Goal: Use online tool/utility: Utilize a website feature to perform a specific function

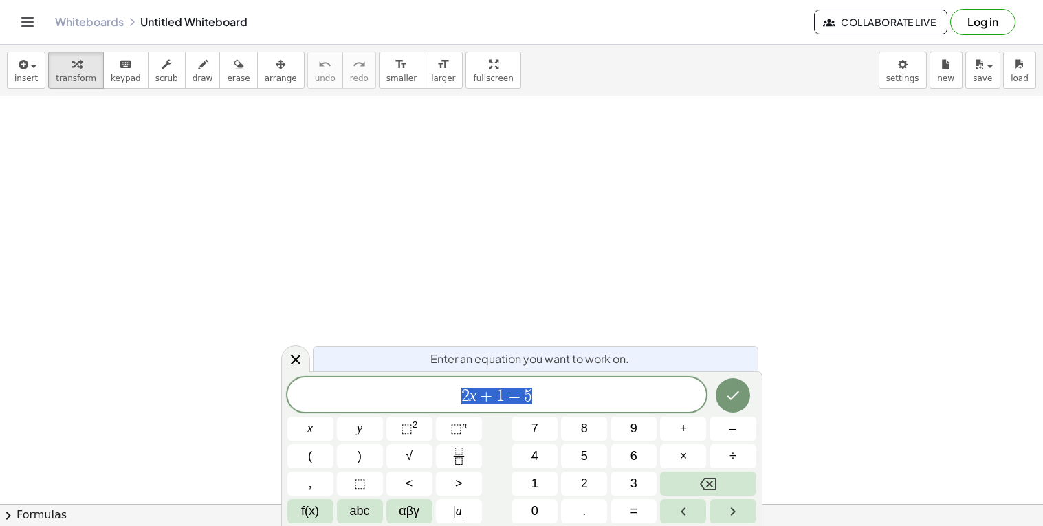
click at [551, 402] on span "2 x + 1 = 5" at bounding box center [496, 395] width 419 height 19
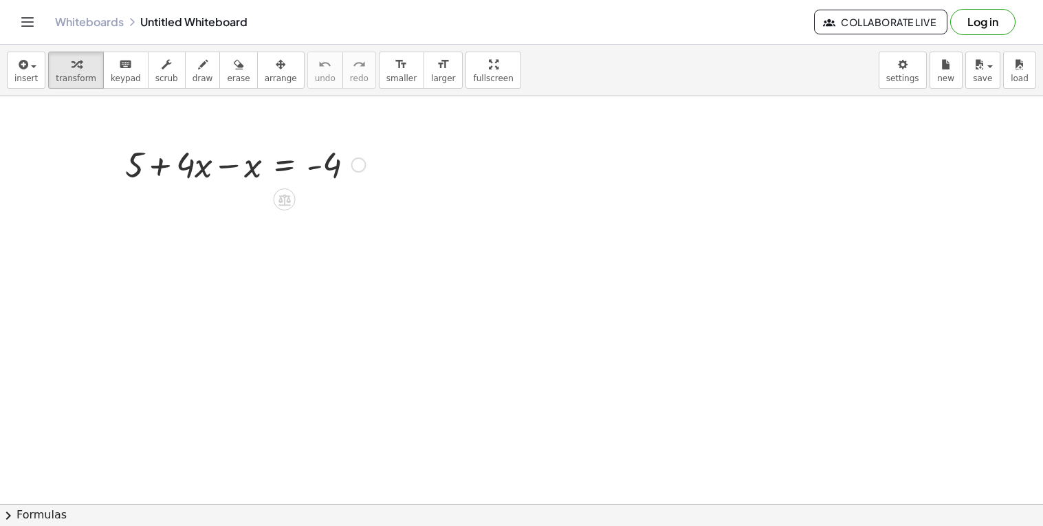
click at [133, 173] on div at bounding box center [245, 163] width 254 height 47
drag, startPoint x: 133, startPoint y: 173, endPoint x: 382, endPoint y: 173, distance: 248.8
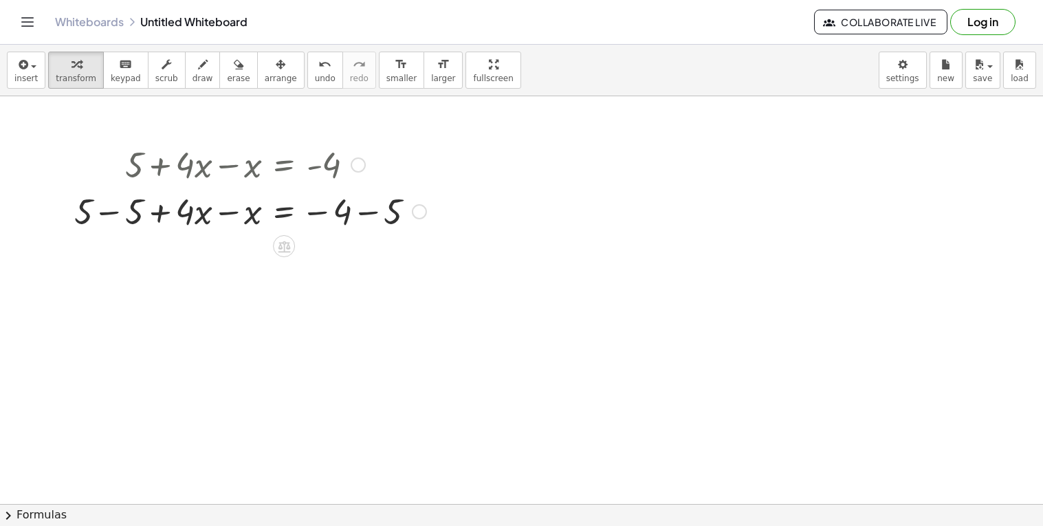
click at [134, 212] on div at bounding box center [250, 210] width 366 height 47
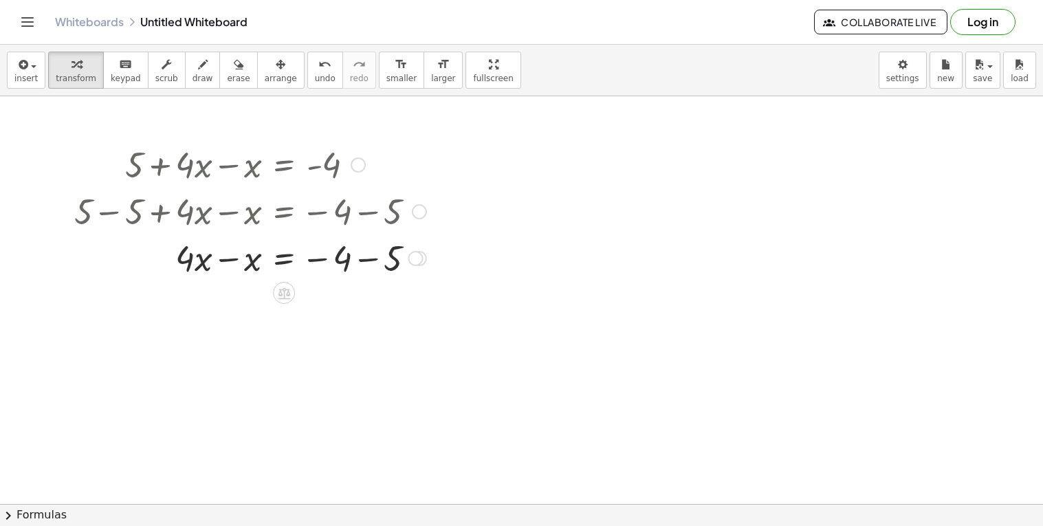
click at [230, 261] on div at bounding box center [250, 257] width 366 height 47
click at [334, 313] on div at bounding box center [250, 303] width 366 height 47
click at [340, 313] on div at bounding box center [250, 303] width 366 height 47
click at [355, 307] on div at bounding box center [250, 303] width 366 height 47
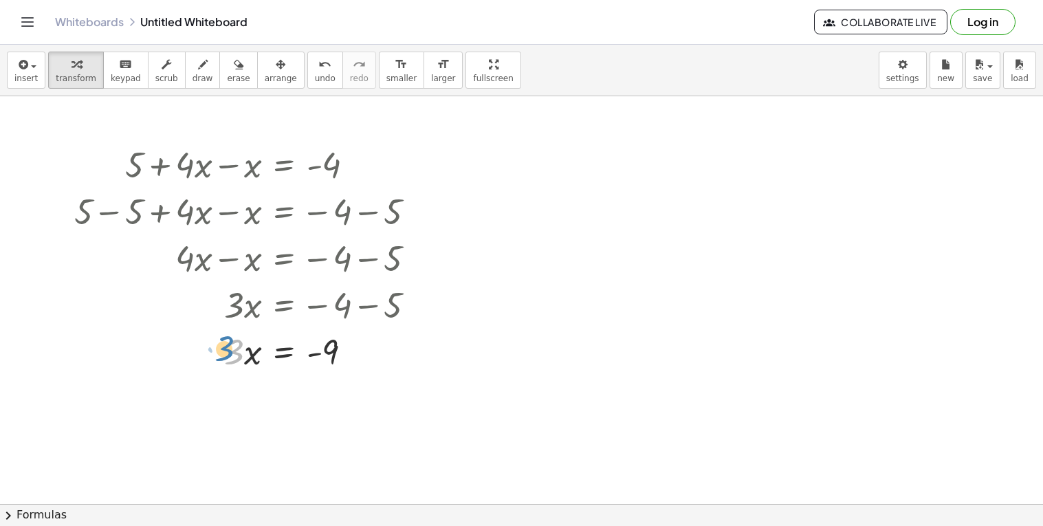
drag, startPoint x: 215, startPoint y: 368, endPoint x: 208, endPoint y: 366, distance: 7.2
click at [208, 366] on div at bounding box center [250, 350] width 366 height 47
click at [242, 358] on div at bounding box center [250, 350] width 366 height 47
click at [319, 360] on div at bounding box center [250, 350] width 366 height 47
click at [291, 384] on icon at bounding box center [284, 386] width 14 height 14
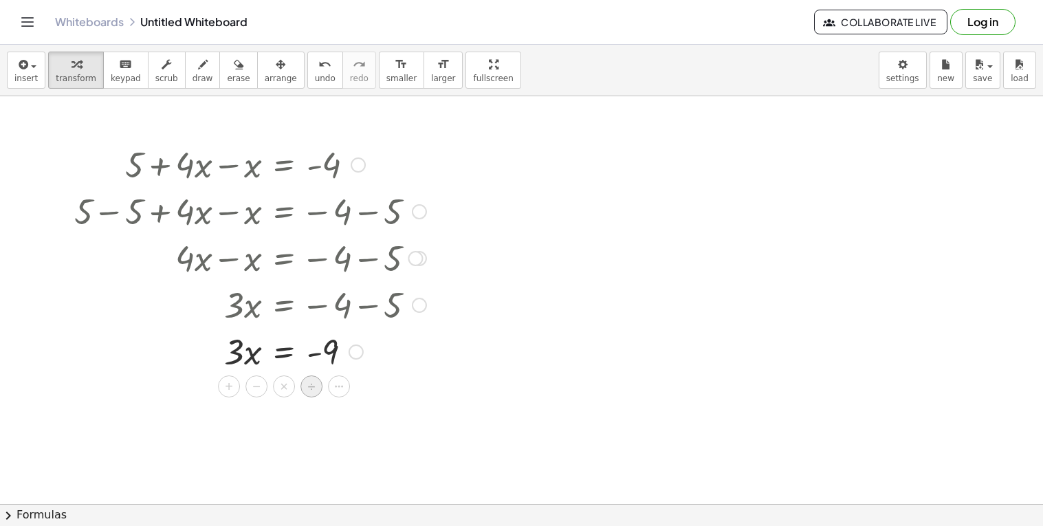
click at [308, 391] on span "÷" at bounding box center [312, 387] width 8 height 20
click at [246, 419] on div at bounding box center [250, 408] width 366 height 69
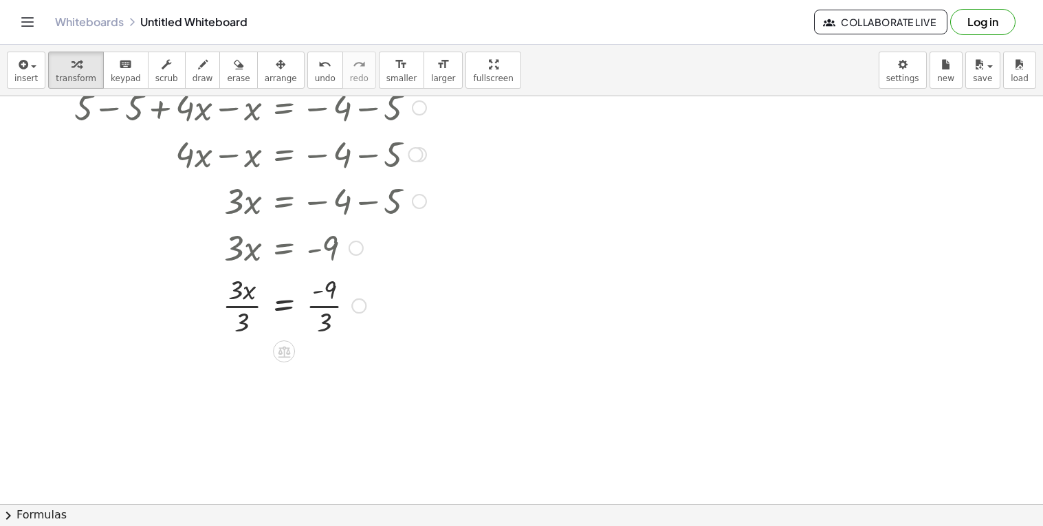
scroll to position [111, 0]
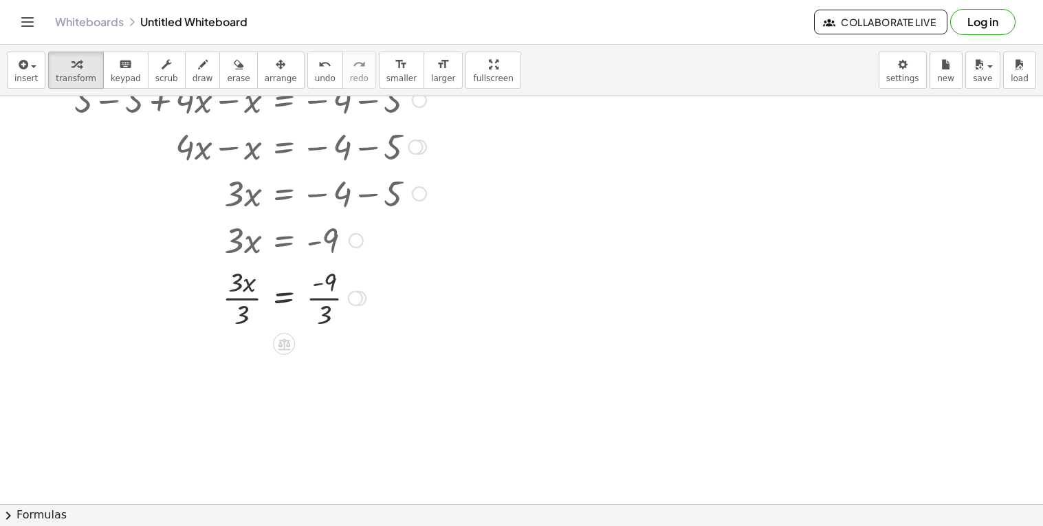
click at [283, 303] on div at bounding box center [250, 297] width 366 height 69
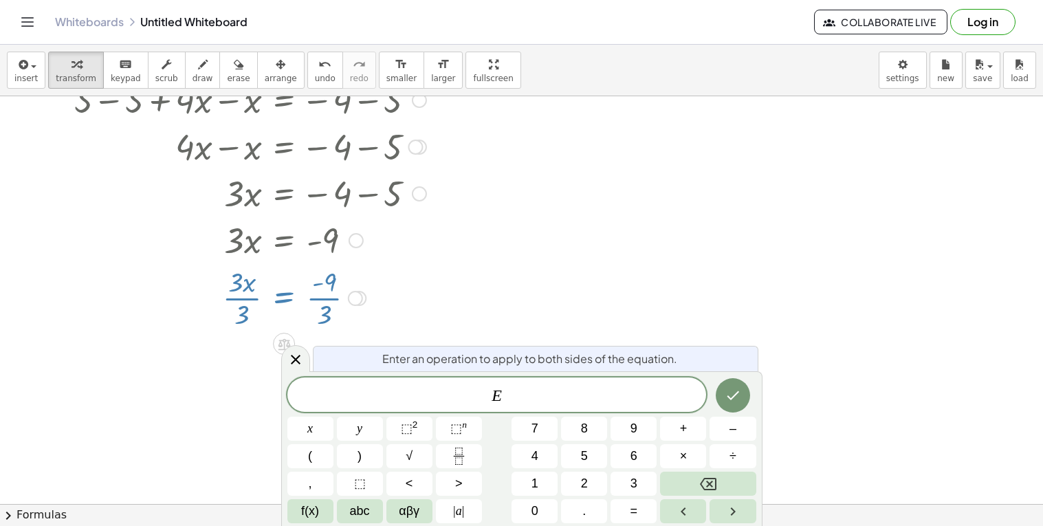
click at [283, 303] on div at bounding box center [250, 297] width 366 height 69
click at [511, 299] on div at bounding box center [521, 437] width 1043 height 905
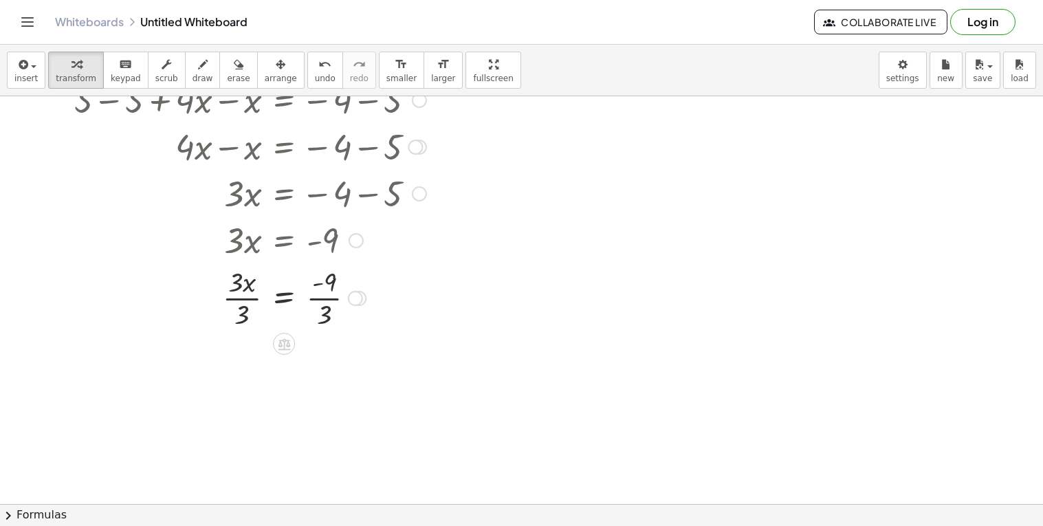
click at [333, 300] on div at bounding box center [250, 297] width 366 height 69
click at [252, 360] on div at bounding box center [250, 365] width 366 height 69
click at [245, 371] on div at bounding box center [250, 365] width 366 height 69
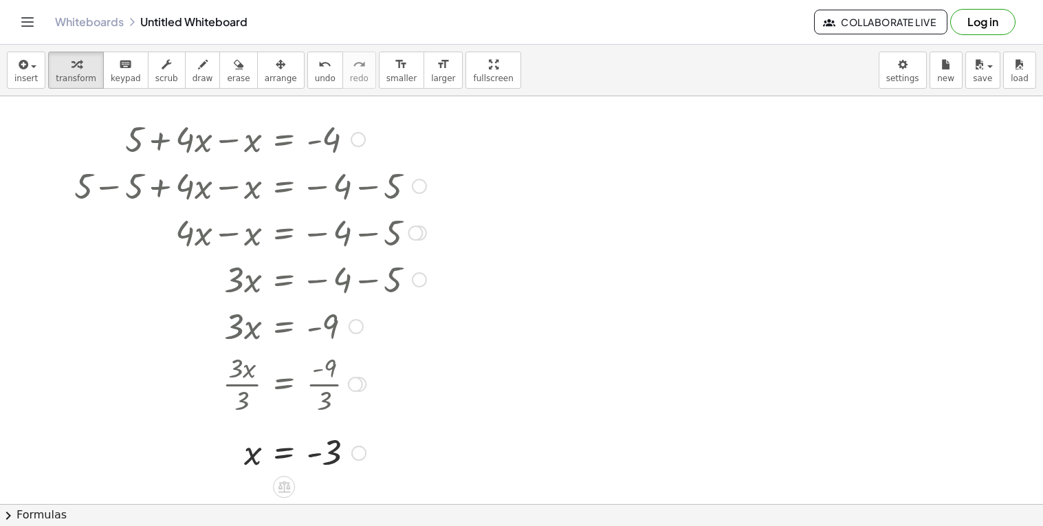
scroll to position [27, 0]
click at [227, 82] on span "erase" at bounding box center [238, 79] width 23 height 10
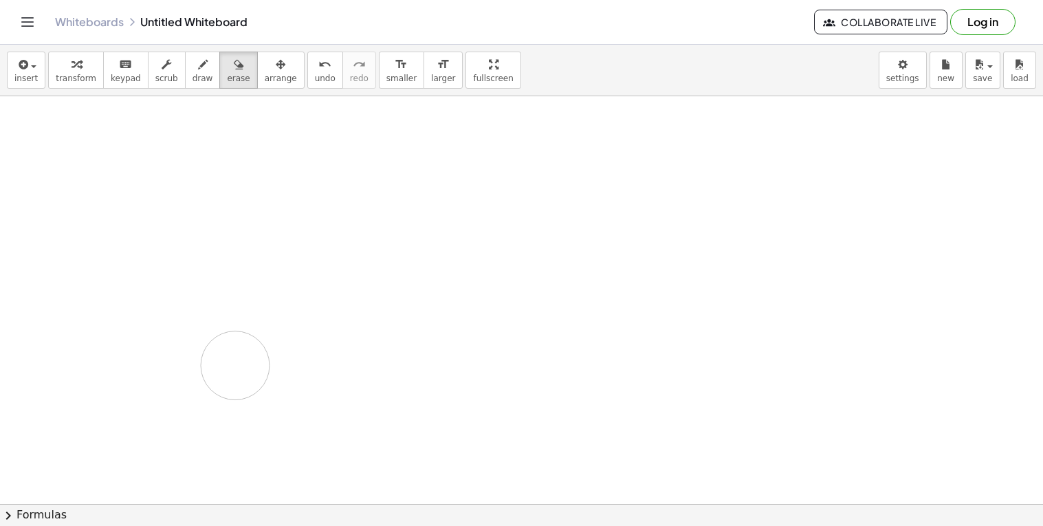
drag, startPoint x: 87, startPoint y: 115, endPoint x: 235, endPoint y: 366, distance: 290.6
click at [235, 366] on div at bounding box center [521, 476] width 1043 height 815
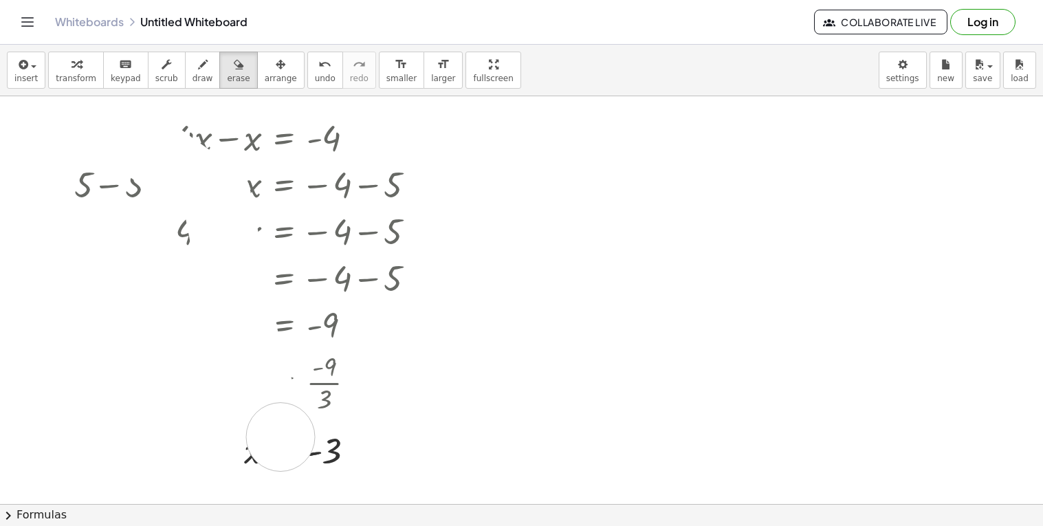
drag, startPoint x: 113, startPoint y: 125, endPoint x: 339, endPoint y: 525, distance: 459.2
click at [339, 525] on div "insert select one: Math Expression Function Text Youtube Video Graphing Geometr…" at bounding box center [521, 285] width 1043 height 481
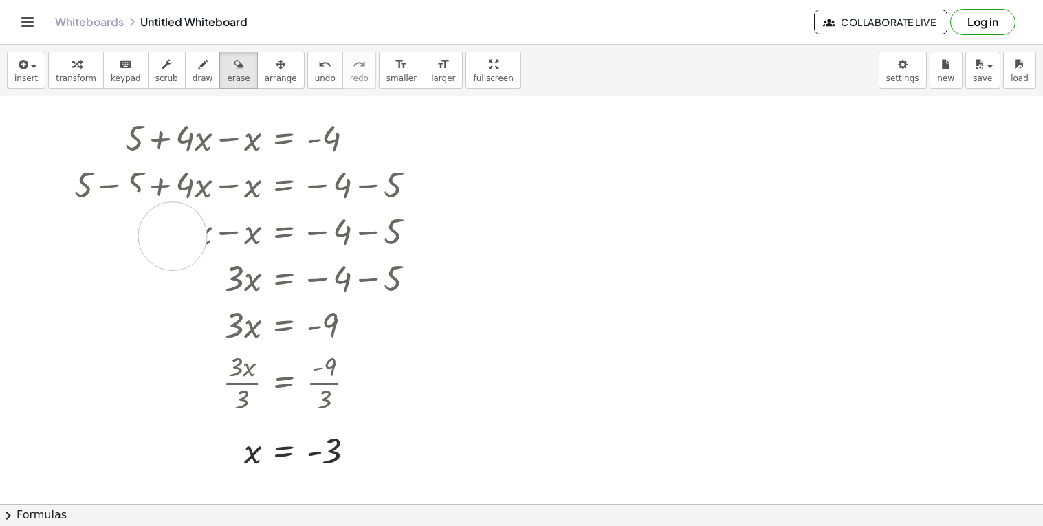
drag, startPoint x: 122, startPoint y: 223, endPoint x: 248, endPoint y: 267, distance: 133.9
click at [248, 267] on div at bounding box center [521, 476] width 1043 height 815
click at [19, 76] on span "insert" at bounding box center [25, 79] width 23 height 10
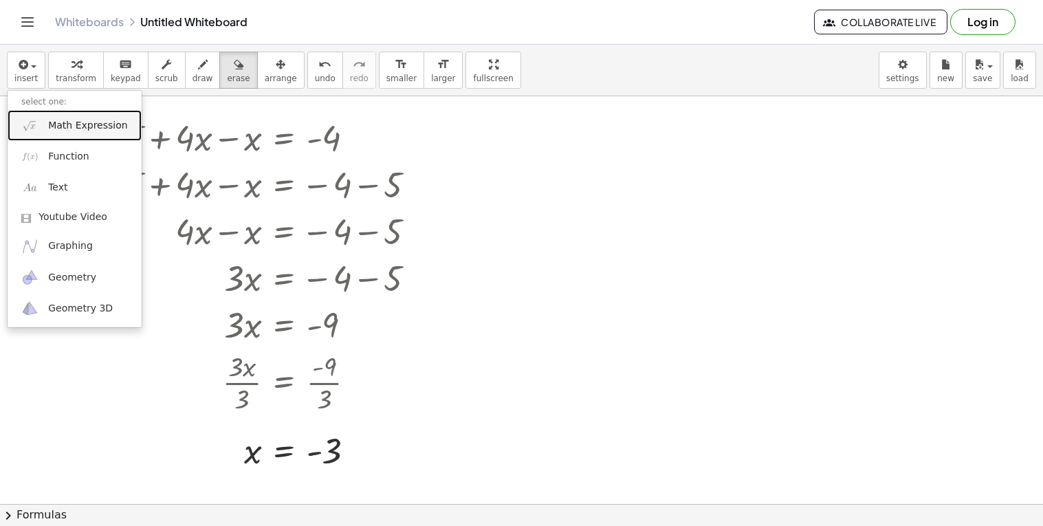
click at [98, 136] on link "Math Expression" at bounding box center [75, 125] width 134 height 31
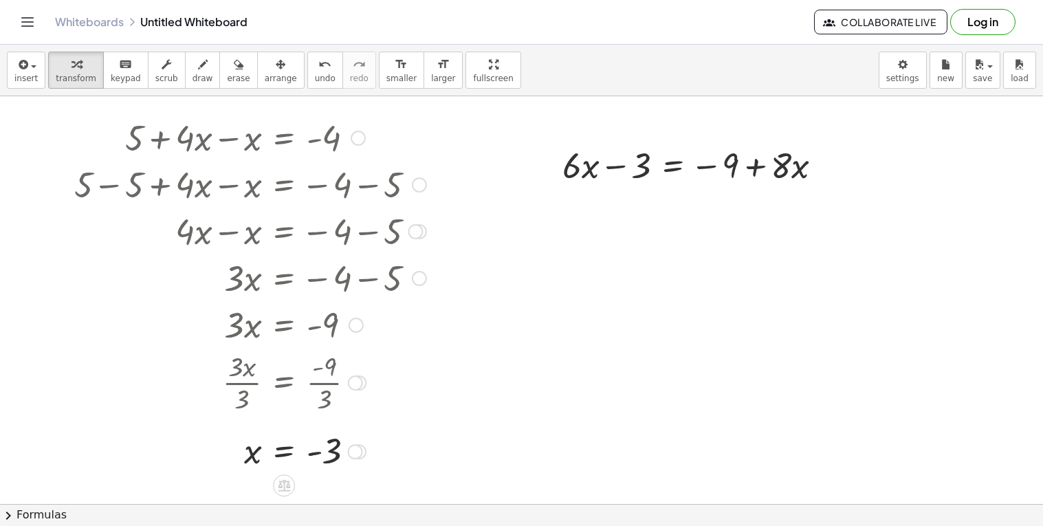
drag, startPoint x: 117, startPoint y: 129, endPoint x: 390, endPoint y: 370, distance: 364.3
click at [284, 138] on div "+ 5 + · 4 · x − x = - 4 + 5 − 5 + · 4 · x − x = − 4 − 5 + 0 + · 4 · x − x = − 4…" at bounding box center [284, 138] width 0 height 0
click at [360, 133] on div at bounding box center [358, 138] width 15 height 15
click at [599, 269] on div at bounding box center [521, 476] width 1043 height 815
click at [786, 170] on div at bounding box center [697, 164] width 285 height 47
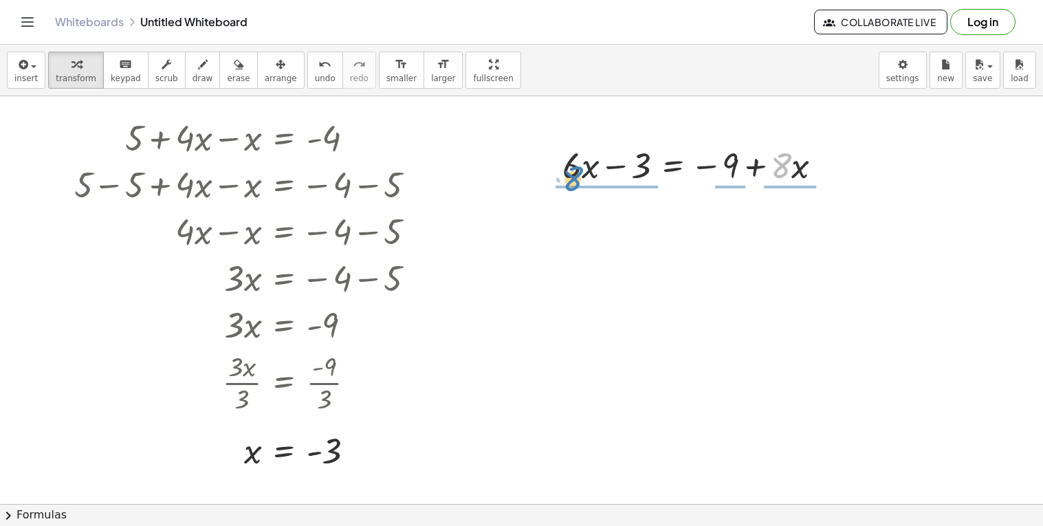
drag, startPoint x: 786, startPoint y: 170, endPoint x: 577, endPoint y: 181, distance: 208.6
click at [577, 181] on div at bounding box center [697, 164] width 285 height 47
click at [577, 181] on div at bounding box center [708, 164] width 285 height 69
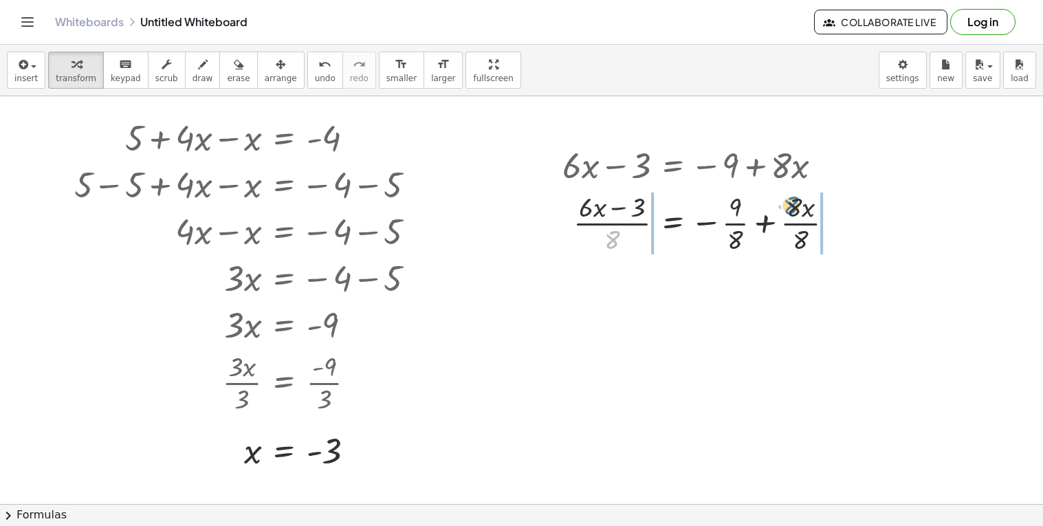
drag, startPoint x: 612, startPoint y: 243, endPoint x: 799, endPoint y: 209, distance: 190.8
click at [799, 209] on div at bounding box center [703, 222] width 296 height 69
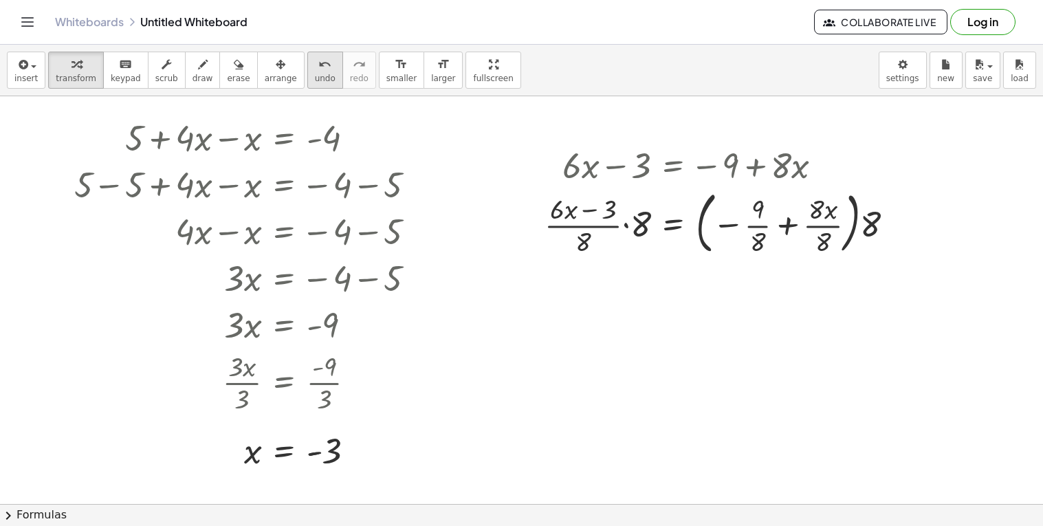
click at [315, 79] on span "undo" at bounding box center [325, 79] width 21 height 10
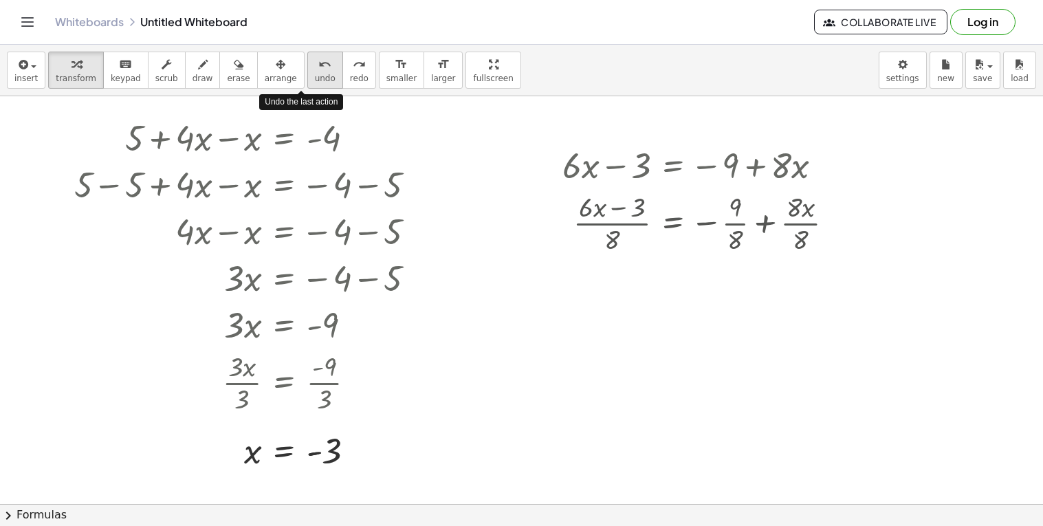
click at [315, 79] on span "undo" at bounding box center [325, 79] width 21 height 10
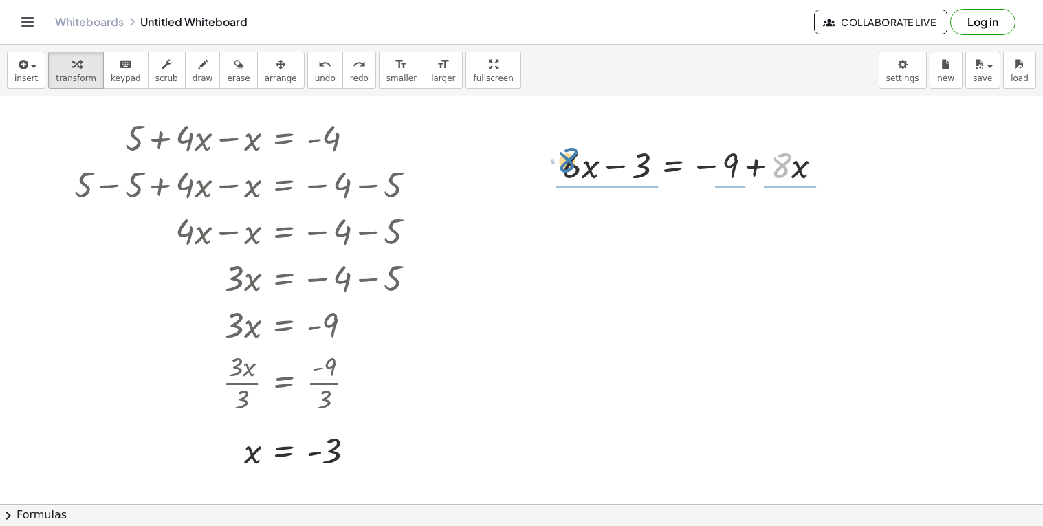
drag, startPoint x: 786, startPoint y: 165, endPoint x: 572, endPoint y: 162, distance: 213.8
click at [572, 162] on div at bounding box center [697, 164] width 285 height 47
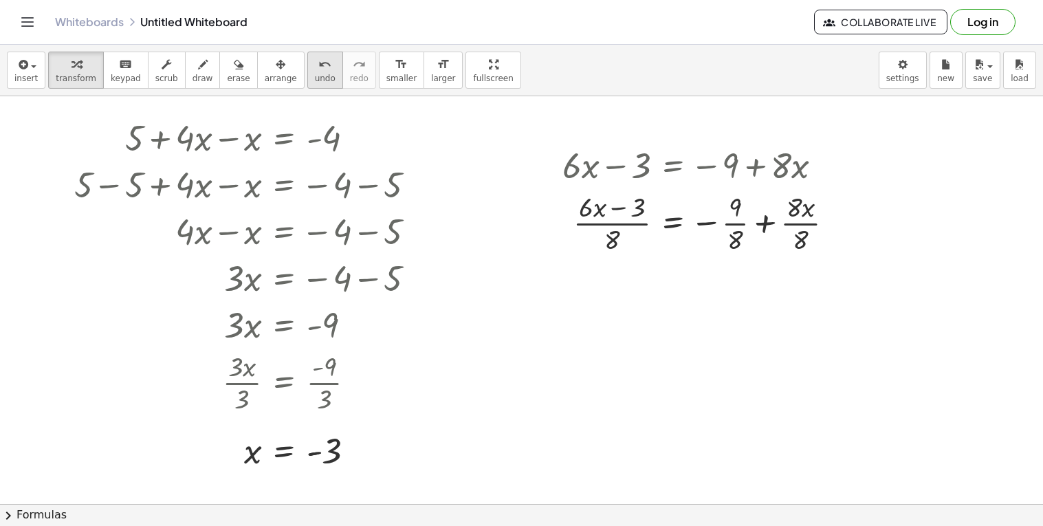
click at [307, 73] on button "undo undo" at bounding box center [325, 70] width 36 height 37
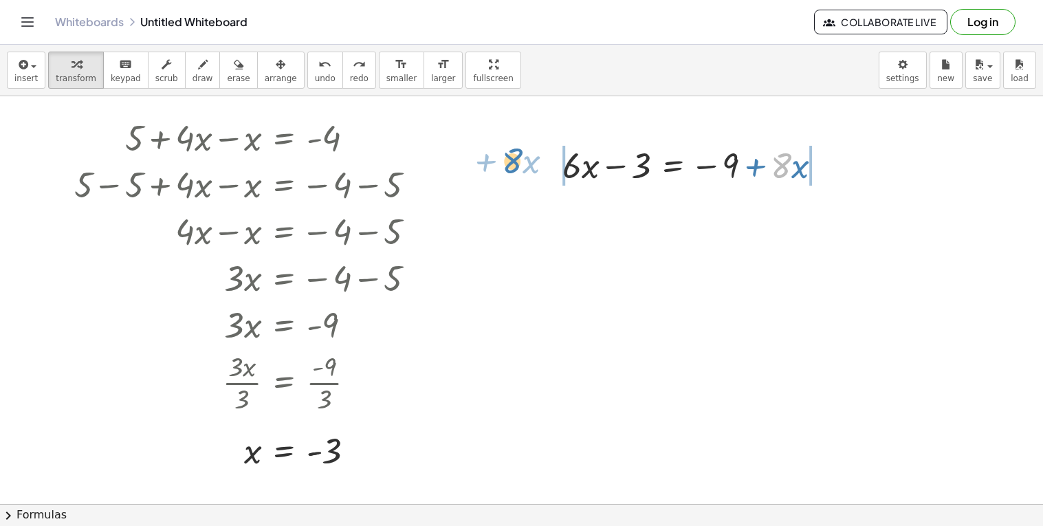
drag, startPoint x: 783, startPoint y: 158, endPoint x: 514, endPoint y: 153, distance: 268.8
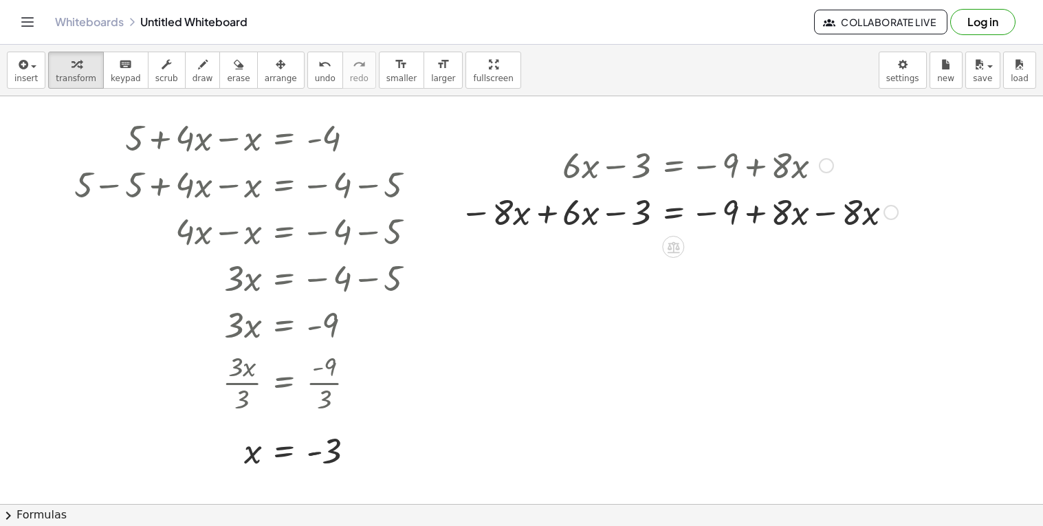
click at [812, 219] on div at bounding box center [679, 211] width 452 height 47
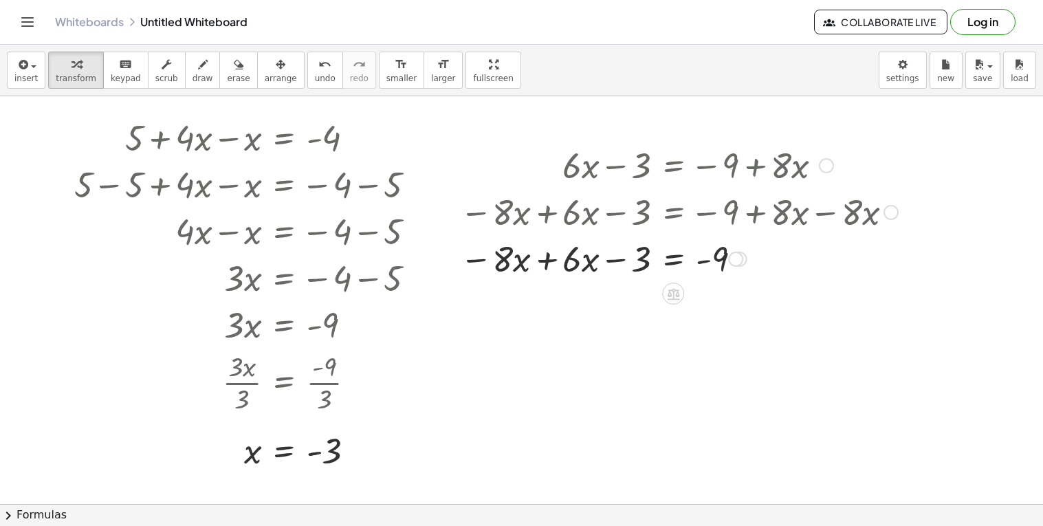
click at [540, 259] on div at bounding box center [679, 257] width 452 height 47
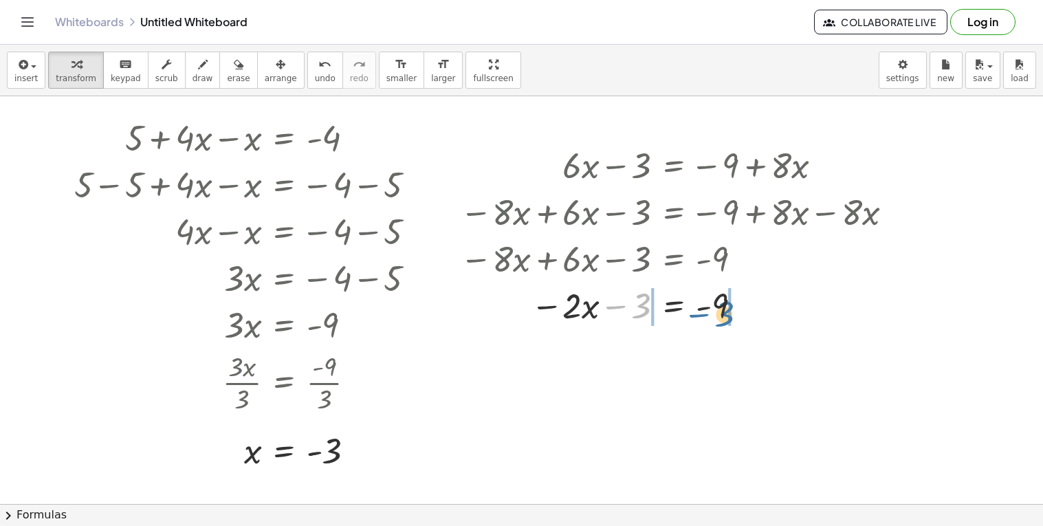
drag, startPoint x: 638, startPoint y: 302, endPoint x: 722, endPoint y: 310, distance: 84.3
click at [722, 310] on div at bounding box center [679, 304] width 452 height 47
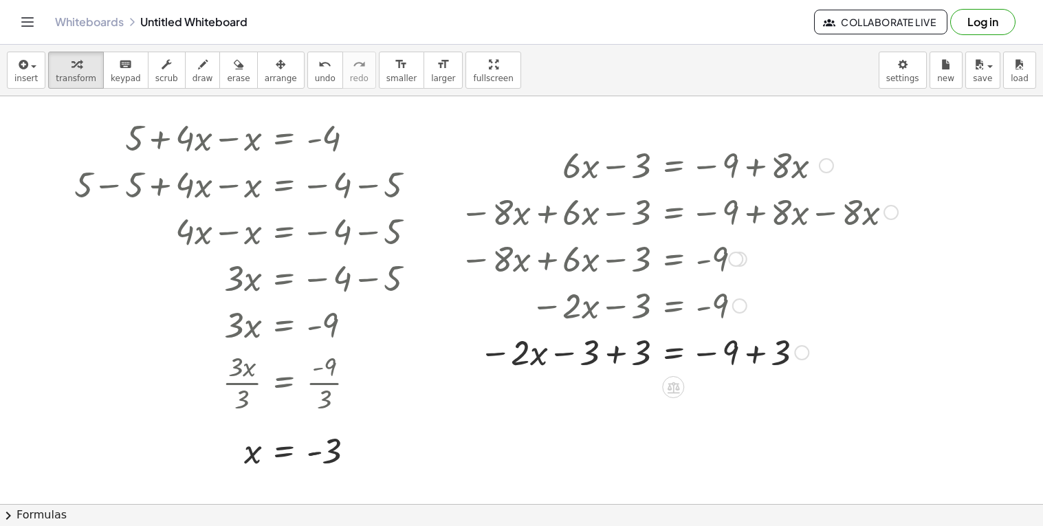
click at [620, 355] on div at bounding box center [679, 351] width 452 height 47
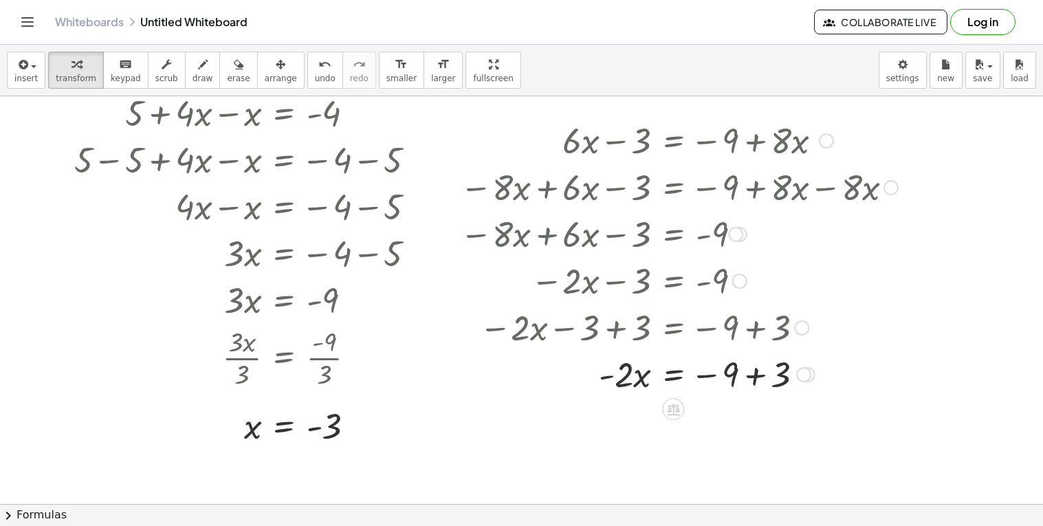
scroll to position [53, 0]
click at [755, 376] on div at bounding box center [679, 372] width 452 height 47
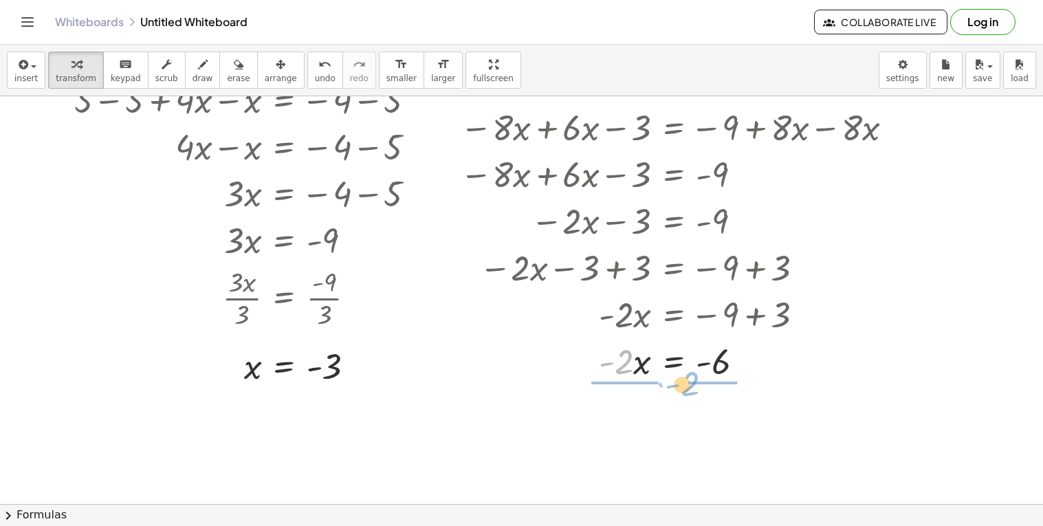
drag, startPoint x: 627, startPoint y: 363, endPoint x: 693, endPoint y: 386, distance: 69.8
click at [693, 386] on div "+ · 6 · x − 3 = − 9 + · 8 · x − · 8 · x + · 6 · x − 3 = − 9 + · 8 · x − · 8 · x…" at bounding box center [673, 220] width 469 height 334
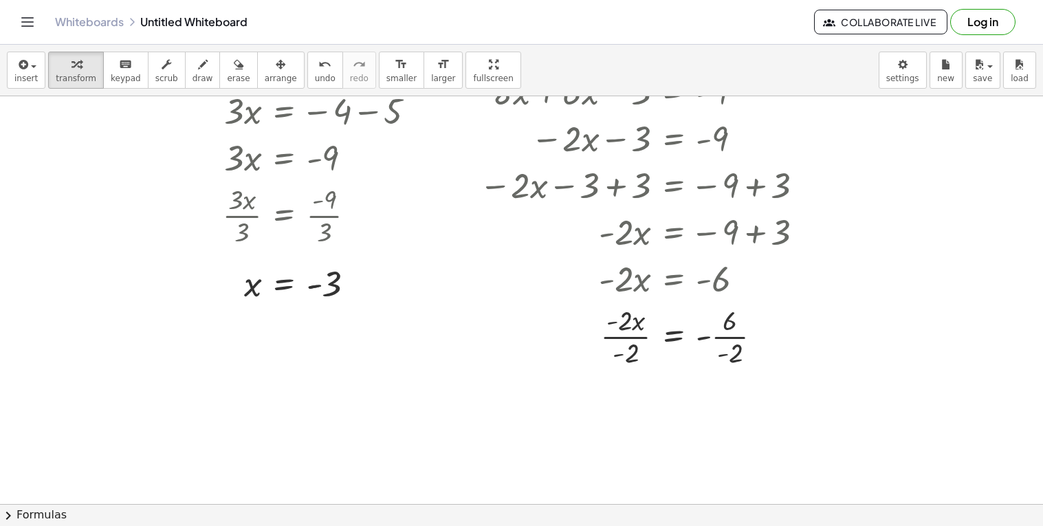
scroll to position [195, 0]
click at [731, 340] on div at bounding box center [679, 334] width 452 height 69
click at [635, 336] on div at bounding box center [680, 334] width 454 height 69
click at [639, 403] on div at bounding box center [679, 403] width 452 height 69
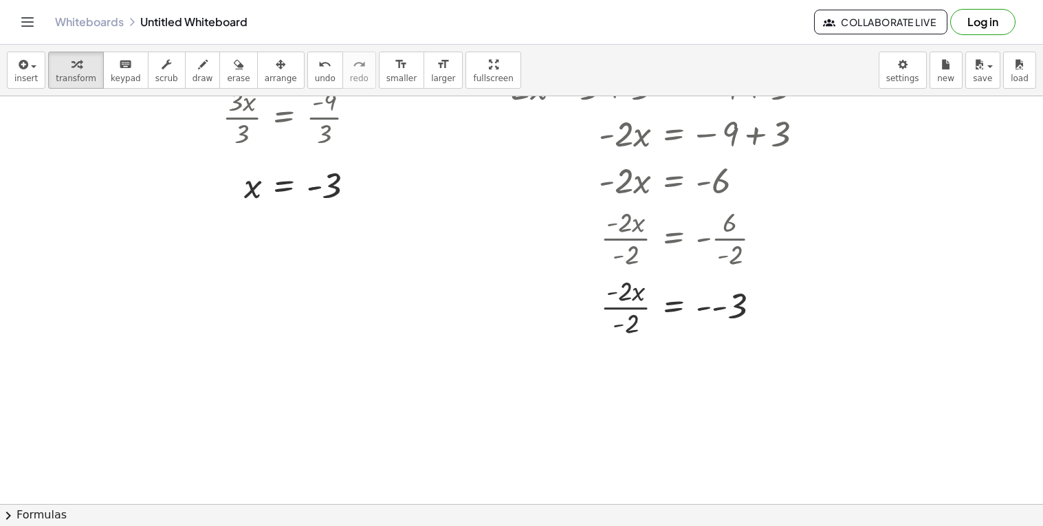
scroll to position [294, 0]
click at [621, 299] on div at bounding box center [679, 304] width 452 height 69
click at [716, 307] on div at bounding box center [679, 305] width 452 height 45
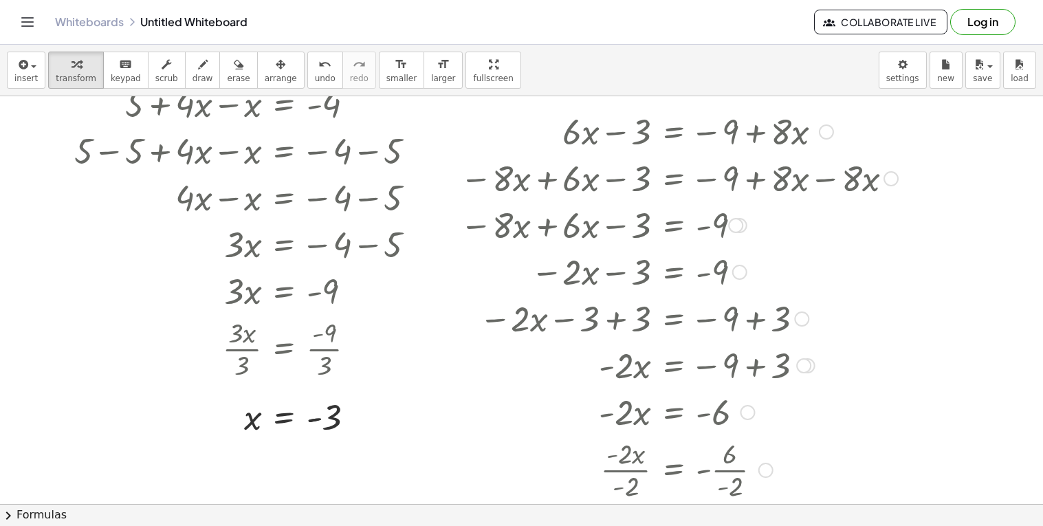
scroll to position [52, 0]
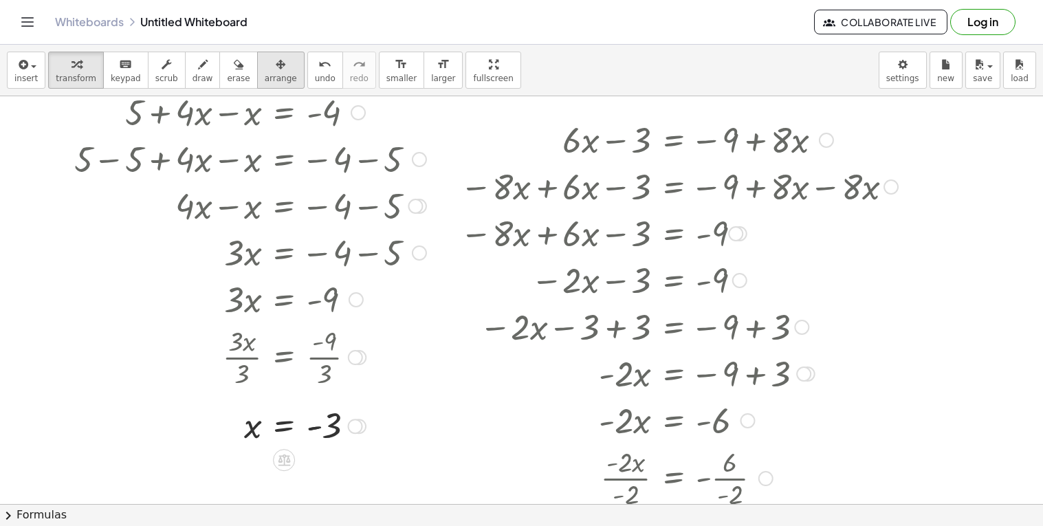
click at [265, 82] on span "arrange" at bounding box center [281, 79] width 32 height 10
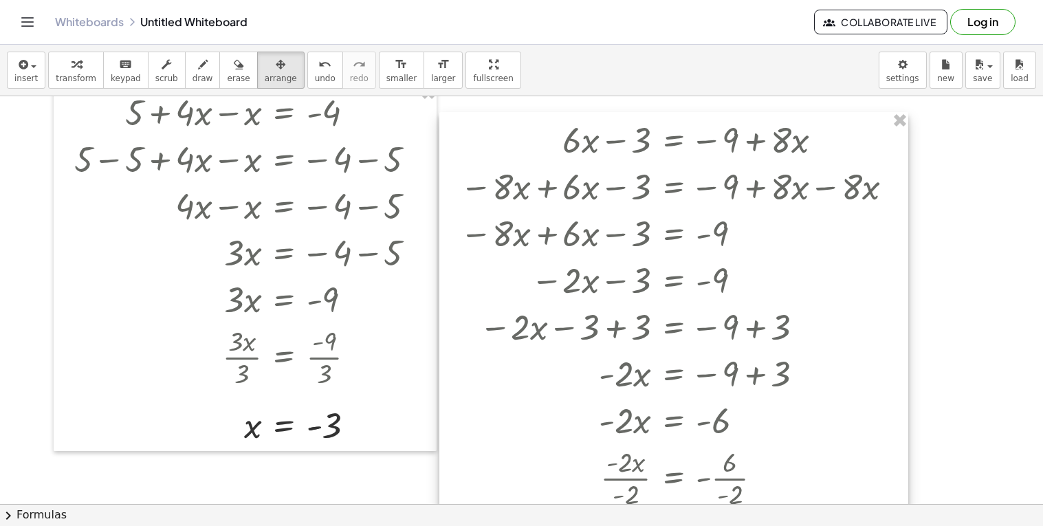
click at [485, 140] on div at bounding box center [673, 364] width 469 height 505
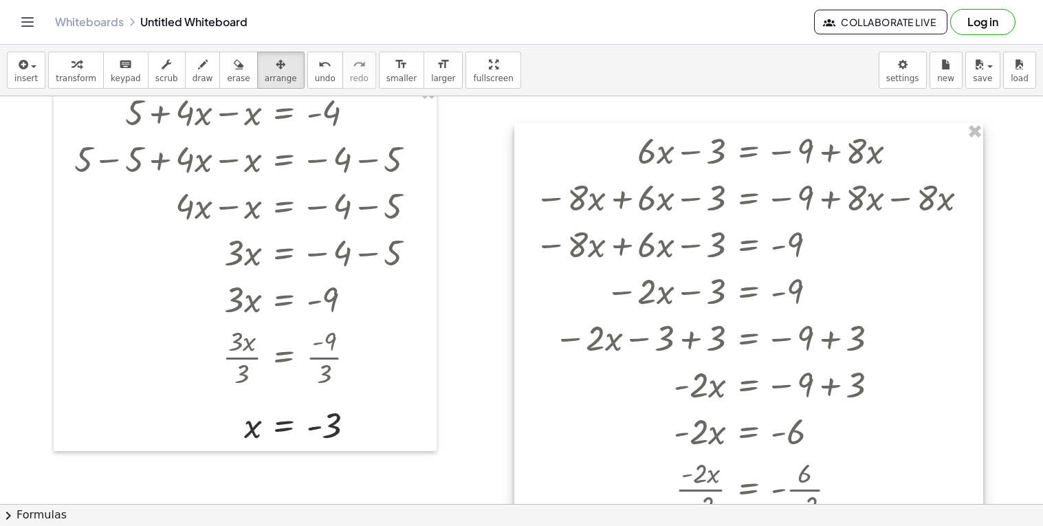
drag, startPoint x: 486, startPoint y: 141, endPoint x: 561, endPoint y: 152, distance: 75.7
click at [561, 152] on div at bounding box center [748, 375] width 469 height 505
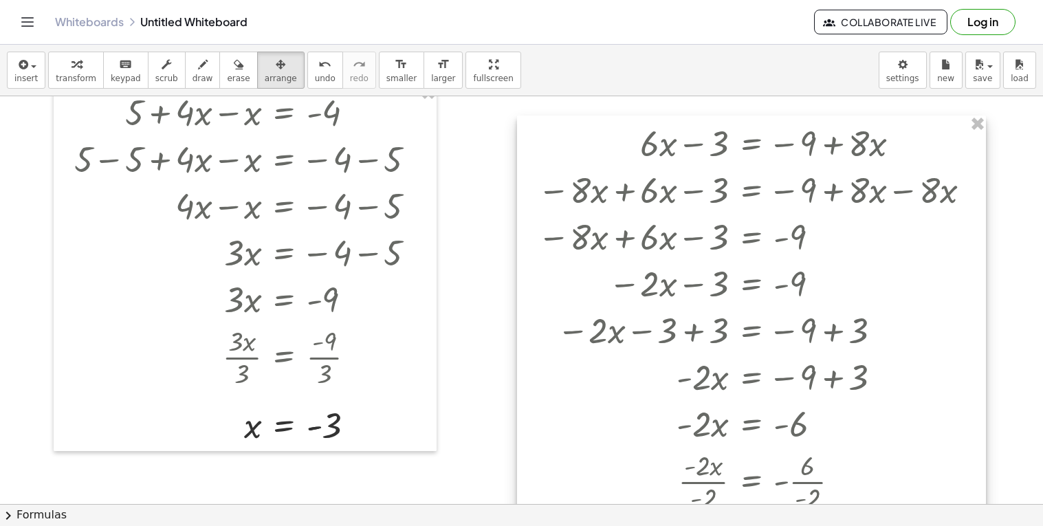
drag, startPoint x: 561, startPoint y: 152, endPoint x: 570, endPoint y: 129, distance: 25.0
click at [570, 129] on div at bounding box center [751, 367] width 469 height 505
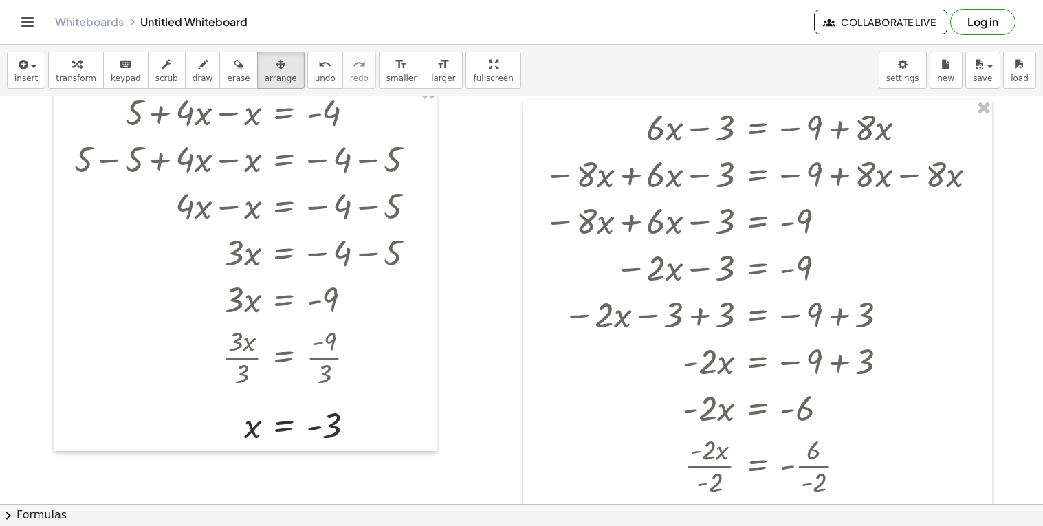
click at [494, 183] on div at bounding box center [521, 451] width 1043 height 815
click at [265, 76] on span "arrange" at bounding box center [281, 79] width 32 height 10
click at [276, 69] on icon "button" at bounding box center [281, 64] width 10 height 16
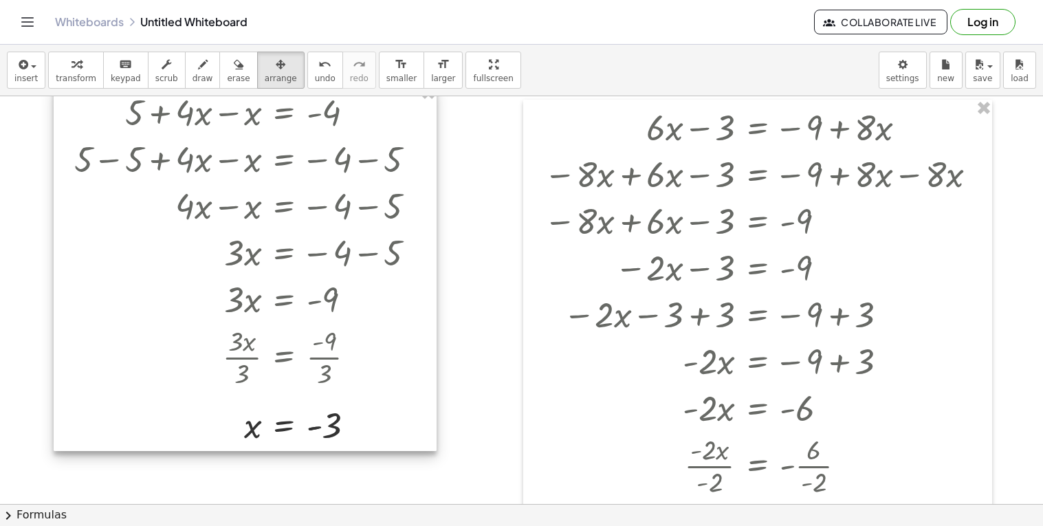
click at [489, 175] on div at bounding box center [521, 451] width 1043 height 815
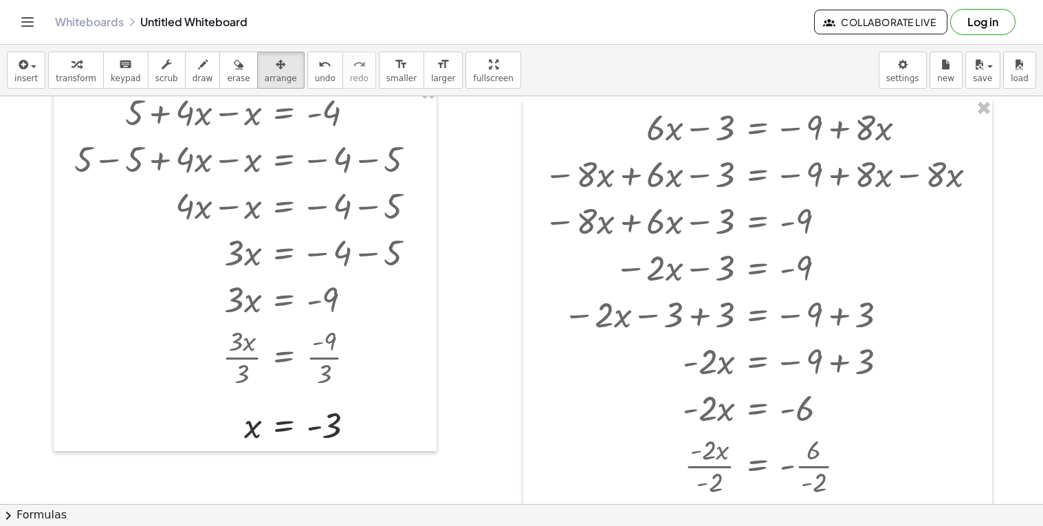
click at [489, 175] on div at bounding box center [521, 451] width 1043 height 815
click at [586, 206] on div at bounding box center [757, 352] width 469 height 505
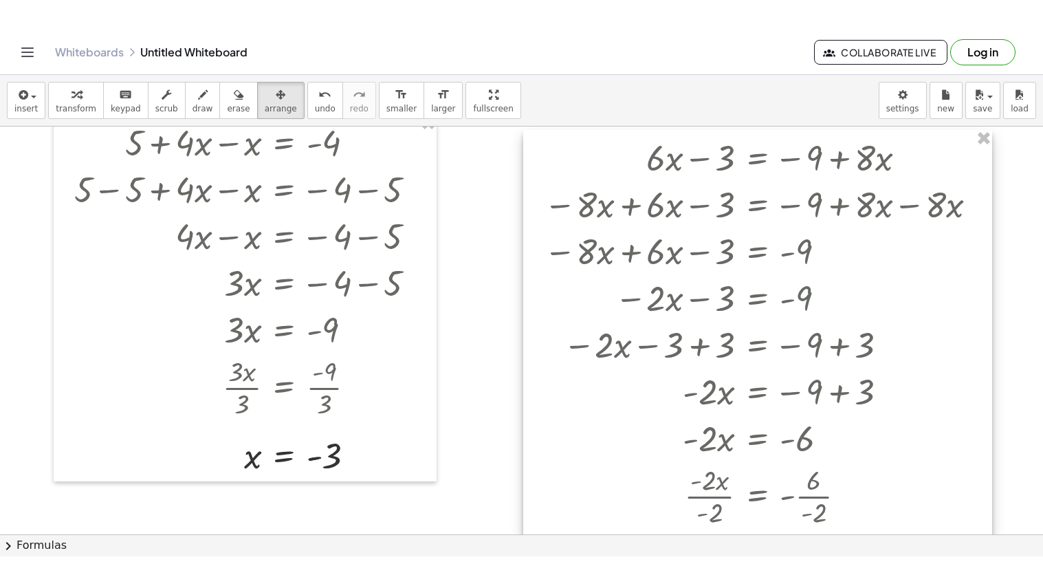
scroll to position [0, 0]
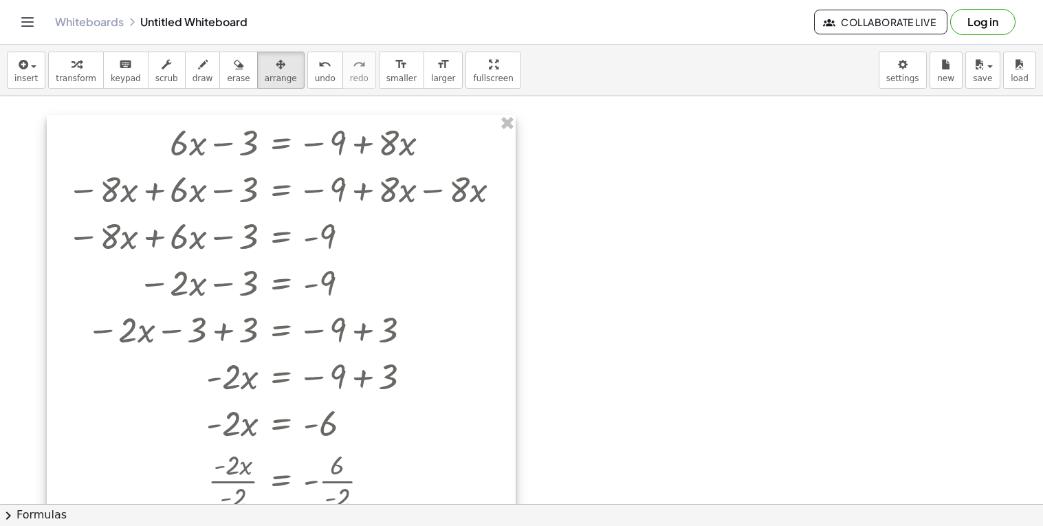
drag, startPoint x: 542, startPoint y: 179, endPoint x: 65, endPoint y: 142, distance: 477.8
click at [65, 142] on div at bounding box center [281, 367] width 469 height 505
click at [621, 182] on div at bounding box center [521, 503] width 1043 height 815
click at [219, 144] on div at bounding box center [281, 367] width 469 height 505
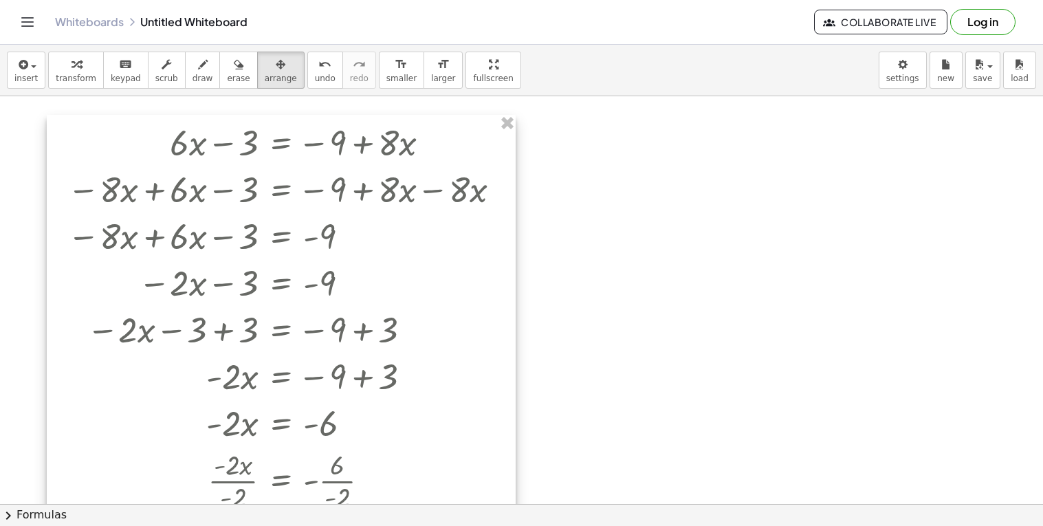
click at [219, 144] on div at bounding box center [281, 367] width 469 height 505
click at [267, 91] on div "insert select one: Math Expression Function Text Youtube Video Graphing Geometr…" at bounding box center [521, 71] width 1043 height 52
click at [263, 84] on button "arrange" at bounding box center [280, 70] width 47 height 37
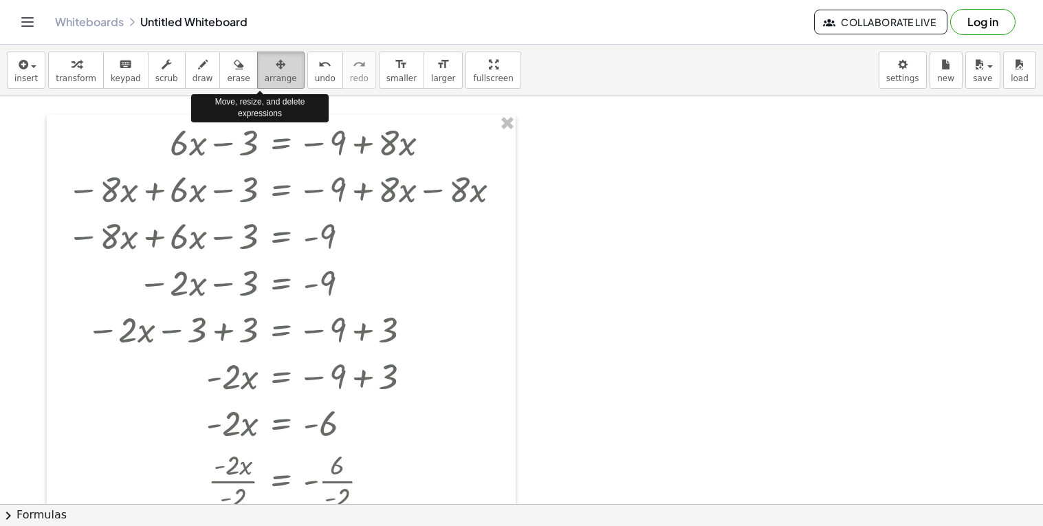
click at [263, 84] on button "arrange" at bounding box center [280, 70] width 47 height 37
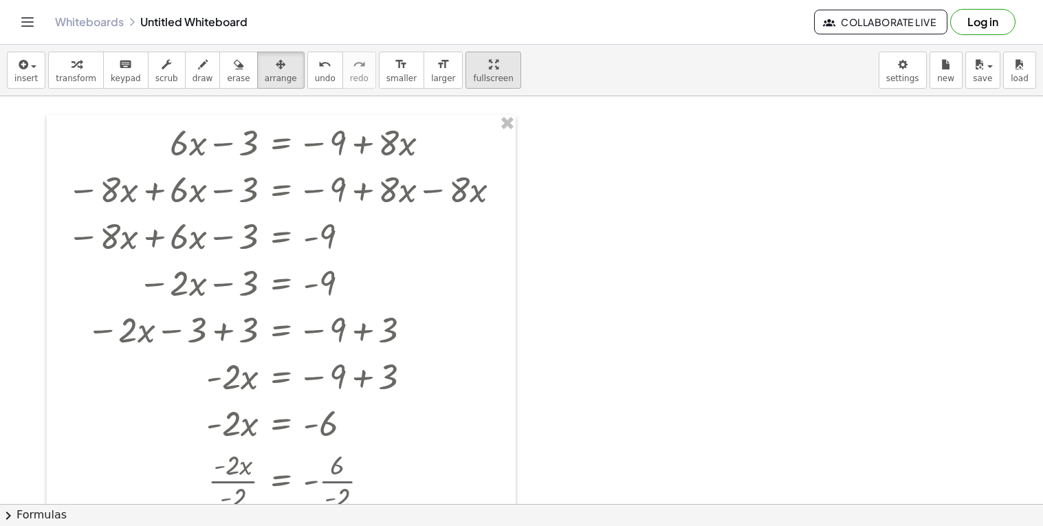
click at [448, 135] on div "insert select one: Math Expression Function Text Youtube Video Graphing Geometr…" at bounding box center [521, 285] width 1043 height 481
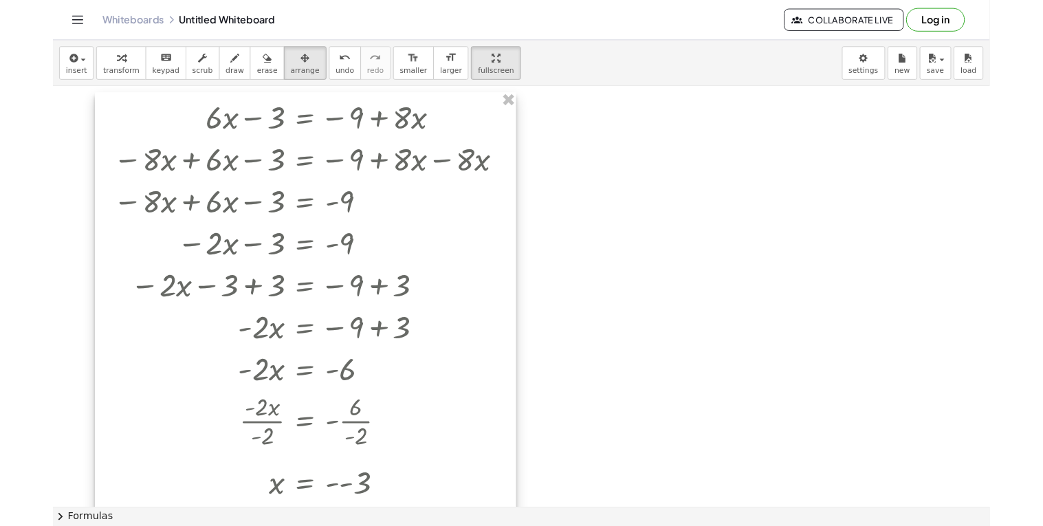
scroll to position [13, 0]
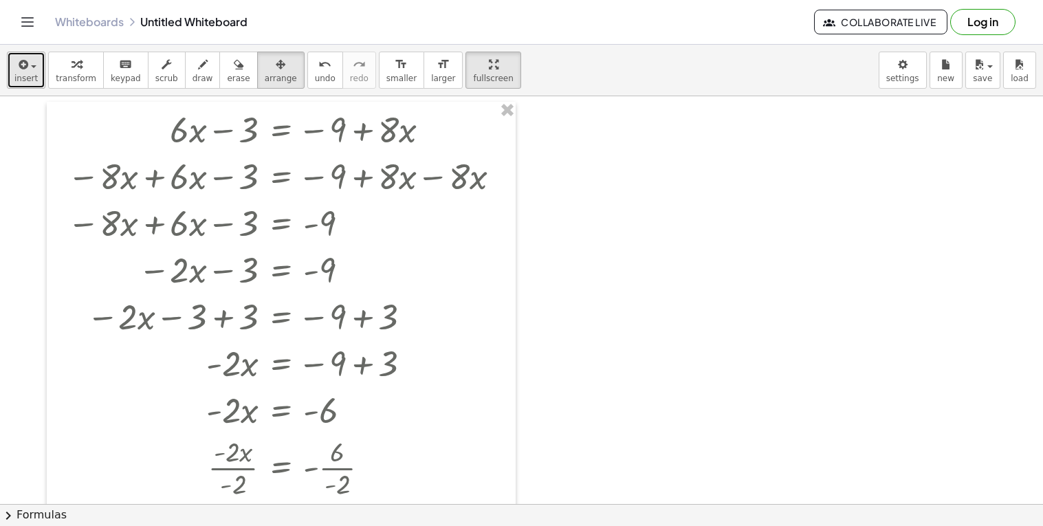
click at [19, 67] on icon "button" at bounding box center [22, 64] width 12 height 16
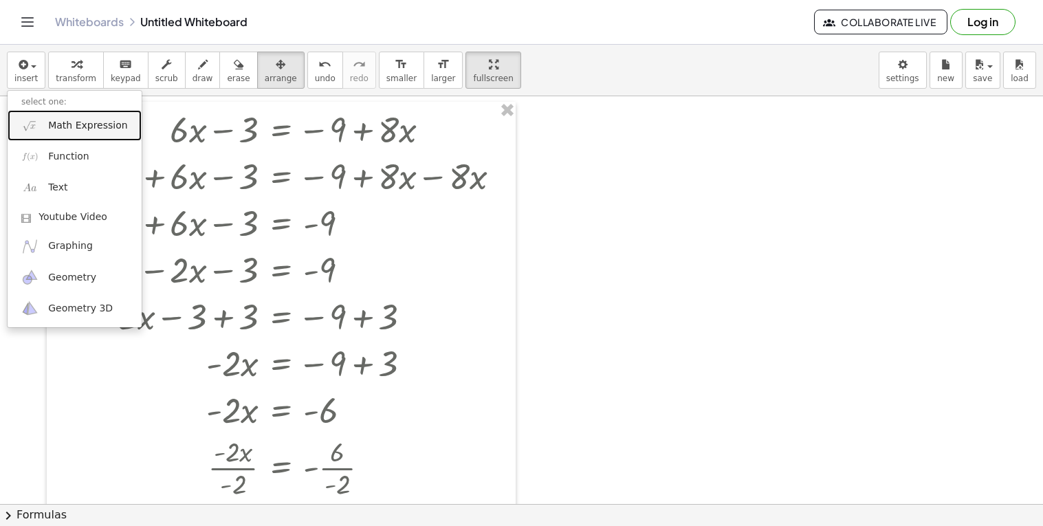
click at [83, 126] on span "Math Expression" at bounding box center [87, 126] width 79 height 14
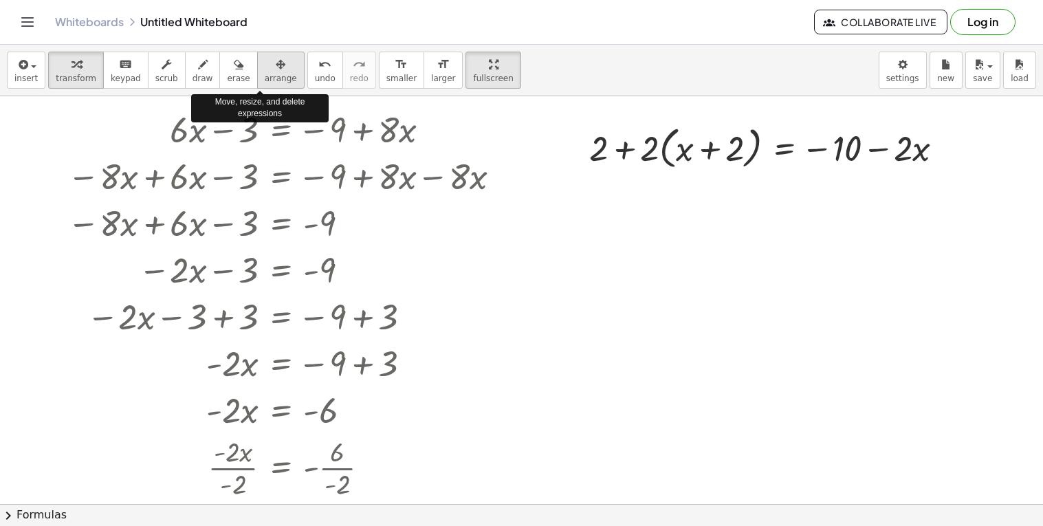
click at [271, 68] on div "button" at bounding box center [281, 64] width 32 height 16
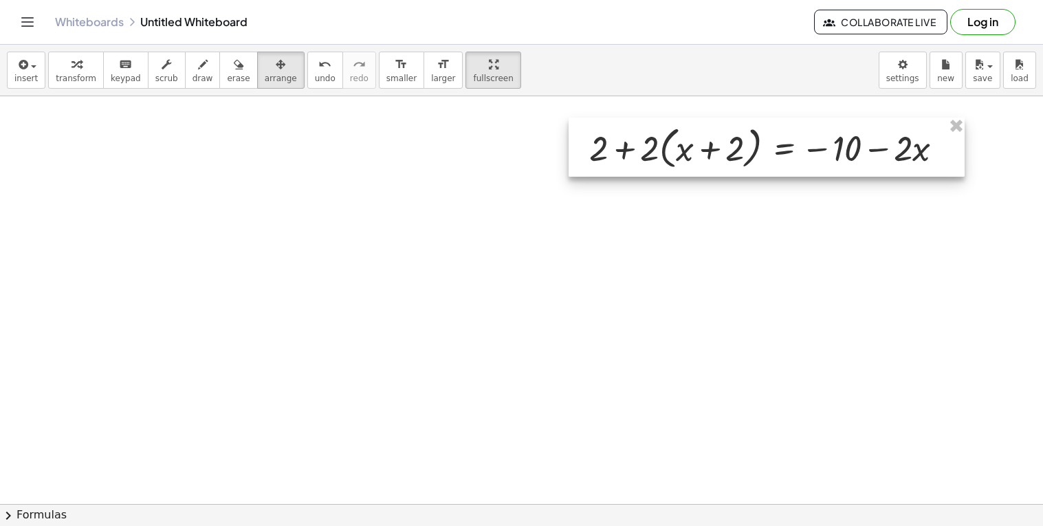
click at [630, 151] on div at bounding box center [766, 147] width 396 height 59
click at [25, 70] on icon "button" at bounding box center [22, 64] width 12 height 16
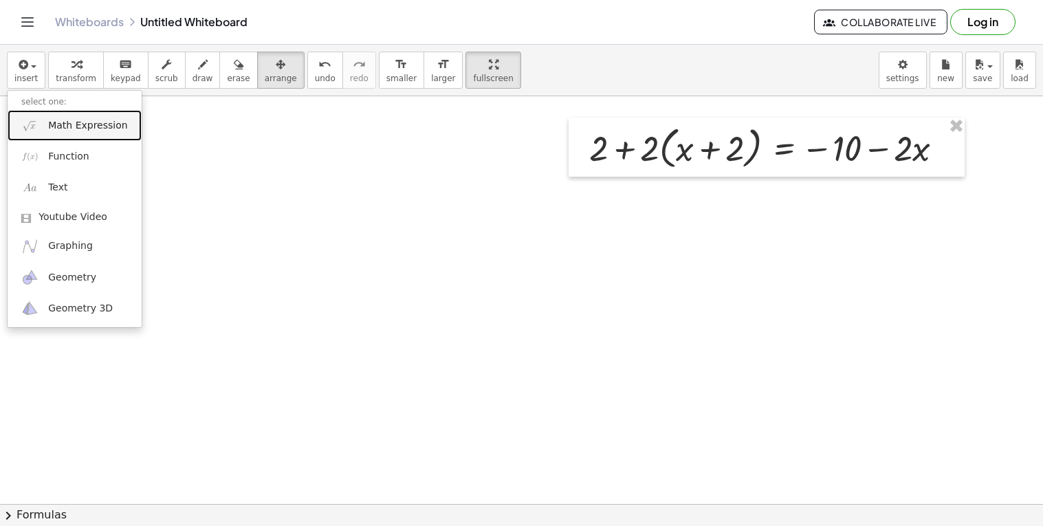
click at [82, 121] on span "Math Expression" at bounding box center [87, 126] width 79 height 14
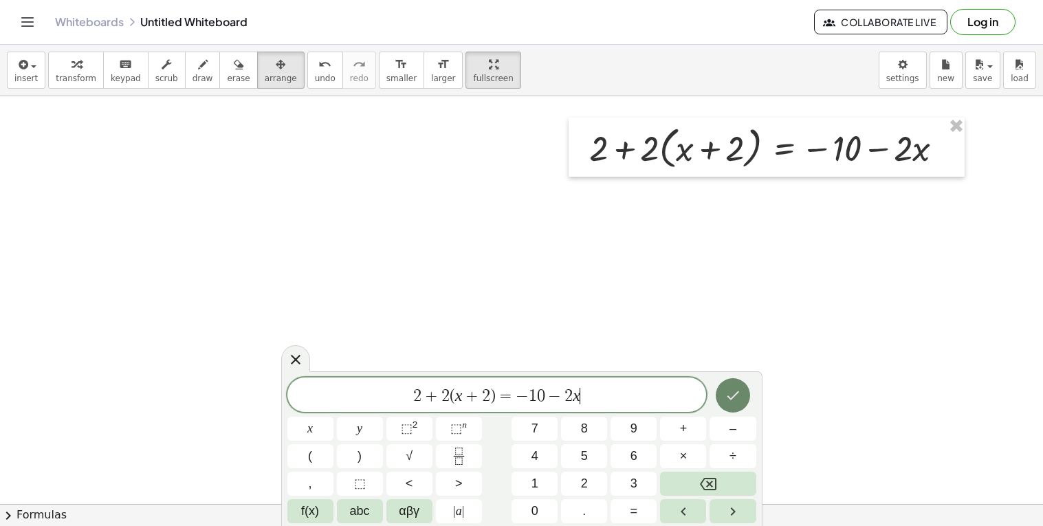
click at [725, 387] on icon "Done" at bounding box center [733, 395] width 16 height 16
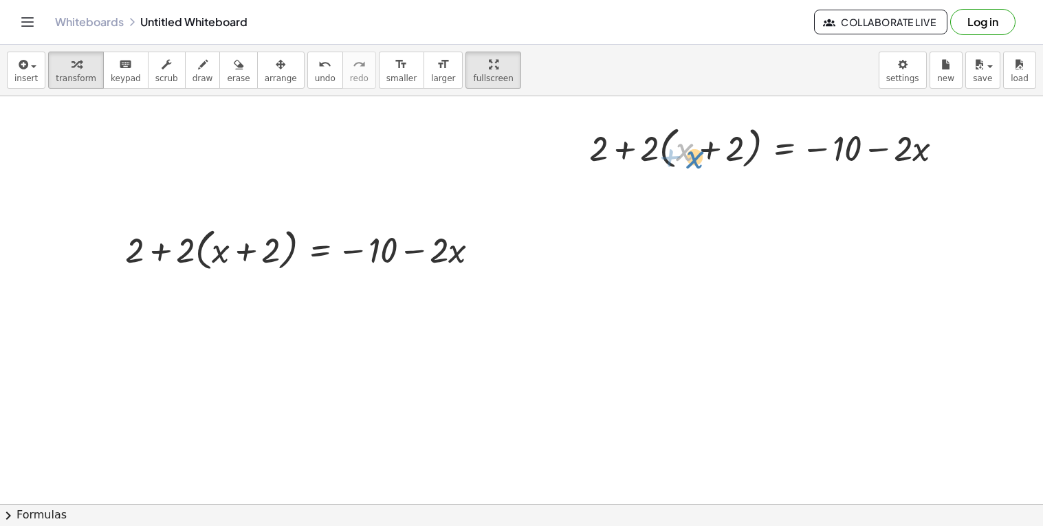
drag, startPoint x: 681, startPoint y: 136, endPoint x: 692, endPoint y: 142, distance: 12.0
click at [692, 142] on div at bounding box center [771, 147] width 379 height 52
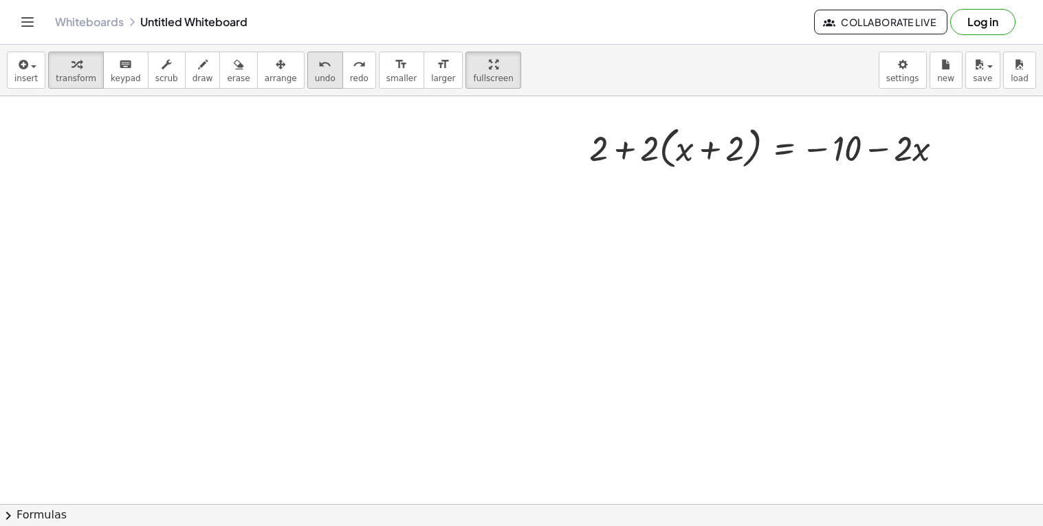
click at [318, 65] on icon "undo" at bounding box center [324, 64] width 13 height 16
drag, startPoint x: 652, startPoint y: 137, endPoint x: 693, endPoint y: 120, distance: 44.7
click at [693, 121] on div at bounding box center [771, 147] width 379 height 52
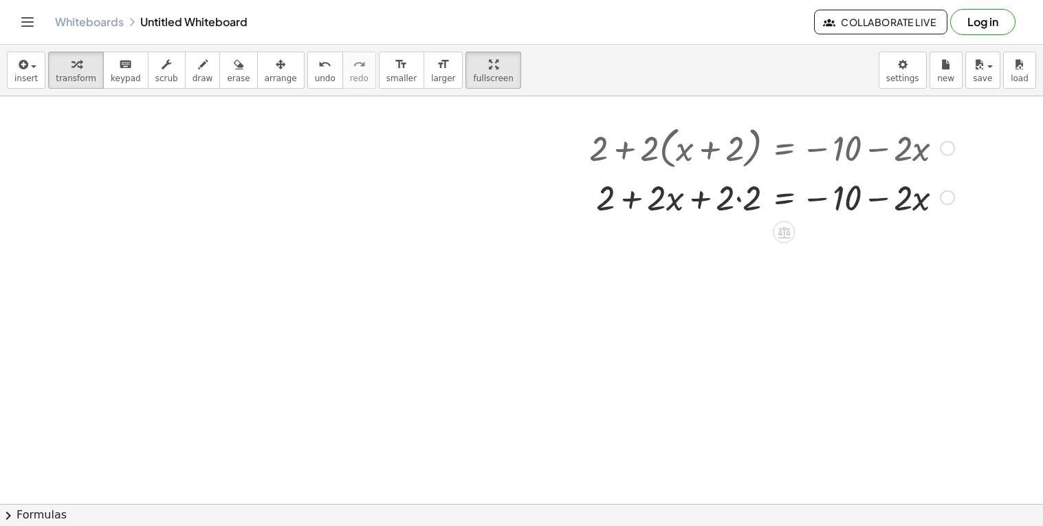
click at [702, 200] on div at bounding box center [771, 196] width 379 height 47
click at [738, 199] on div at bounding box center [771, 196] width 379 height 47
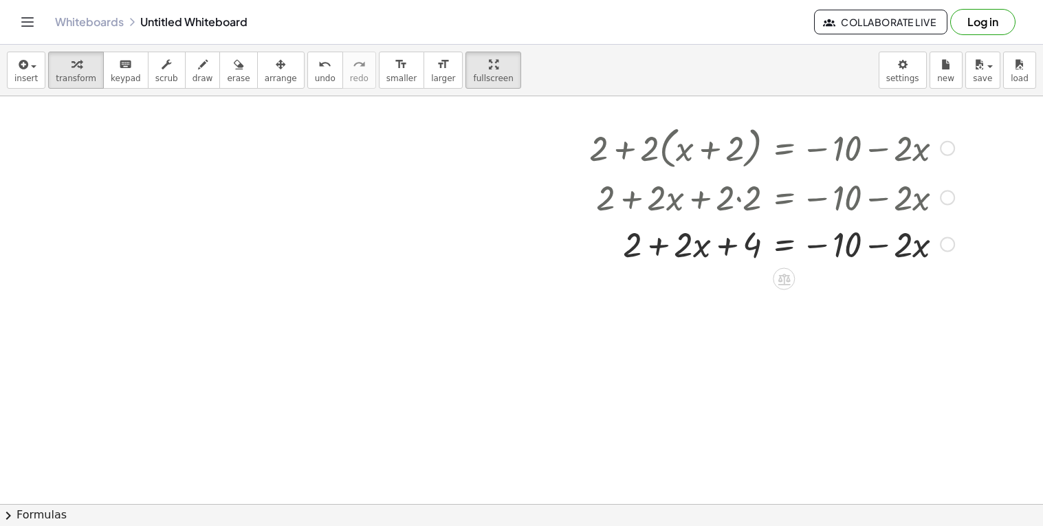
click at [660, 246] on div at bounding box center [771, 243] width 379 height 47
click at [721, 241] on div at bounding box center [771, 243] width 379 height 47
drag, startPoint x: 692, startPoint y: 251, endPoint x: 619, endPoint y: 251, distance: 72.9
click at [619, 251] on div at bounding box center [771, 243] width 379 height 47
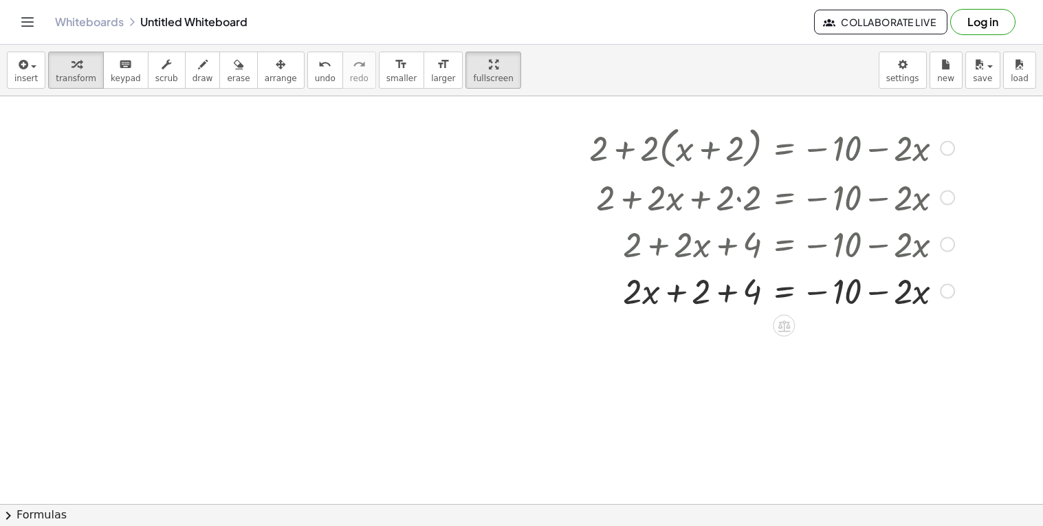
click at [723, 290] on div at bounding box center [771, 290] width 379 height 47
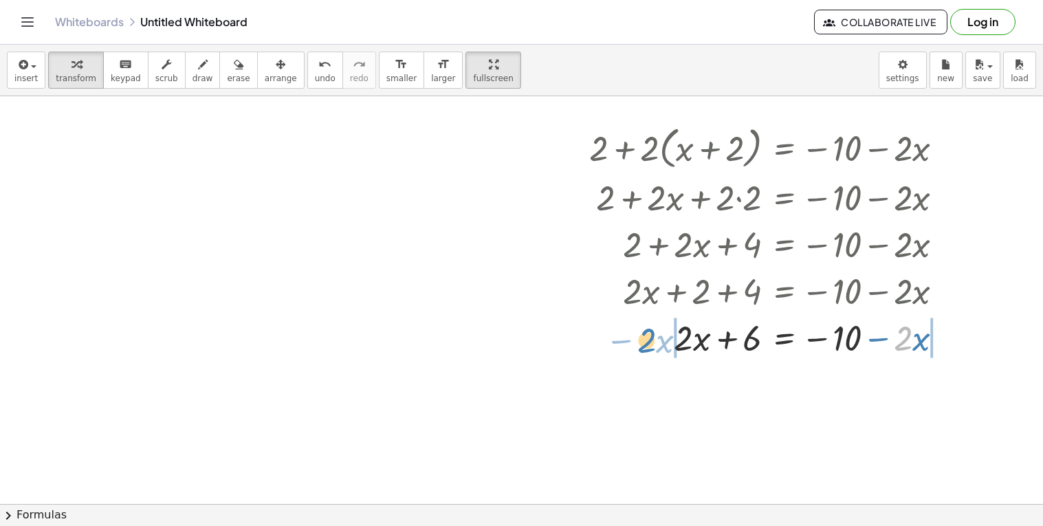
drag, startPoint x: 904, startPoint y: 338, endPoint x: 647, endPoint y: 340, distance: 257.1
click at [647, 340] on div at bounding box center [771, 336] width 379 height 47
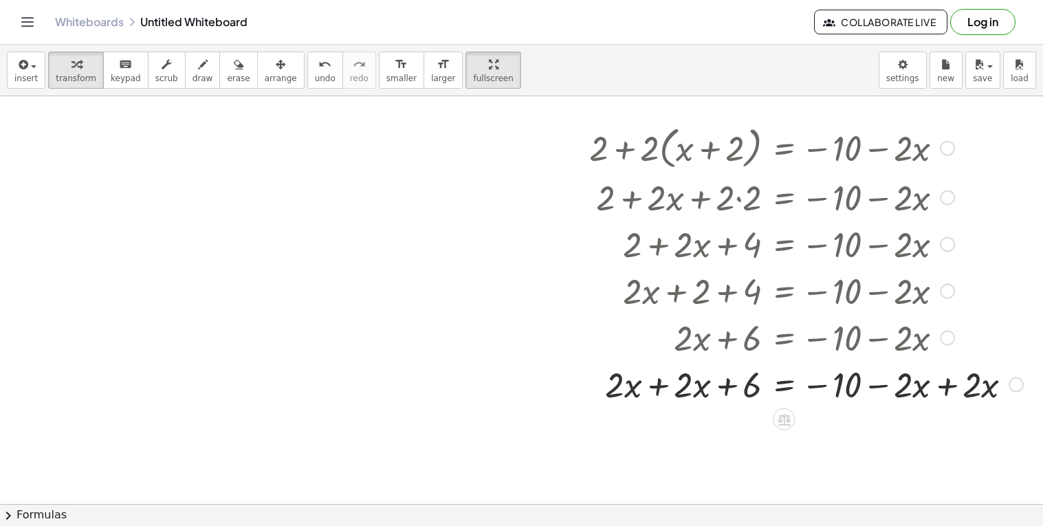
click at [947, 386] on div at bounding box center [805, 383] width 447 height 47
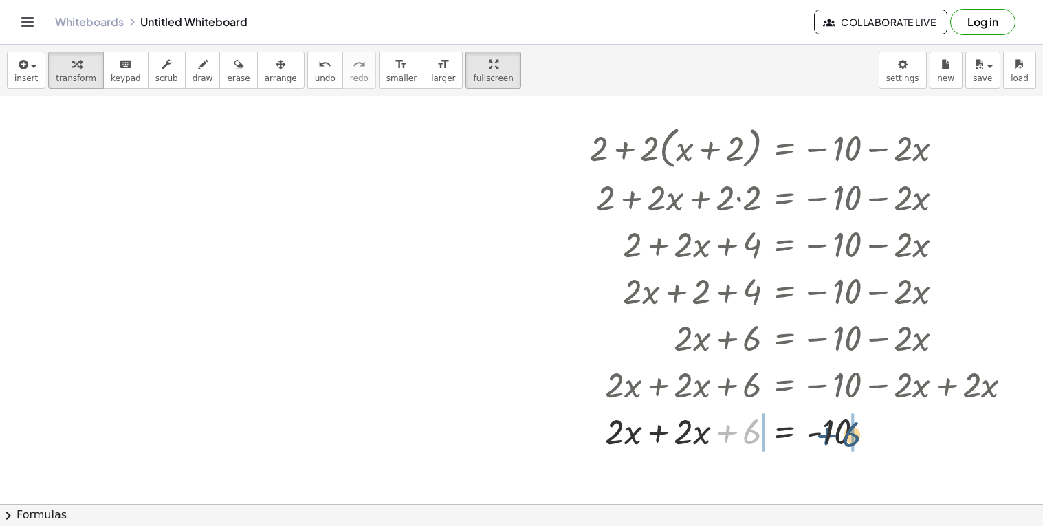
drag, startPoint x: 740, startPoint y: 434, endPoint x: 842, endPoint y: 436, distance: 101.8
click at [842, 436] on div at bounding box center [805, 430] width 447 height 47
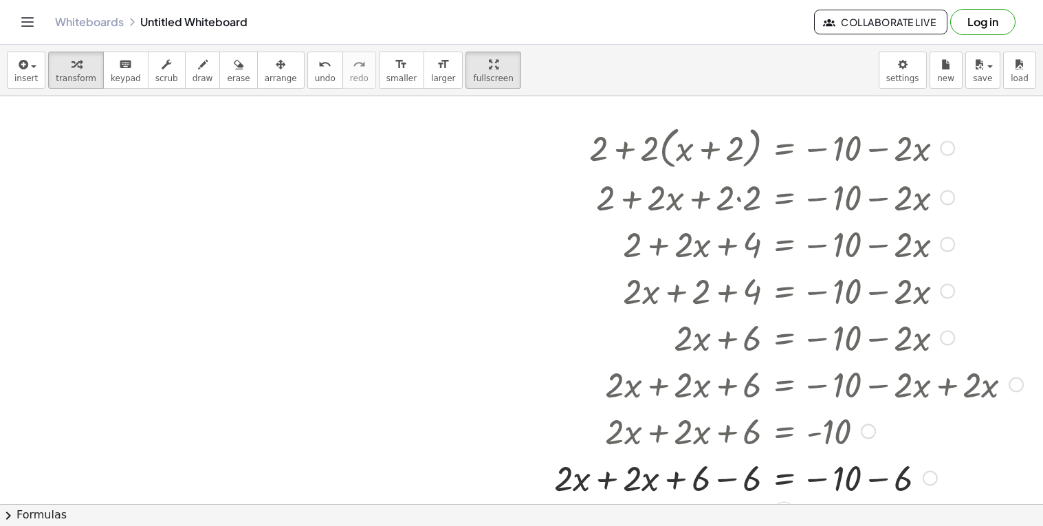
click at [729, 476] on div at bounding box center [788, 477] width 483 height 47
click at [712, 479] on div at bounding box center [805, 477] width 447 height 47
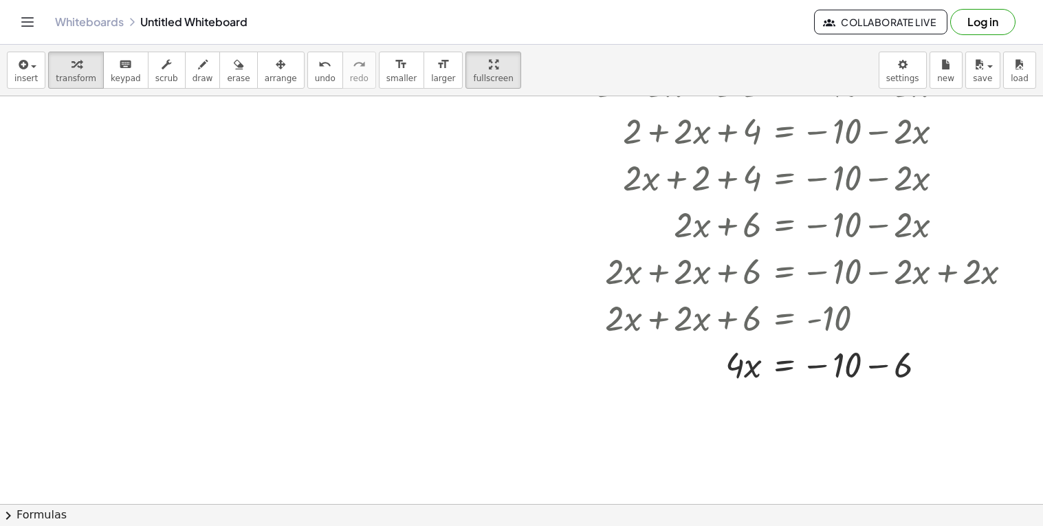
scroll to position [129, 0]
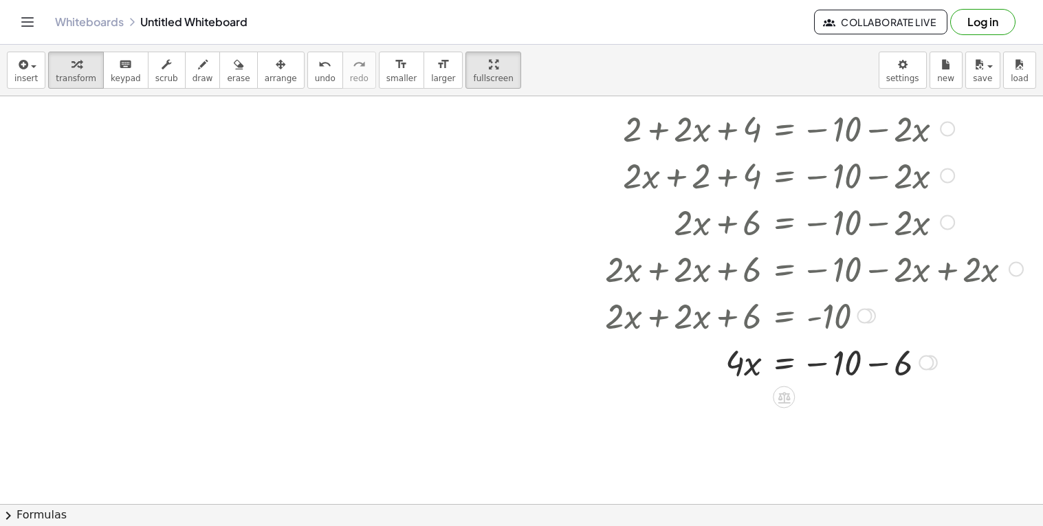
click at [874, 368] on div at bounding box center [805, 361] width 447 height 47
drag, startPoint x: 742, startPoint y: 414, endPoint x: 805, endPoint y: 418, distance: 62.6
click at [805, 418] on div at bounding box center [805, 408] width 447 height 47
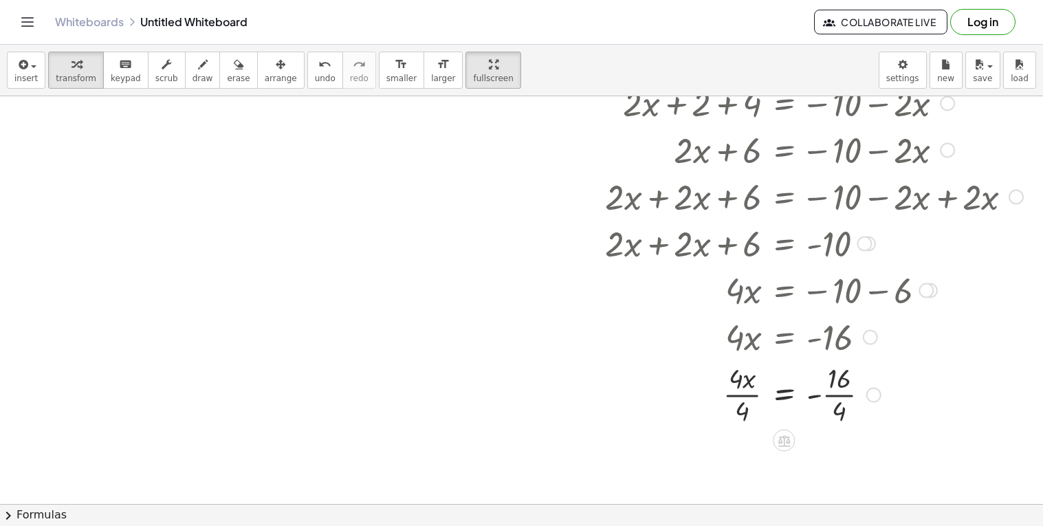
click at [748, 391] on div at bounding box center [805, 394] width 447 height 69
click at [823, 392] on div at bounding box center [805, 394] width 447 height 69
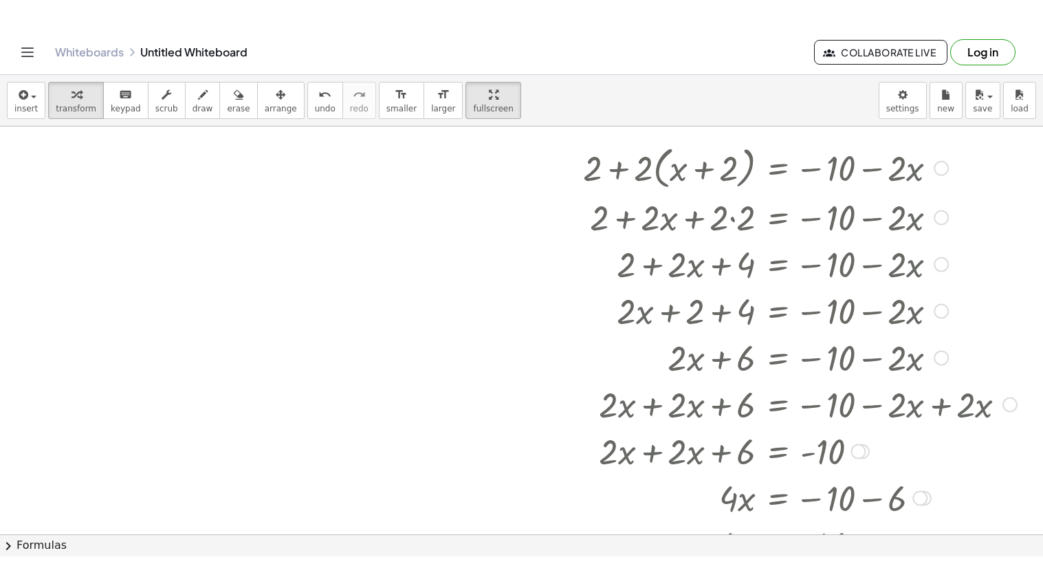
scroll to position [16, 6]
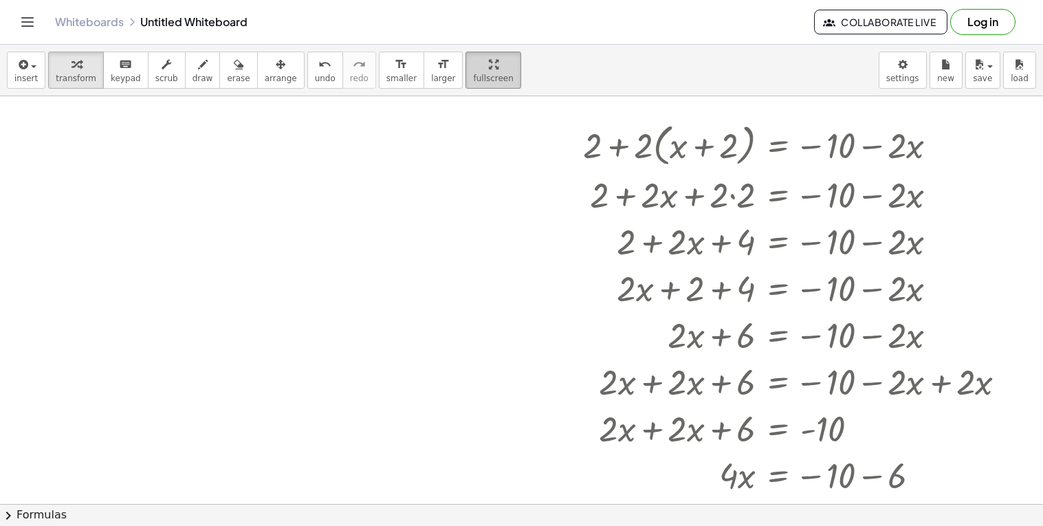
click at [489, 58] on icon "button" at bounding box center [494, 64] width 10 height 16
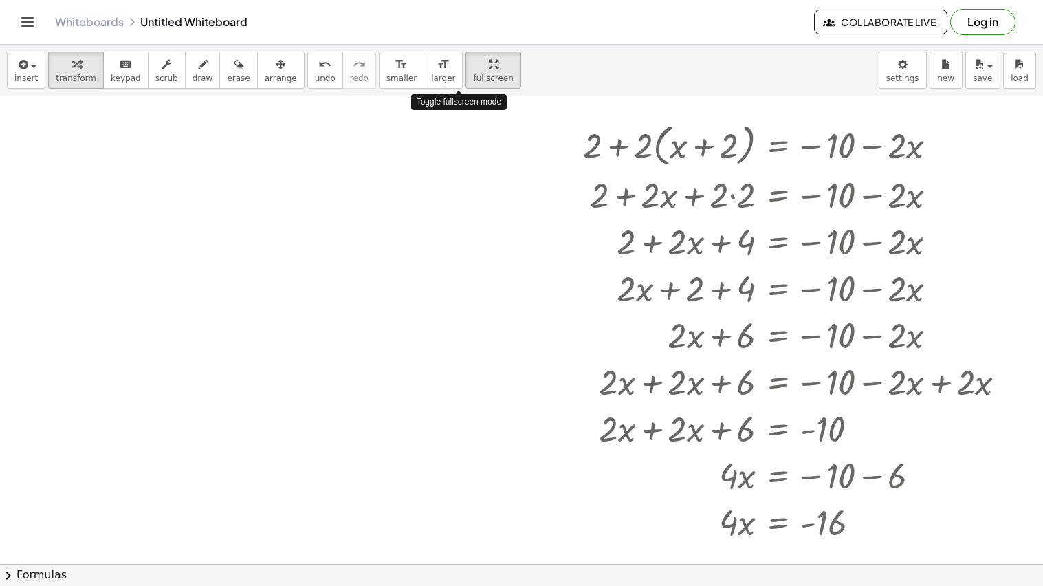
click at [461, 118] on div at bounding box center [515, 547] width 1043 height 935
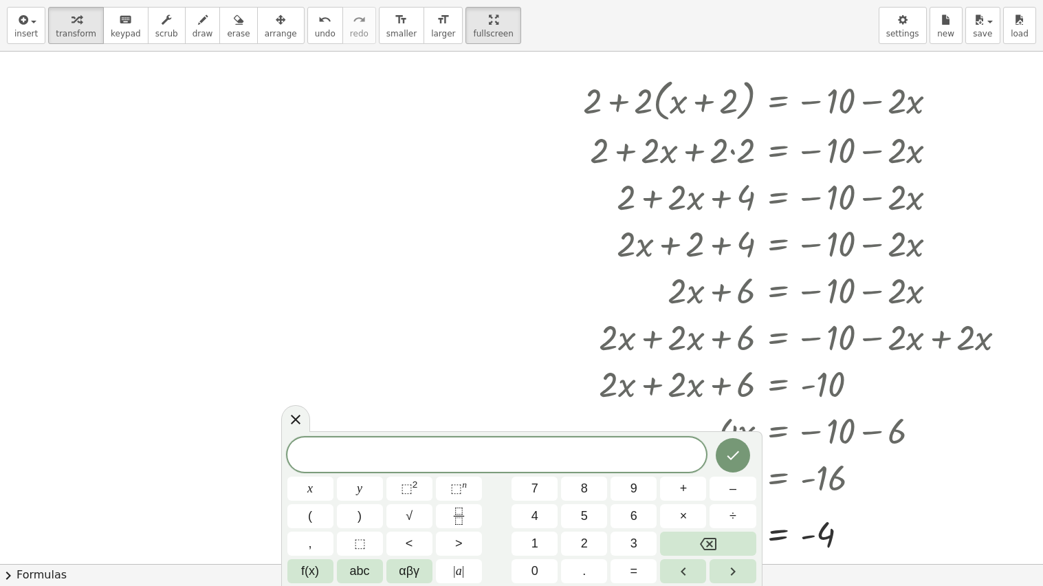
click at [469, 155] on div at bounding box center [515, 548] width 1043 height 1024
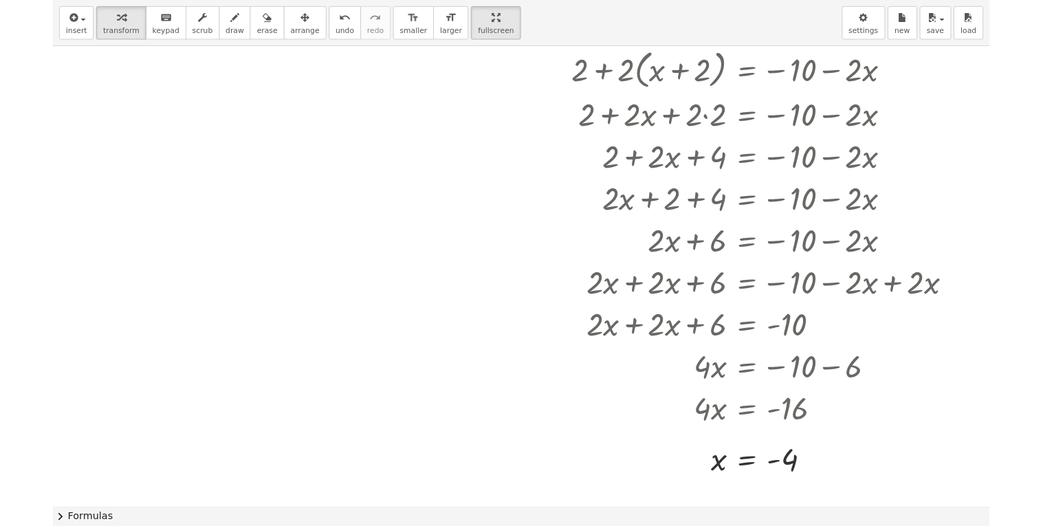
scroll to position [40, 12]
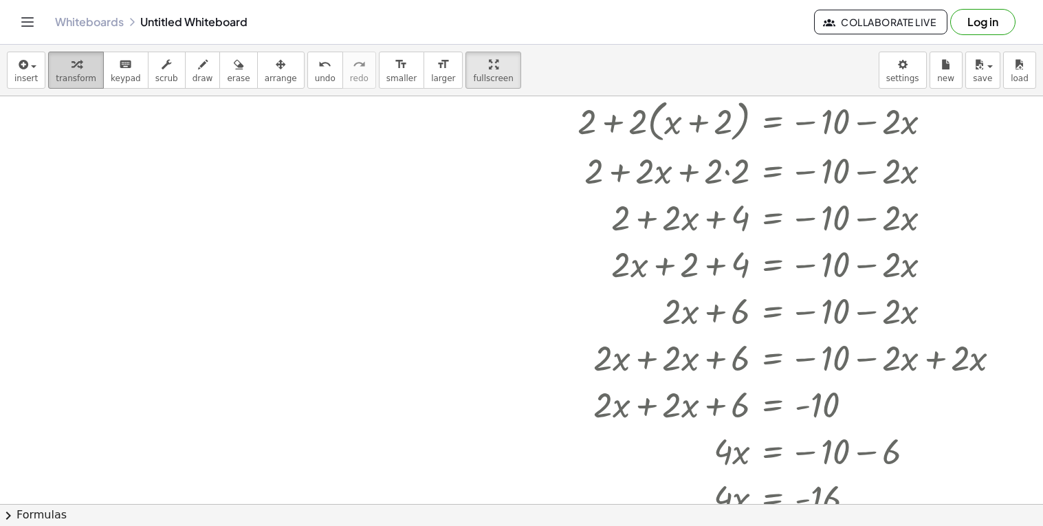
click at [60, 66] on div "button" at bounding box center [76, 64] width 41 height 16
click at [28, 69] on span "button" at bounding box center [29, 66] width 3 height 10
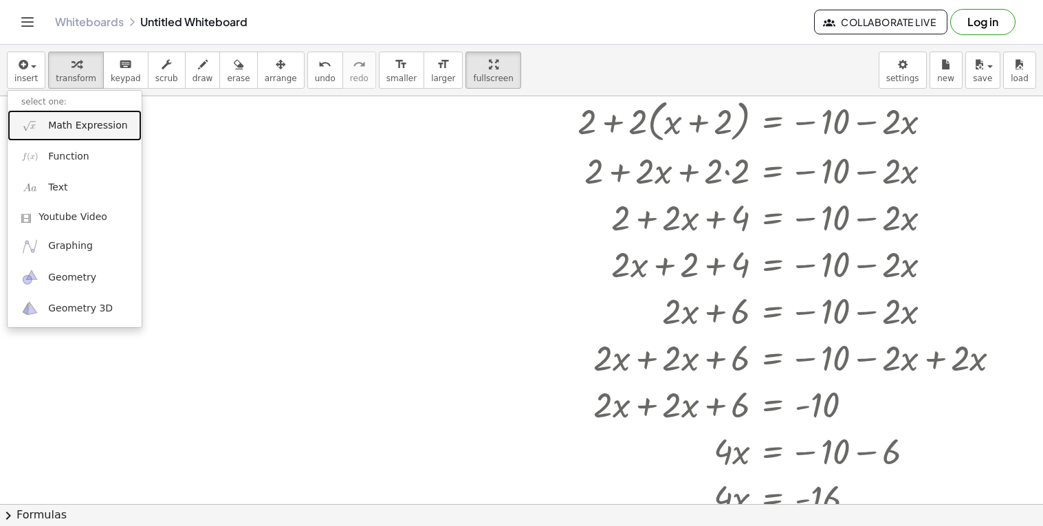
click at [89, 124] on span "Math Expression" at bounding box center [87, 126] width 79 height 14
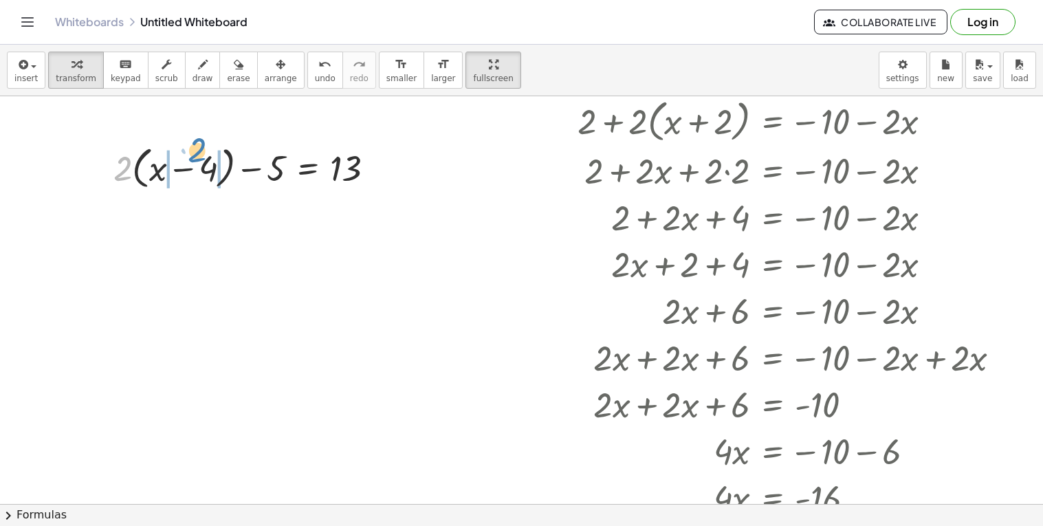
drag, startPoint x: 125, startPoint y: 157, endPoint x: 197, endPoint y: 142, distance: 73.9
click at [197, 142] on div at bounding box center [250, 167] width 286 height 52
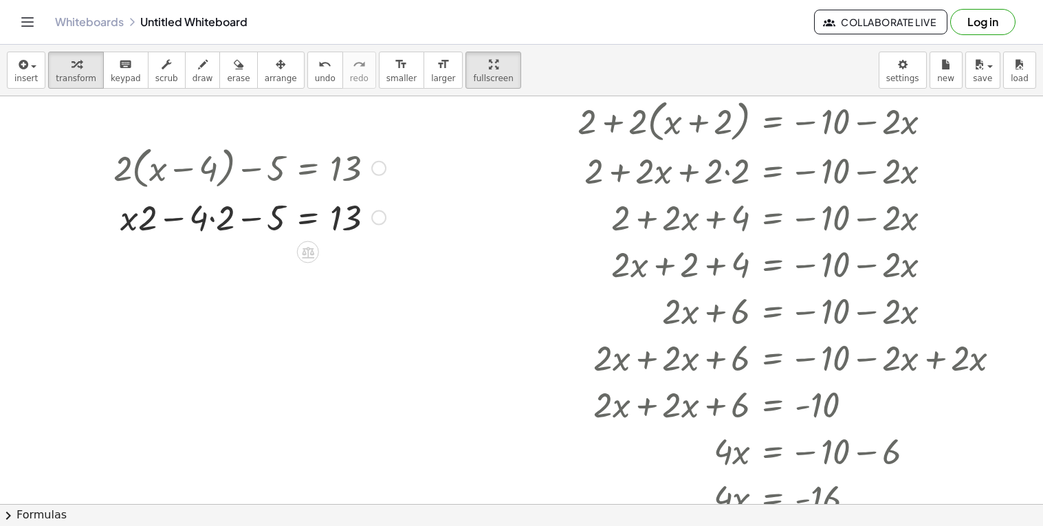
click at [219, 216] on div at bounding box center [250, 216] width 286 height 47
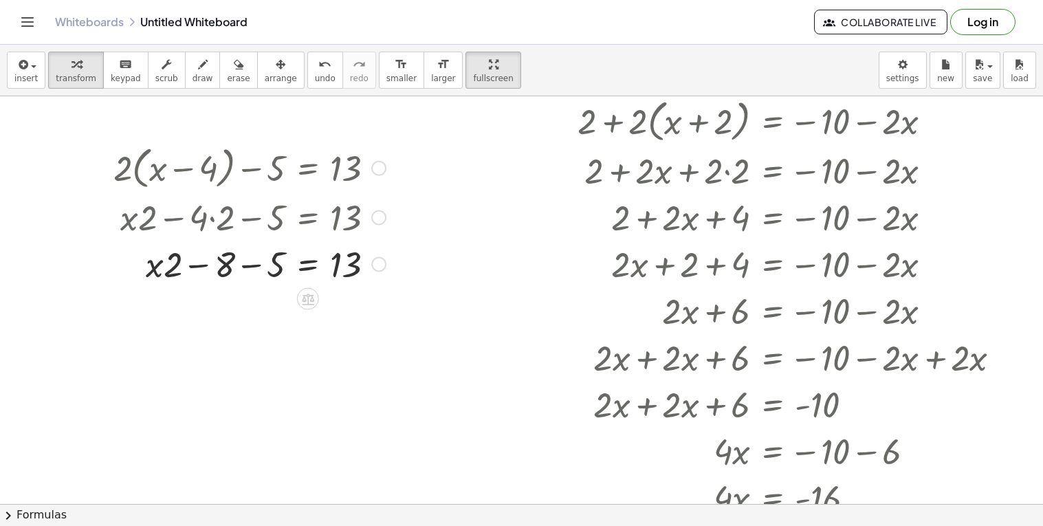
click at [170, 267] on div at bounding box center [250, 263] width 286 height 47
click at [162, 267] on div at bounding box center [250, 263] width 286 height 47
click at [311, 69] on button "undo undo" at bounding box center [325, 70] width 36 height 37
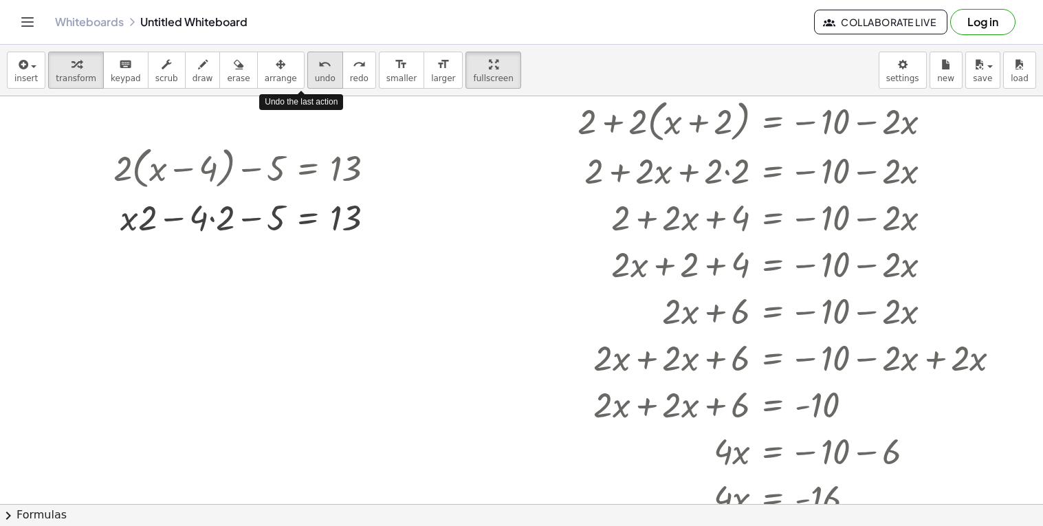
click at [311, 69] on button "undo undo" at bounding box center [325, 70] width 36 height 37
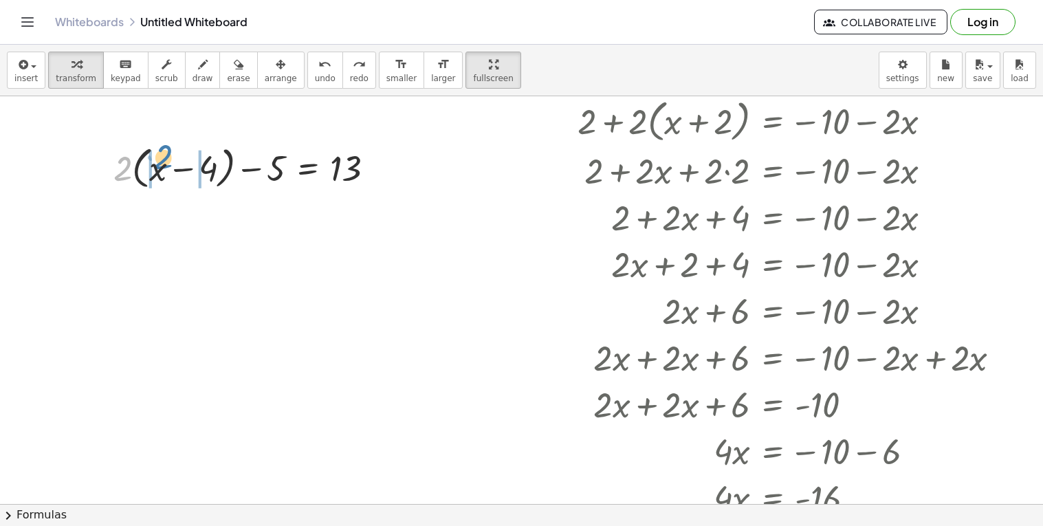
drag, startPoint x: 123, startPoint y: 163, endPoint x: 164, endPoint y: 151, distance: 42.9
click at [164, 151] on div at bounding box center [250, 167] width 286 height 52
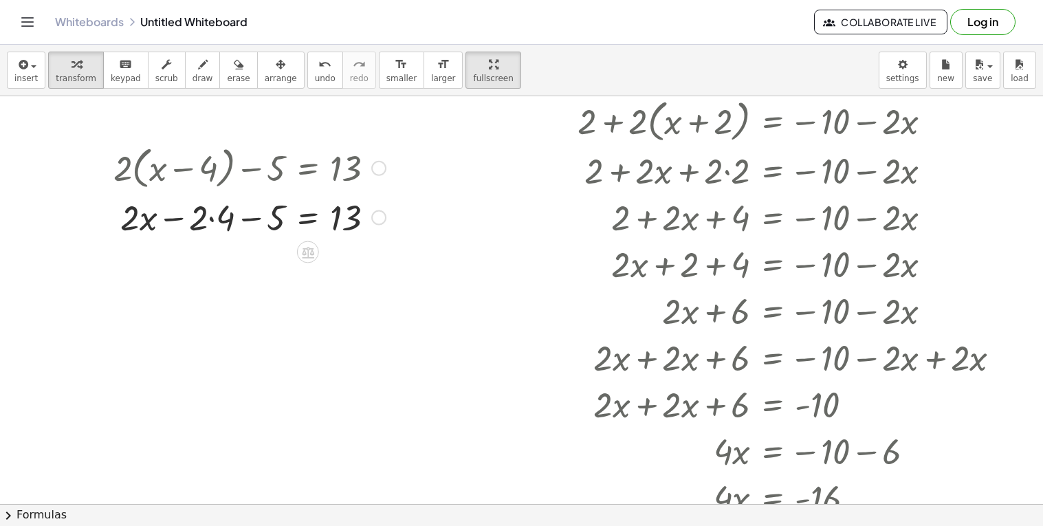
click at [206, 214] on div at bounding box center [250, 216] width 286 height 47
click at [212, 219] on div at bounding box center [250, 216] width 286 height 47
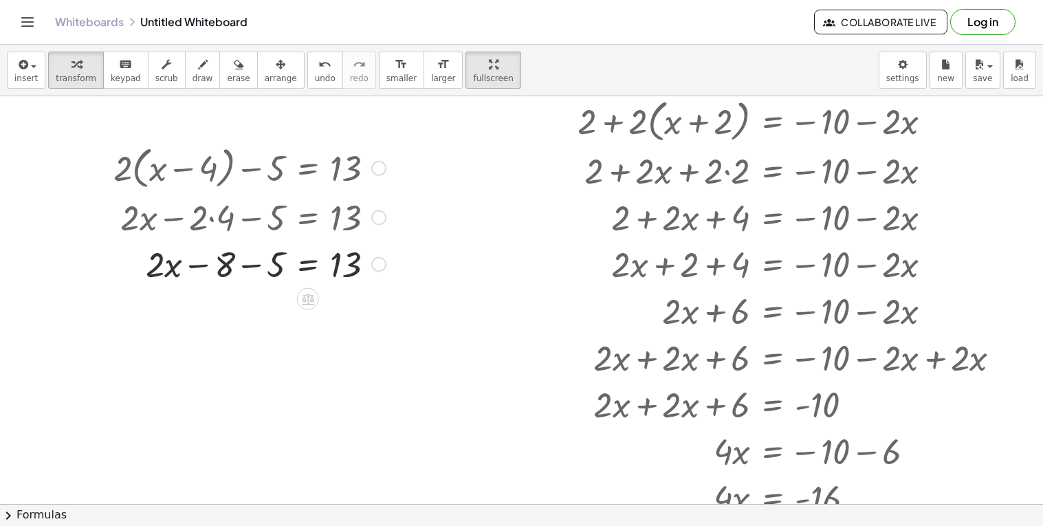
click at [247, 267] on div at bounding box center [250, 263] width 286 height 47
drag, startPoint x: 251, startPoint y: 310, endPoint x: 339, endPoint y: 316, distance: 88.2
click at [339, 316] on div at bounding box center [250, 310] width 286 height 47
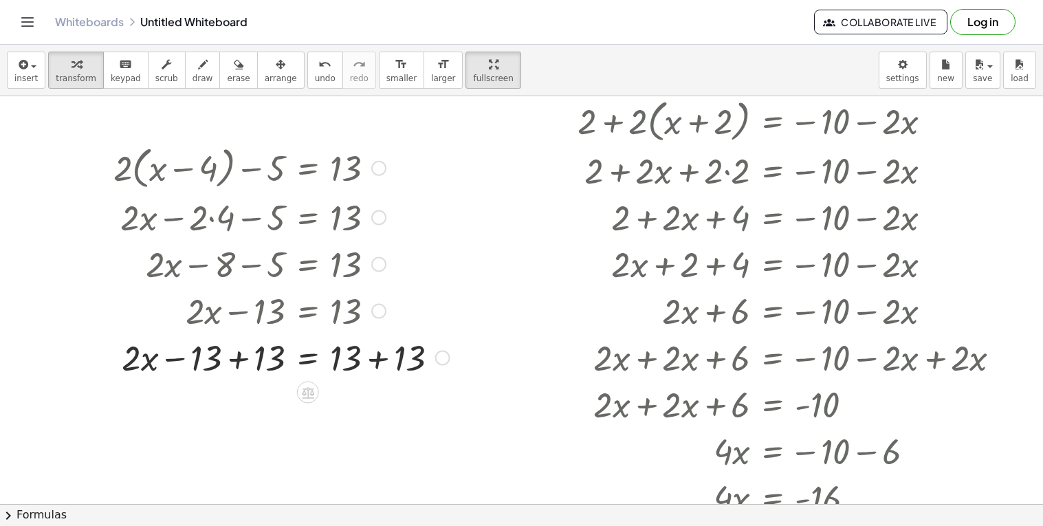
click at [241, 349] on div at bounding box center [282, 356] width 350 height 47
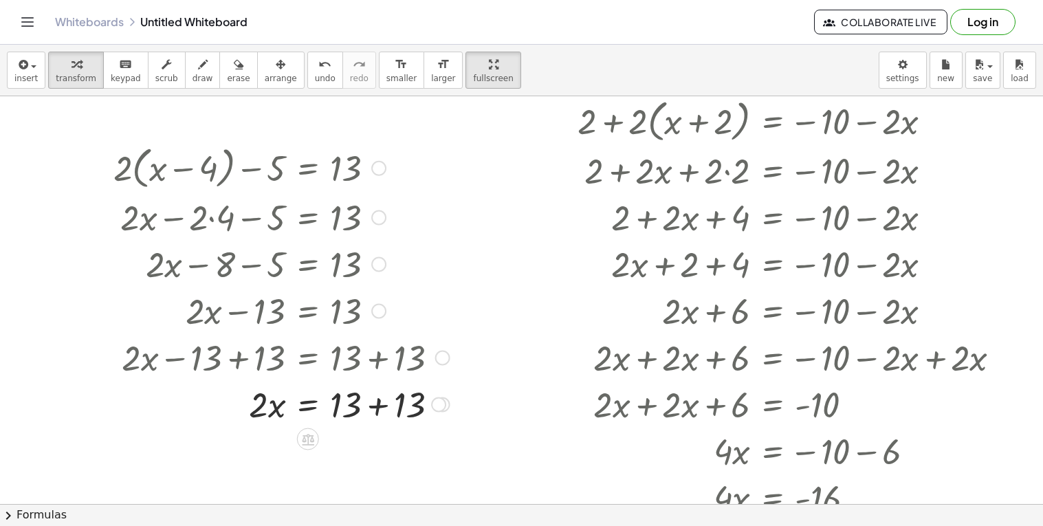
click at [368, 357] on div at bounding box center [243, 356] width 428 height 47
click at [377, 399] on div at bounding box center [282, 403] width 350 height 47
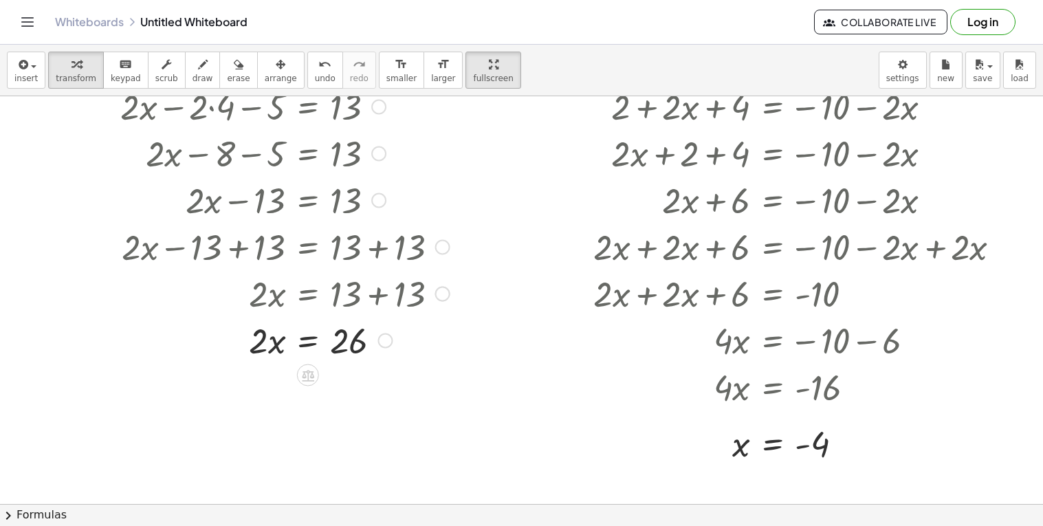
scroll to position [153, 12]
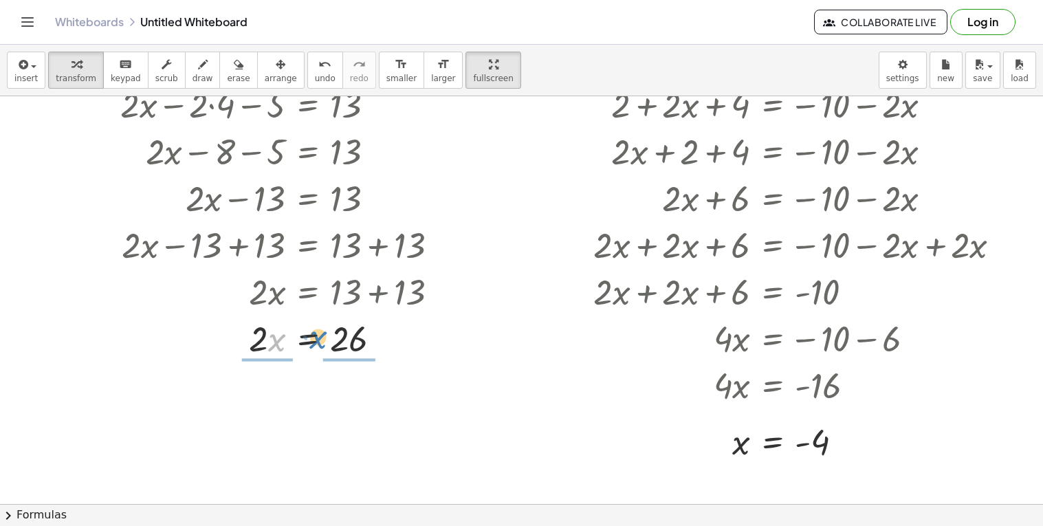
drag, startPoint x: 275, startPoint y: 339, endPoint x: 316, endPoint y: 337, distance: 41.3
click at [316, 337] on div at bounding box center [282, 337] width 350 height 47
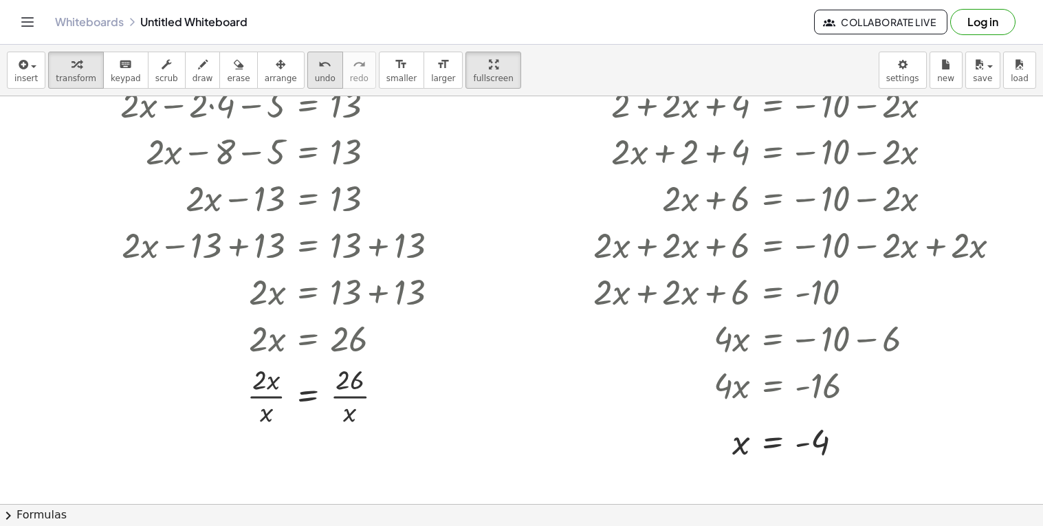
click at [315, 67] on div "undo" at bounding box center [325, 64] width 21 height 16
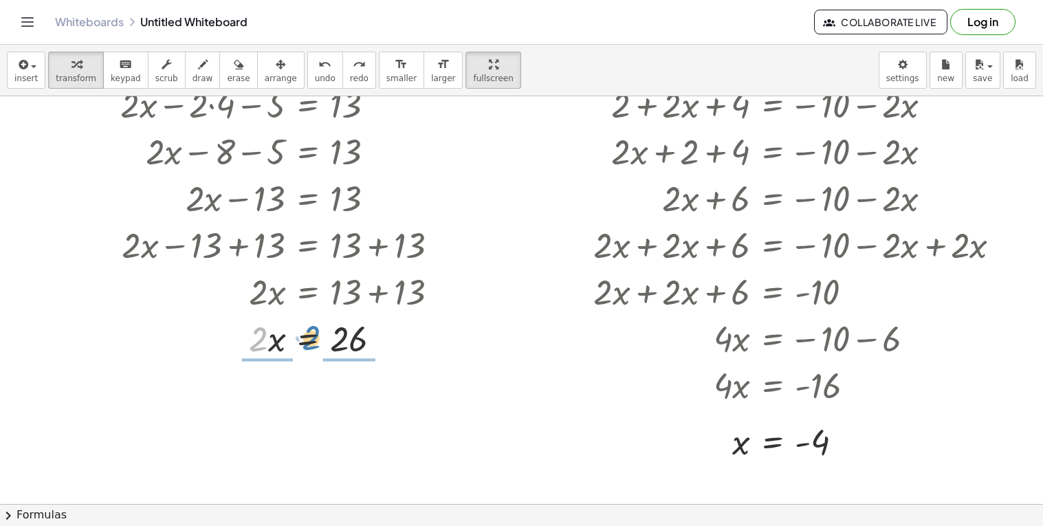
drag, startPoint x: 258, startPoint y: 336, endPoint x: 312, endPoint y: 335, distance: 53.6
click at [312, 335] on div at bounding box center [282, 337] width 346 height 47
click at [272, 391] on div at bounding box center [282, 395] width 350 height 69
click at [331, 395] on div at bounding box center [282, 395] width 350 height 69
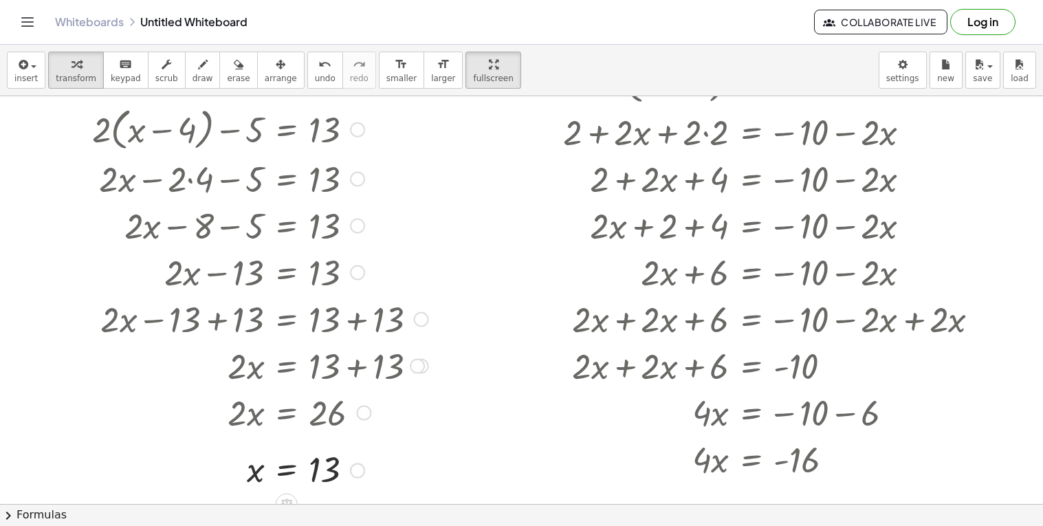
scroll to position [80, 33]
click at [318, 69] on icon "undo" at bounding box center [324, 64] width 13 height 16
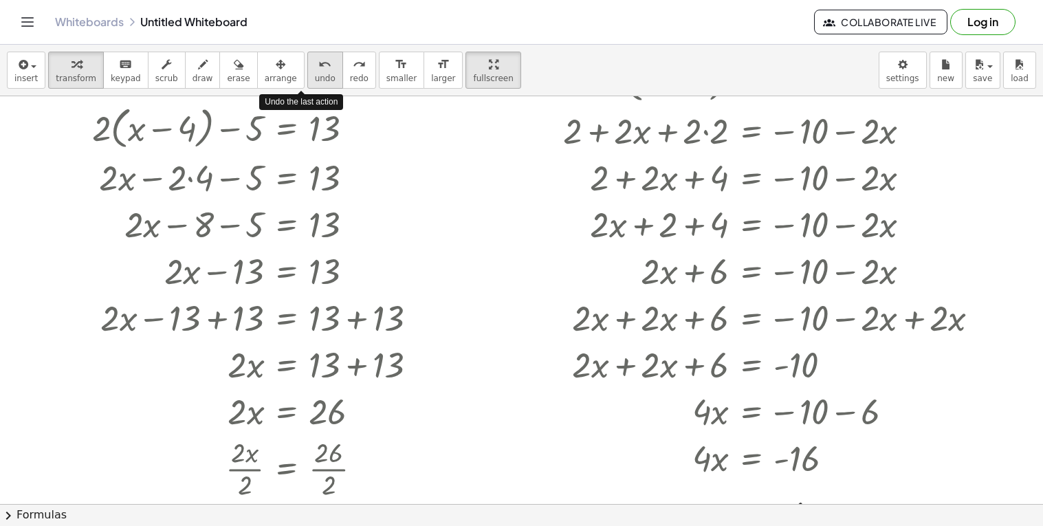
click at [318, 69] on icon "undo" at bounding box center [324, 64] width 13 height 16
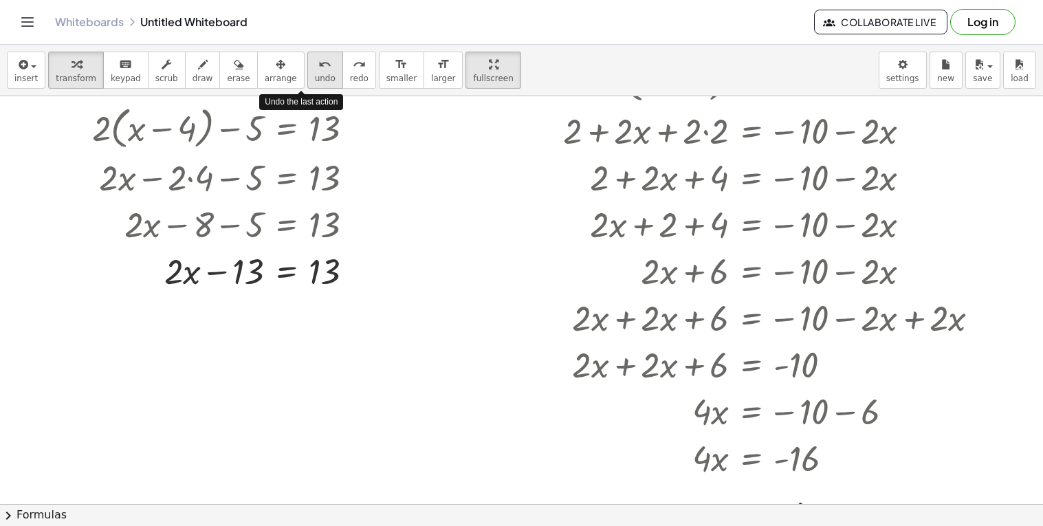
click at [318, 70] on icon "undo" at bounding box center [324, 64] width 13 height 16
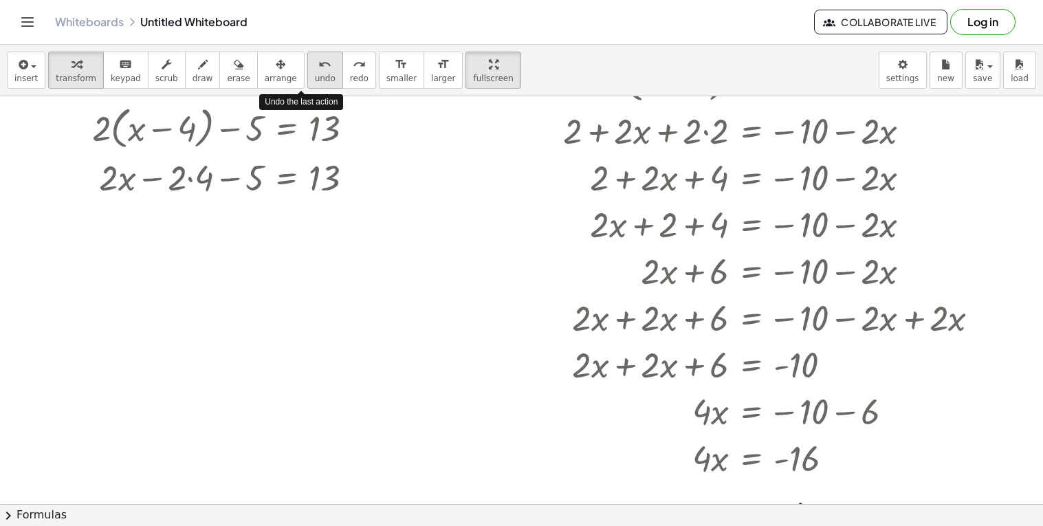
click at [318, 70] on icon "undo" at bounding box center [324, 64] width 13 height 16
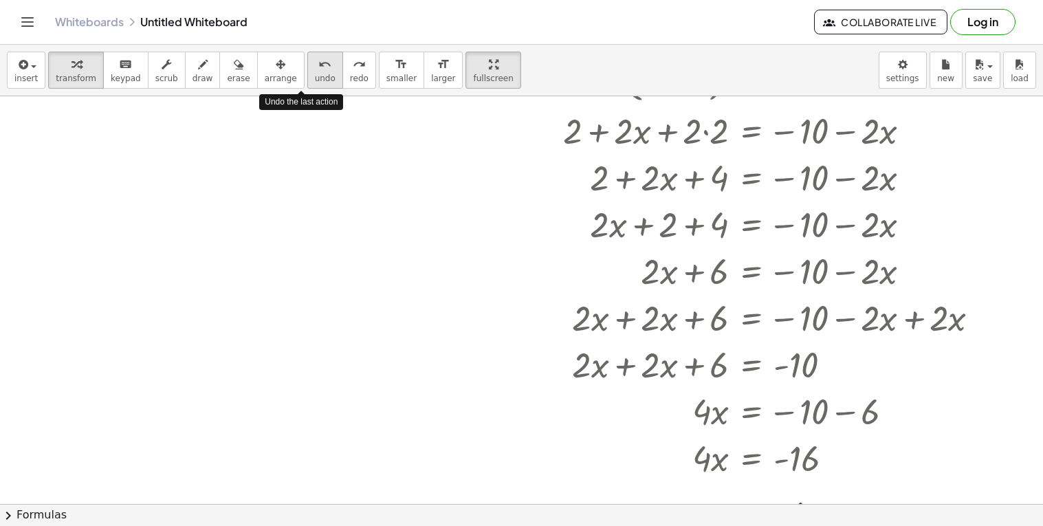
click at [318, 70] on icon "undo" at bounding box center [324, 64] width 13 height 16
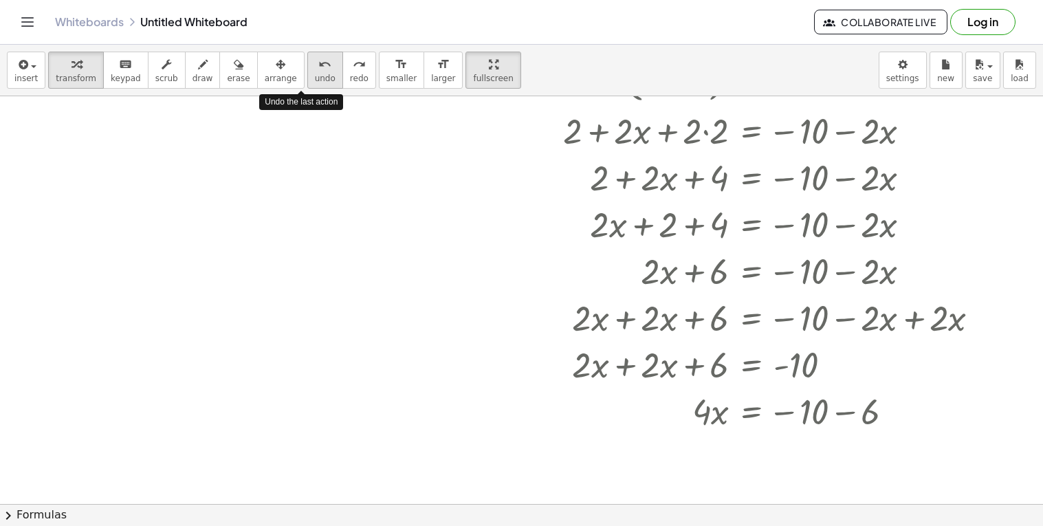
click at [318, 70] on icon "undo" at bounding box center [324, 64] width 13 height 16
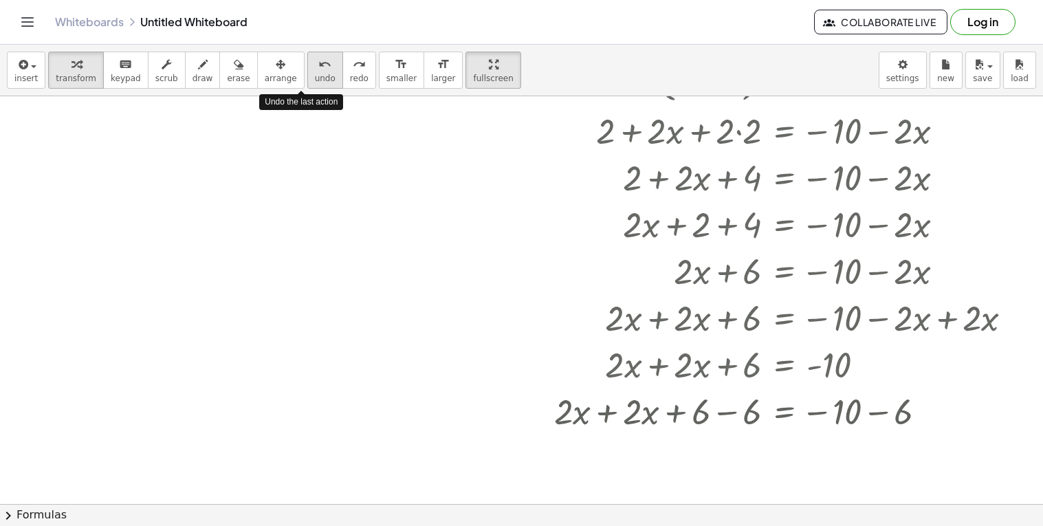
click at [318, 70] on icon "undo" at bounding box center [324, 64] width 13 height 16
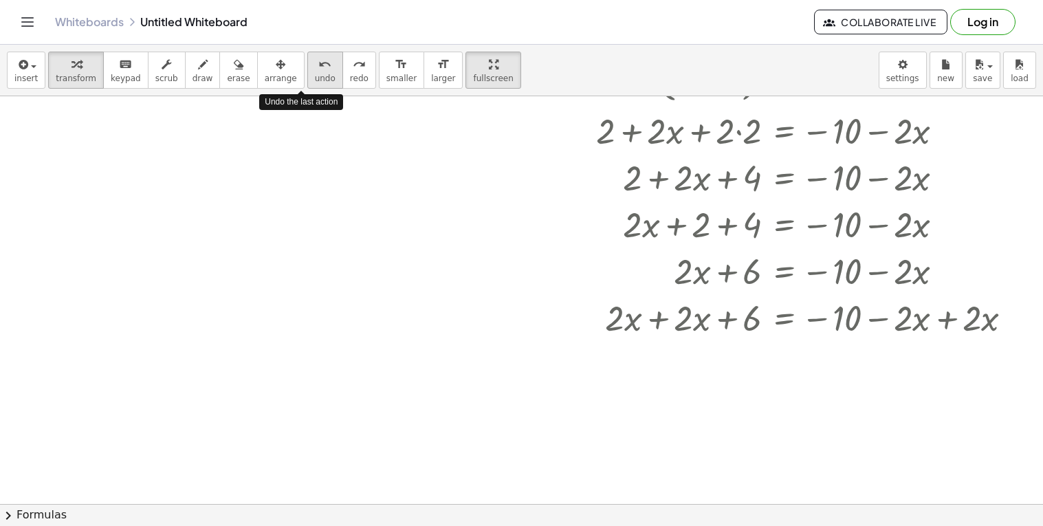
click at [318, 70] on icon "undo" at bounding box center [324, 64] width 13 height 16
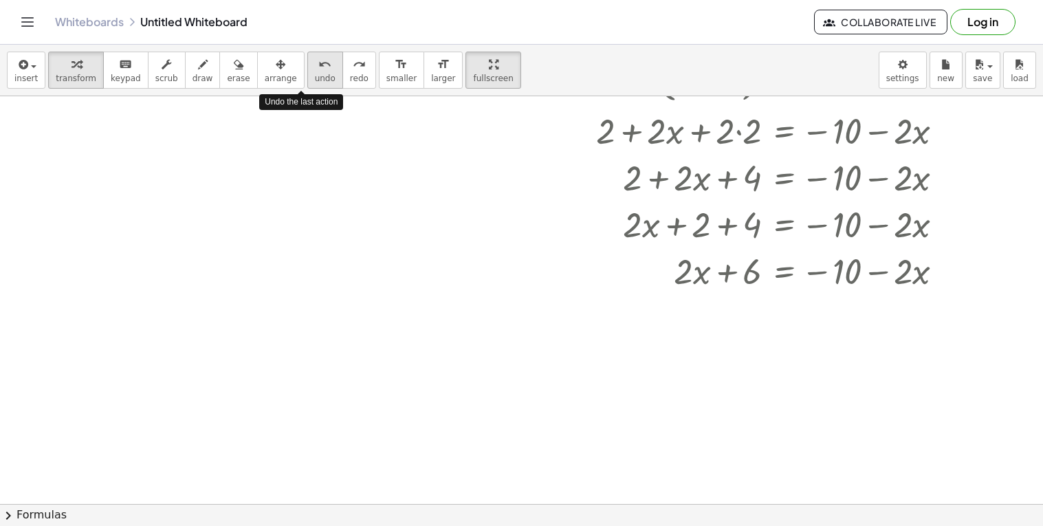
click at [318, 70] on icon "undo" at bounding box center [324, 64] width 13 height 16
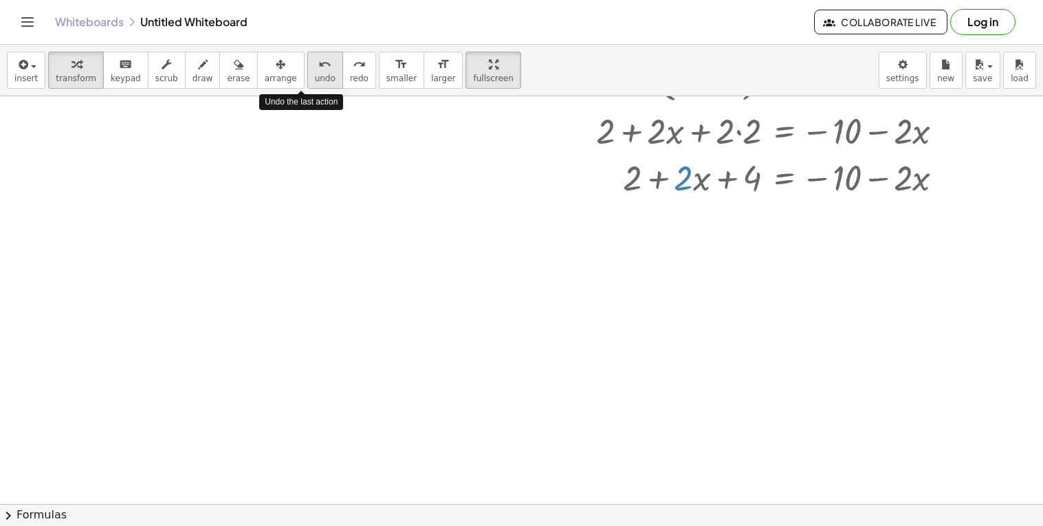
click at [318, 70] on icon "undo" at bounding box center [324, 64] width 13 height 16
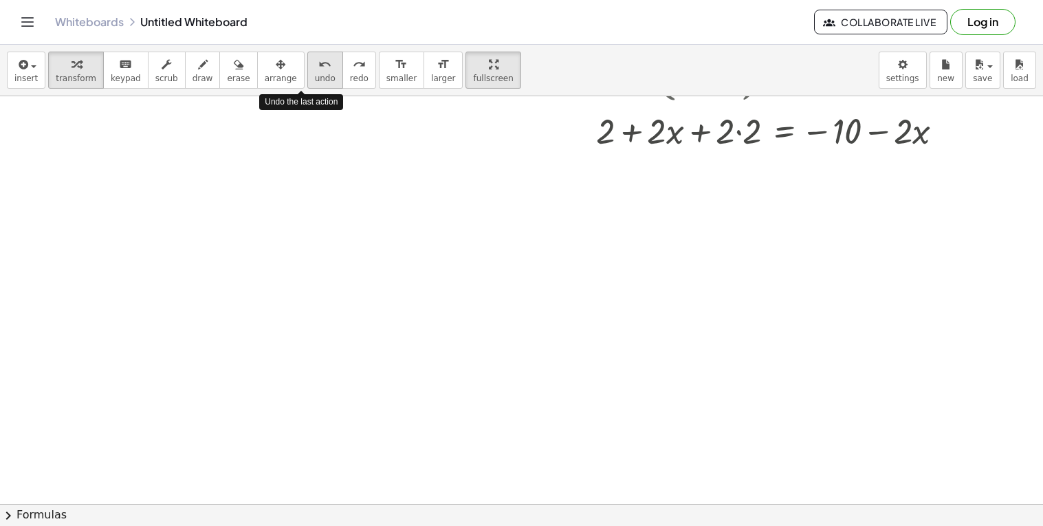
click at [318, 70] on icon "undo" at bounding box center [324, 64] width 13 height 16
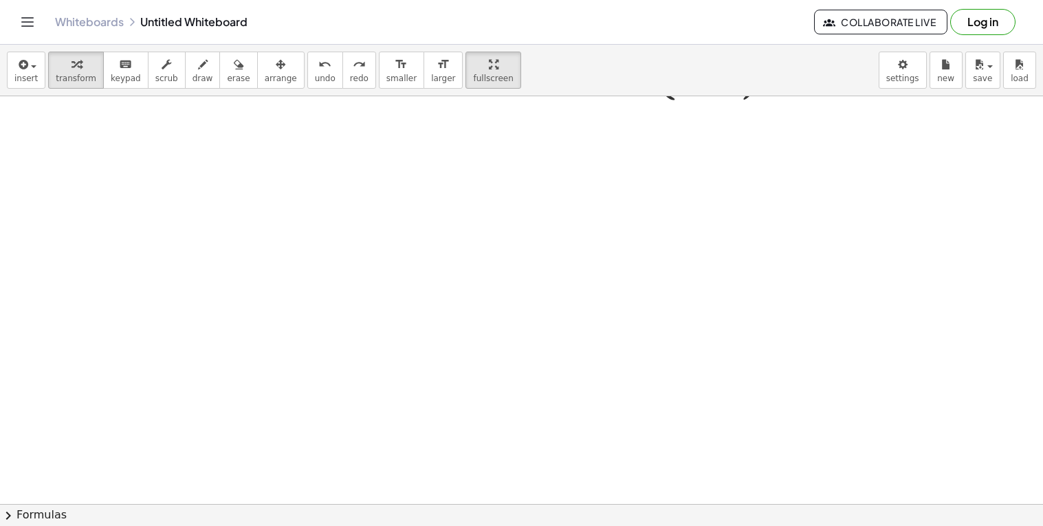
scroll to position [0, 0]
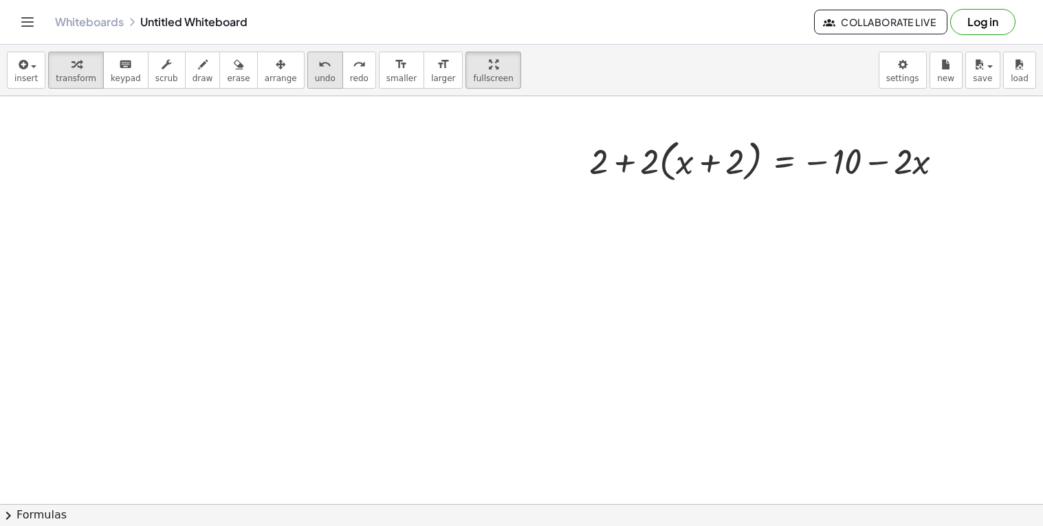
click at [315, 74] on span "undo" at bounding box center [325, 79] width 21 height 10
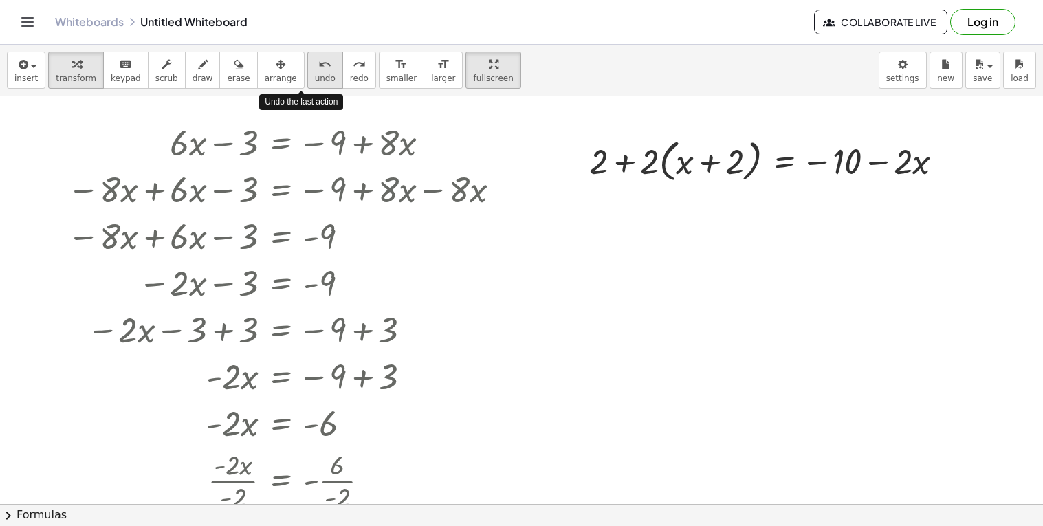
click at [315, 74] on span "undo" at bounding box center [325, 79] width 21 height 10
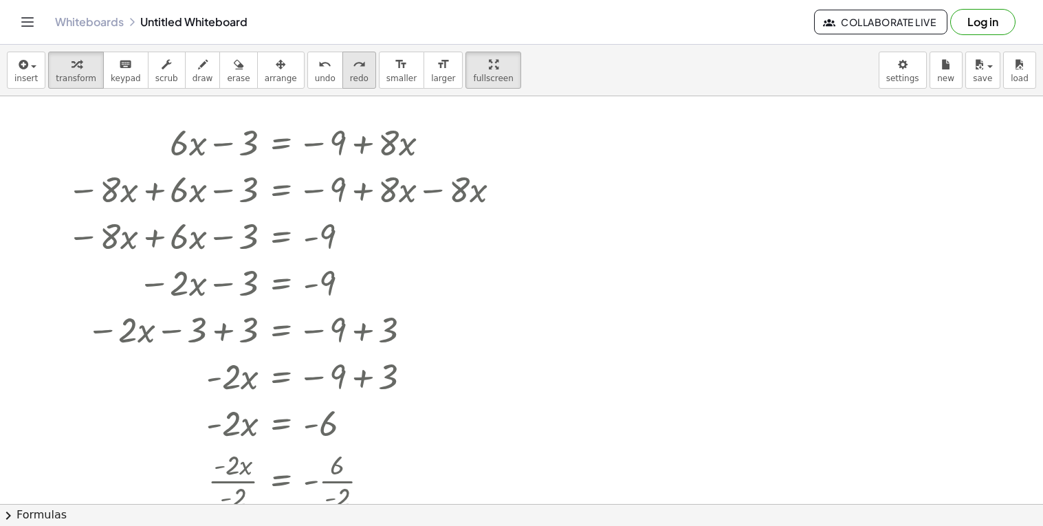
click at [350, 74] on span "redo" at bounding box center [359, 79] width 19 height 10
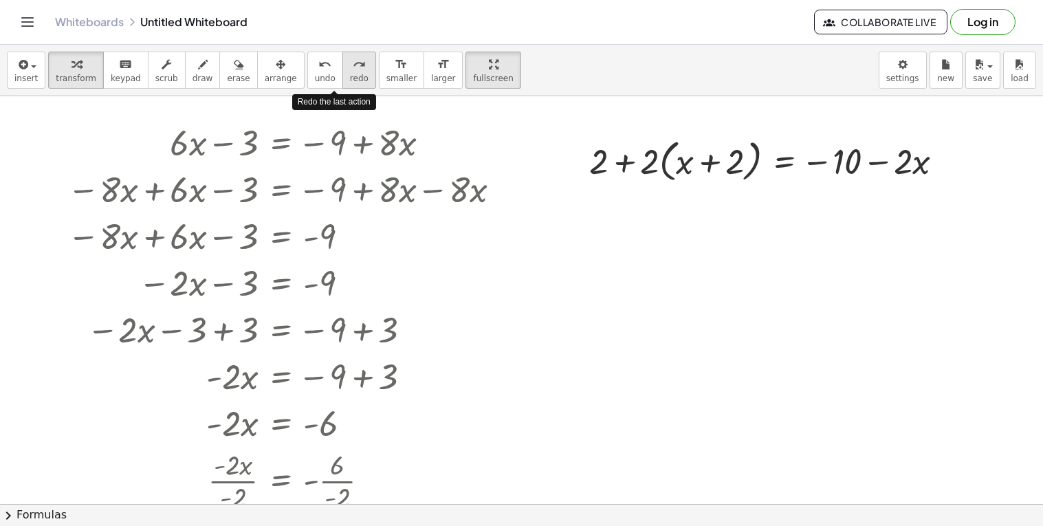
click at [350, 74] on span "redo" at bounding box center [359, 79] width 19 height 10
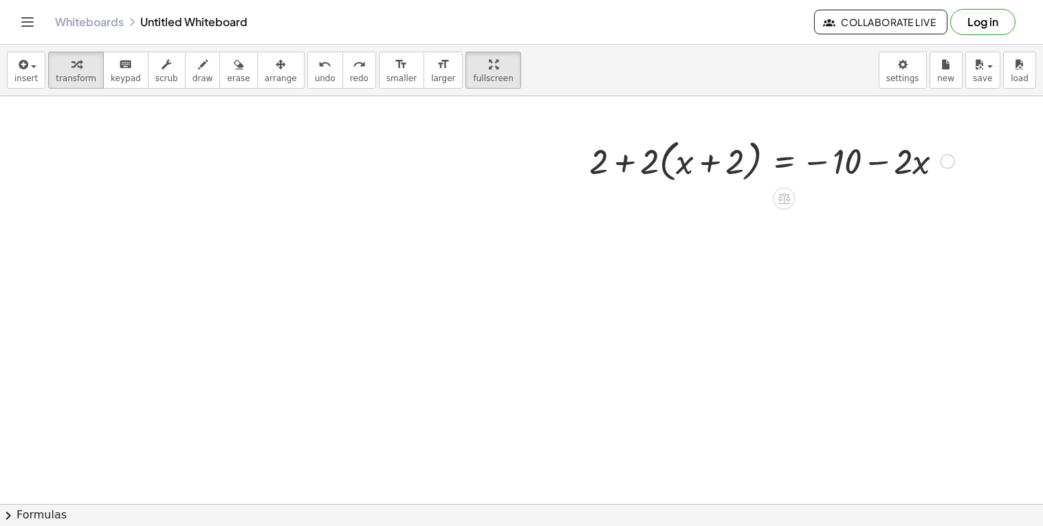
click at [946, 157] on div at bounding box center [947, 161] width 15 height 15
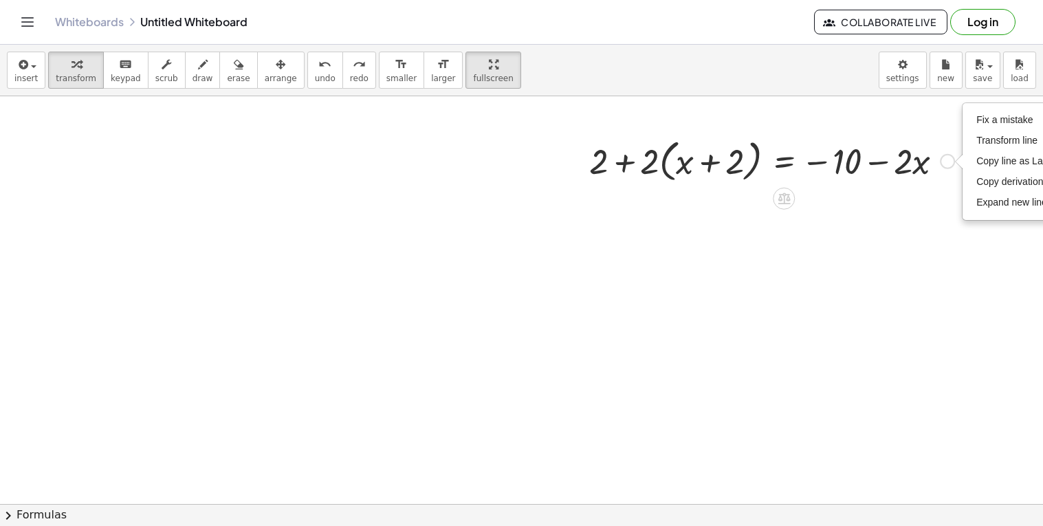
click at [863, 144] on div at bounding box center [771, 160] width 379 height 52
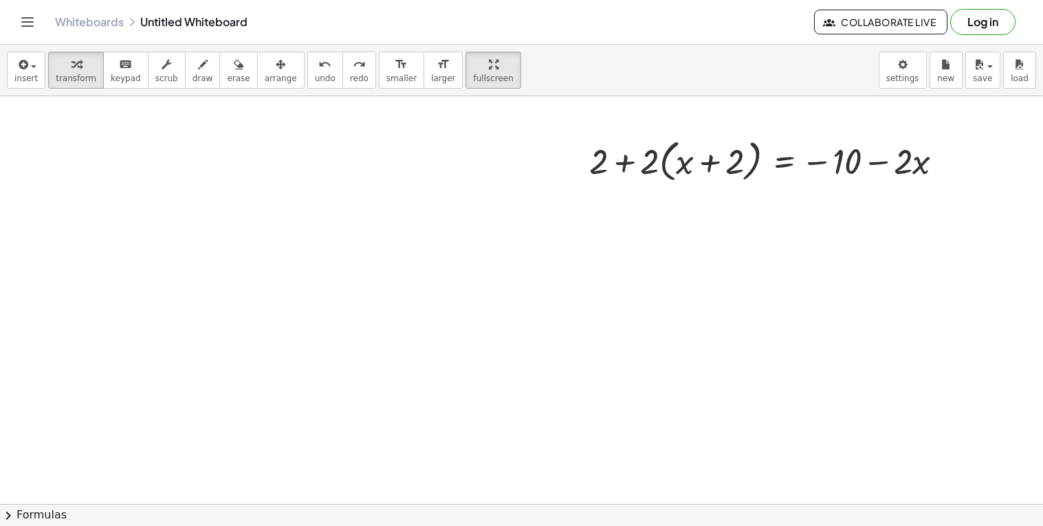
drag, startPoint x: 555, startPoint y: 139, endPoint x: 950, endPoint y: 229, distance: 405.4
click at [950, 229] on div at bounding box center [521, 503] width 1043 height 815
click at [785, 193] on icon at bounding box center [783, 199] width 12 height 12
click at [839, 195] on icon at bounding box center [838, 198] width 12 height 12
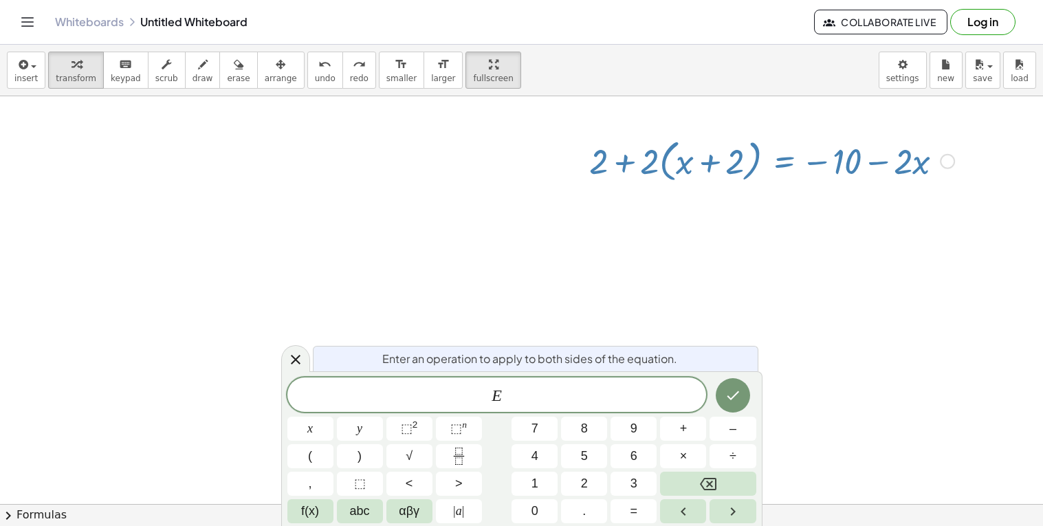
click at [760, 274] on div at bounding box center [521, 503] width 1043 height 815
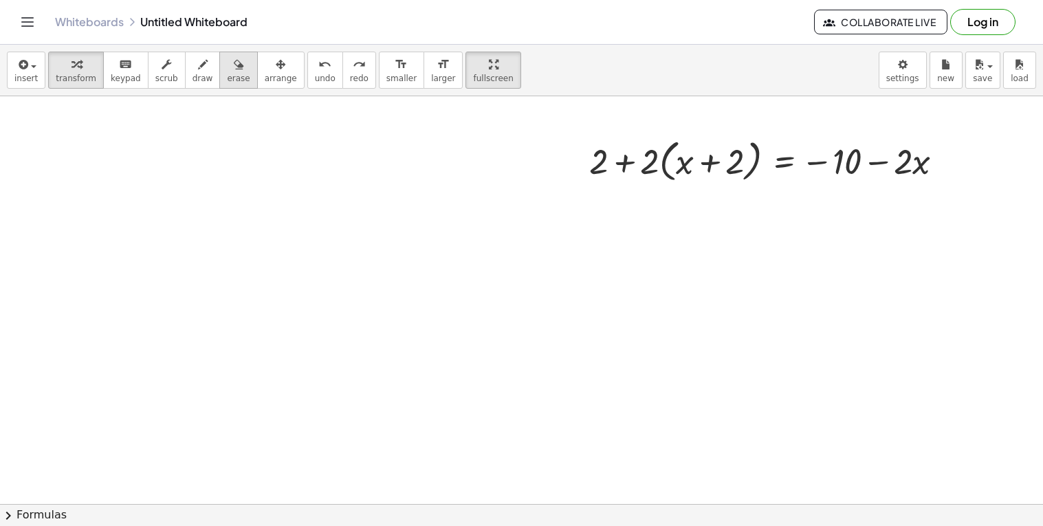
click at [227, 76] on span "erase" at bounding box center [238, 79] width 23 height 10
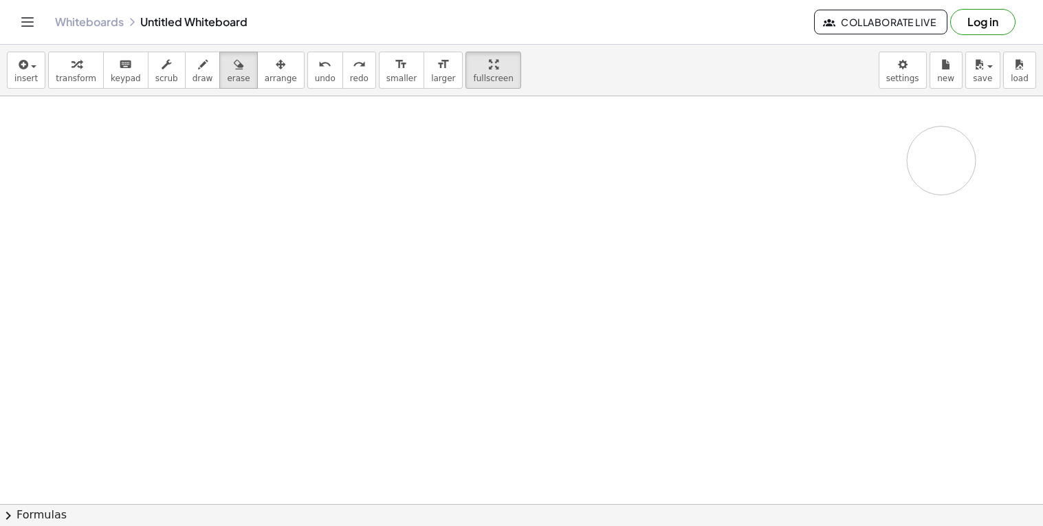
drag, startPoint x: 582, startPoint y: 150, endPoint x: 941, endPoint y: 161, distance: 359.7
click at [941, 161] on div at bounding box center [521, 503] width 1043 height 815
drag, startPoint x: 575, startPoint y: 169, endPoint x: 938, endPoint y: 164, distance: 363.0
click at [938, 164] on div at bounding box center [521, 503] width 1043 height 815
drag, startPoint x: 770, startPoint y: 149, endPoint x: 801, endPoint y: 181, distance: 44.7
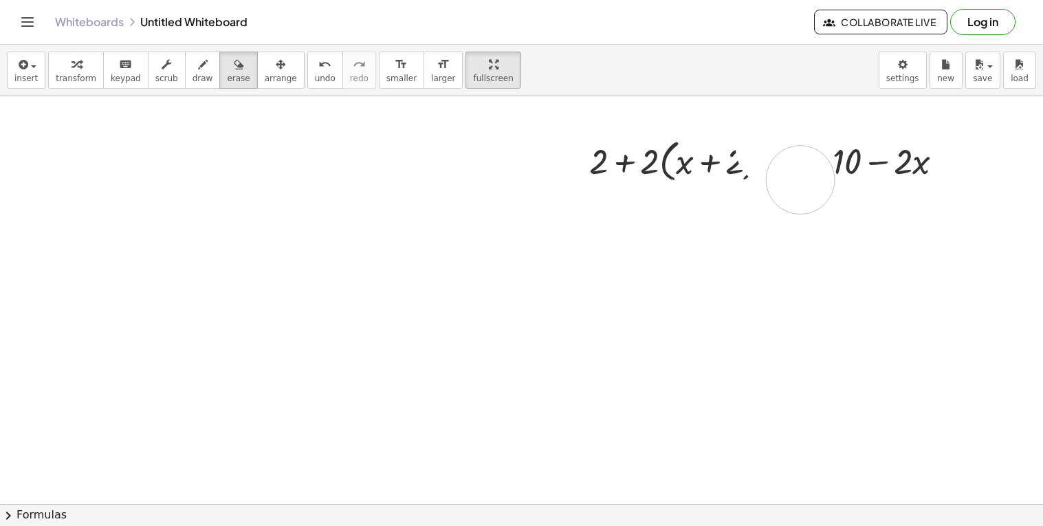
click at [801, 181] on div at bounding box center [521, 503] width 1043 height 815
drag, startPoint x: 883, startPoint y: 153, endPoint x: 873, endPoint y: 186, distance: 34.4
click at [873, 186] on div at bounding box center [521, 503] width 1043 height 815
drag, startPoint x: 920, startPoint y: 152, endPoint x: 940, endPoint y: 188, distance: 41.3
click at [940, 188] on div at bounding box center [521, 503] width 1043 height 815
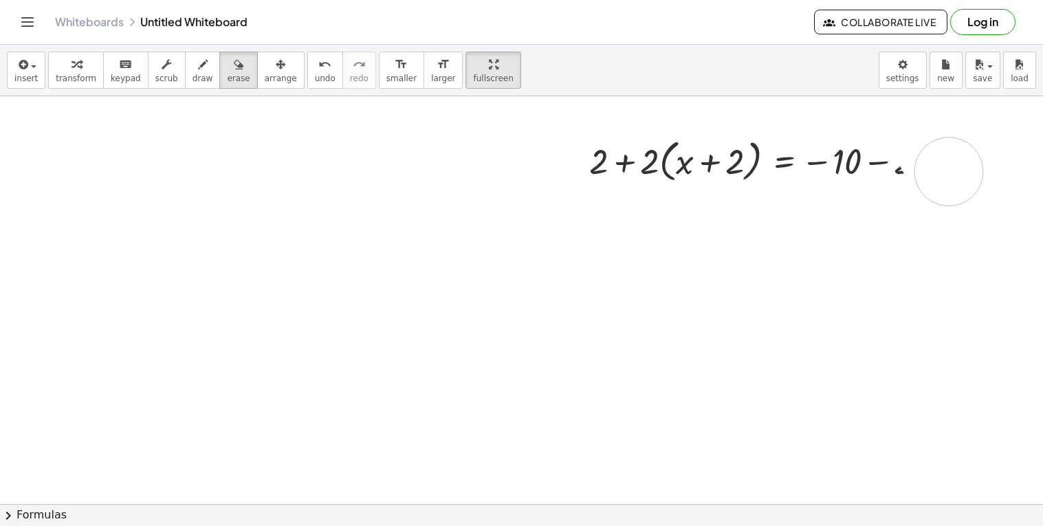
drag, startPoint x: 932, startPoint y: 153, endPoint x: 949, endPoint y: 173, distance: 25.8
click at [949, 173] on div at bounding box center [521, 503] width 1043 height 815
drag, startPoint x: 949, startPoint y: 164, endPoint x: 942, endPoint y: 171, distance: 10.2
click at [942, 171] on div at bounding box center [521, 503] width 1043 height 815
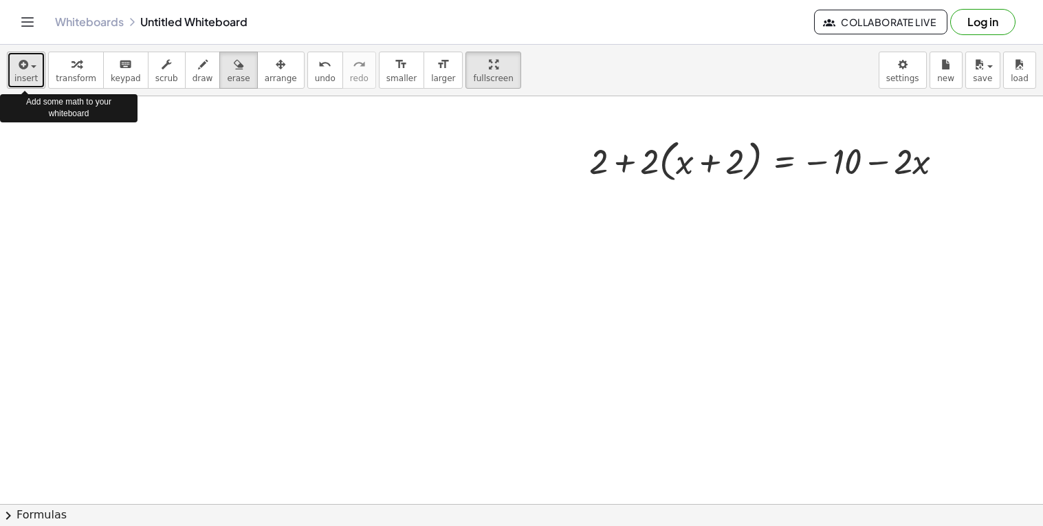
click at [32, 81] on span "insert" at bounding box center [25, 79] width 23 height 10
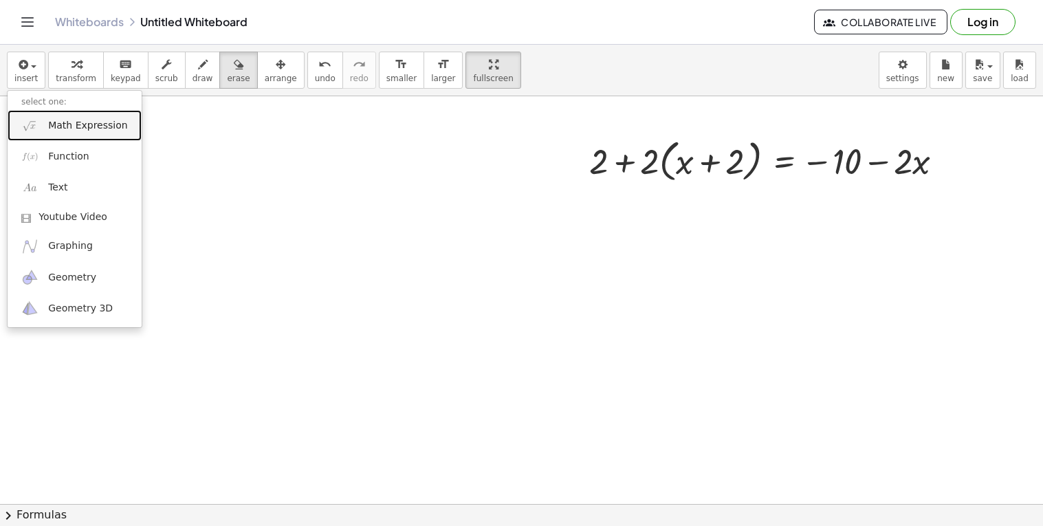
click at [89, 122] on span "Math Expression" at bounding box center [87, 126] width 79 height 14
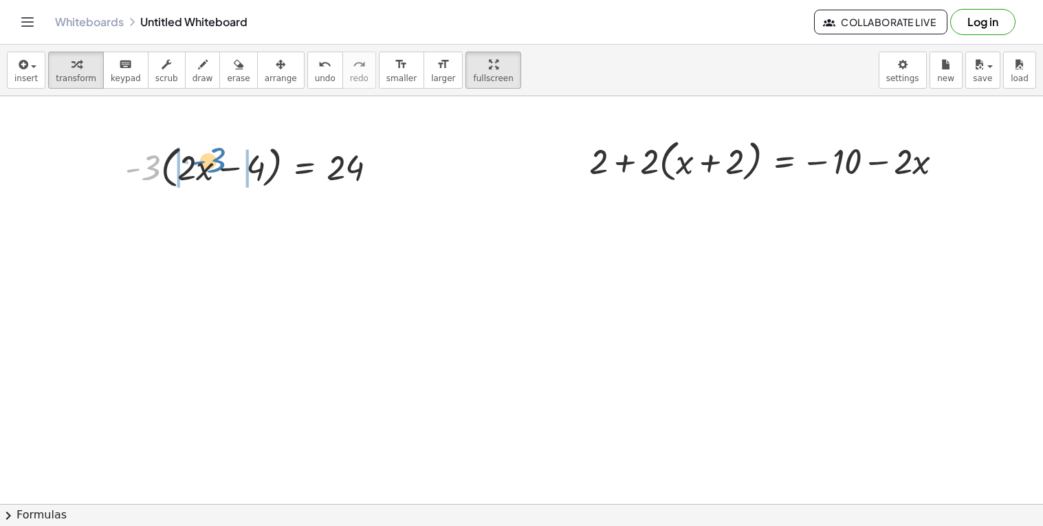
drag, startPoint x: 153, startPoint y: 151, endPoint x: 219, endPoint y: 144, distance: 65.7
click at [219, 144] on div at bounding box center [256, 166] width 277 height 52
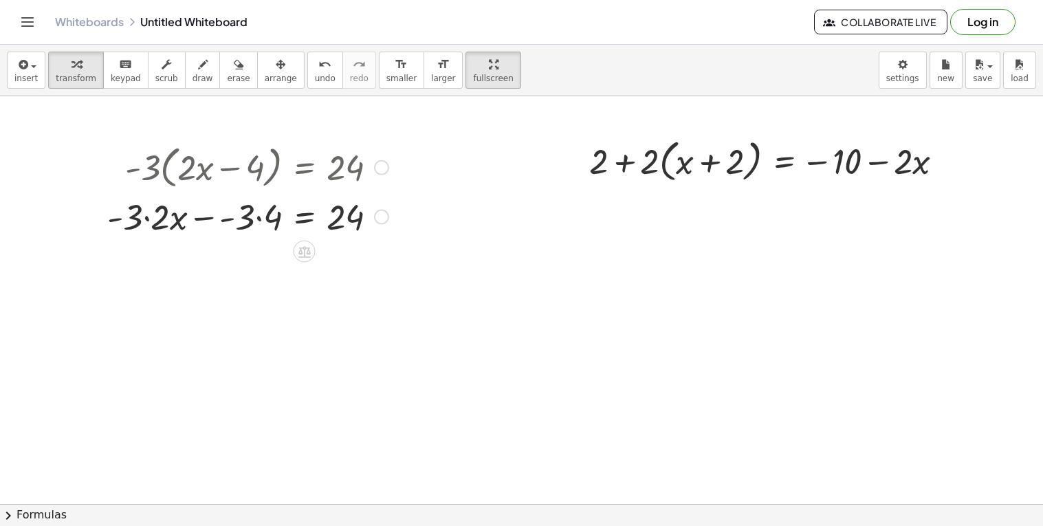
click at [260, 211] on div at bounding box center [247, 215] width 295 height 47
click at [164, 219] on div at bounding box center [247, 215] width 295 height 47
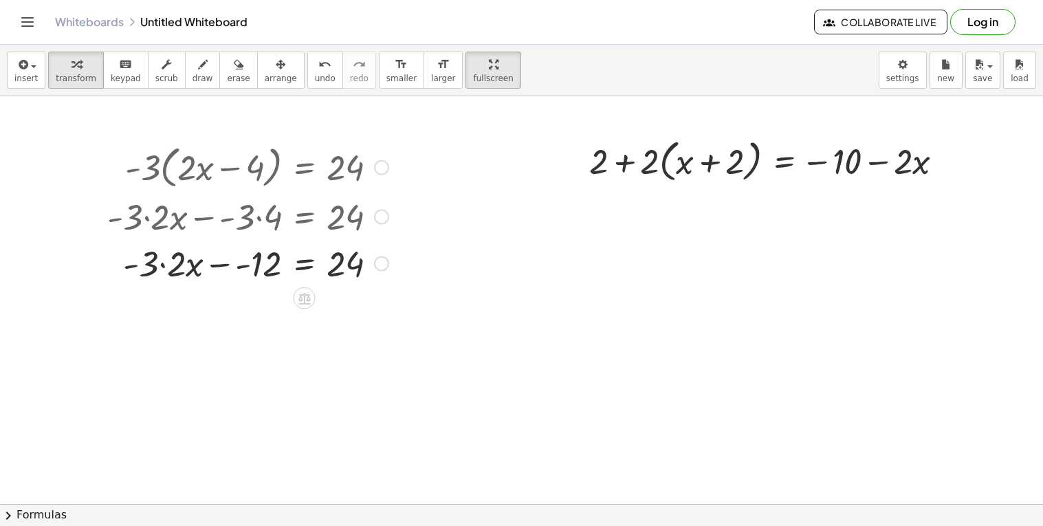
click at [176, 267] on div at bounding box center [247, 262] width 295 height 47
click at [238, 265] on div at bounding box center [247, 262] width 295 height 47
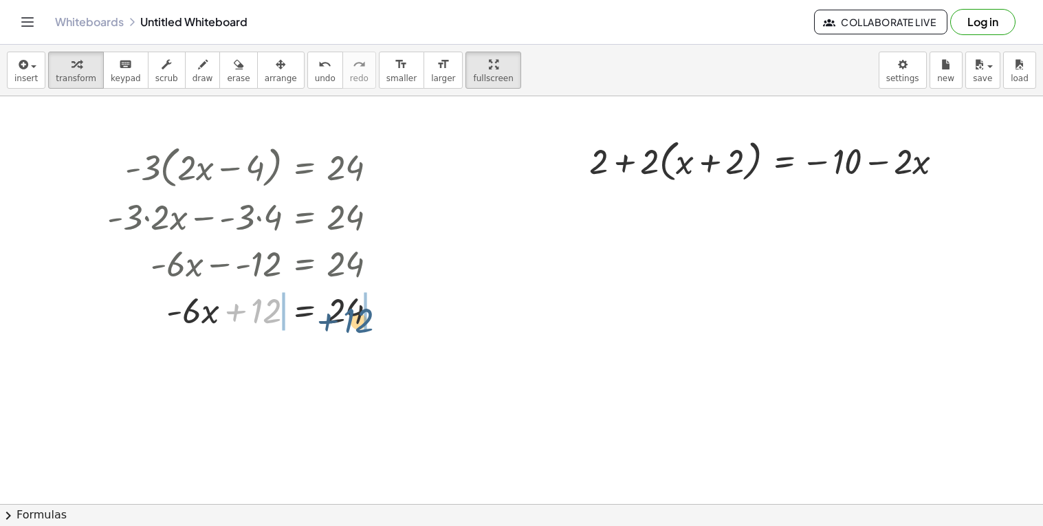
drag, startPoint x: 256, startPoint y: 304, endPoint x: 349, endPoint y: 314, distance: 93.4
click at [349, 314] on div at bounding box center [247, 309] width 295 height 47
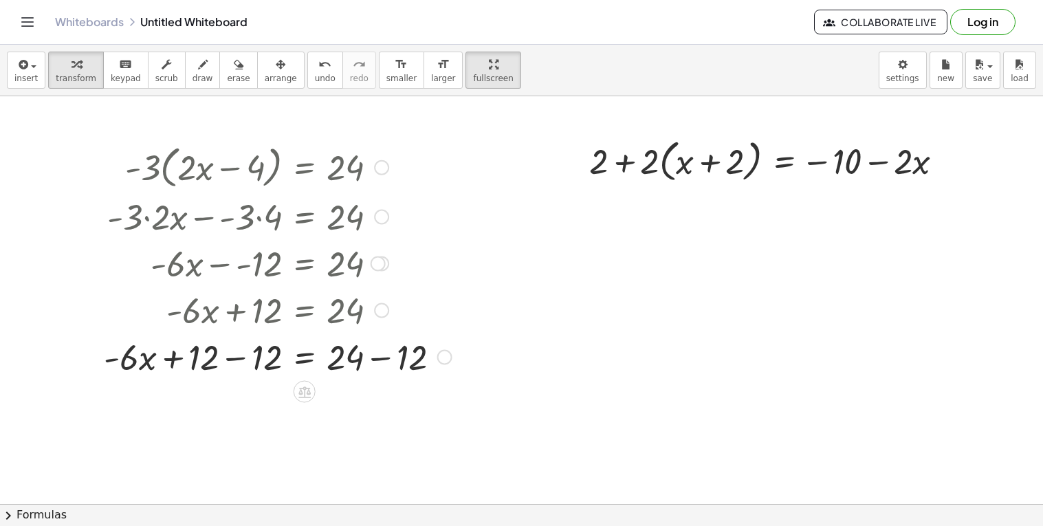
click at [245, 357] on div at bounding box center [278, 356] width 362 height 47
click at [376, 360] on div at bounding box center [278, 358] width 362 height 47
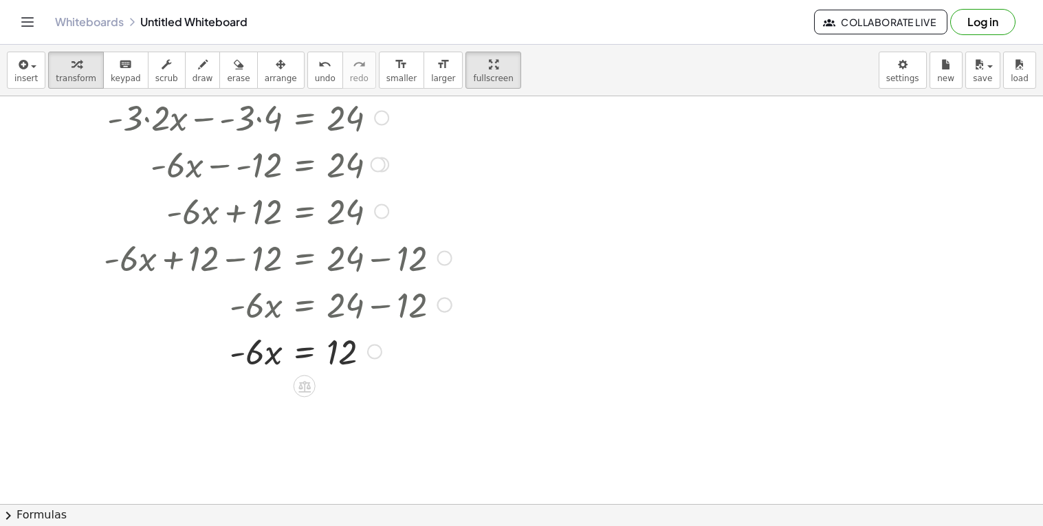
scroll to position [106, 0]
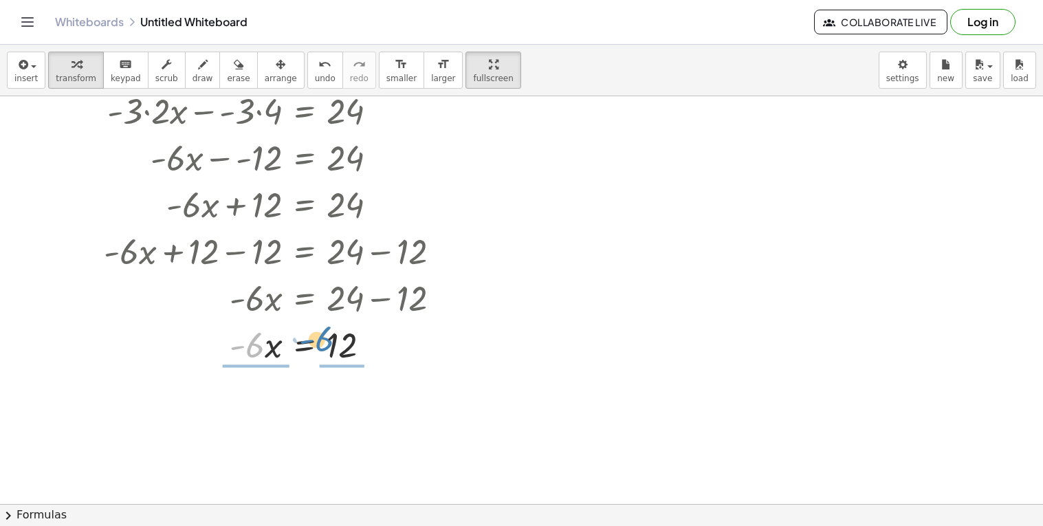
drag, startPoint x: 256, startPoint y: 343, endPoint x: 328, endPoint y: 338, distance: 71.6
click at [328, 338] on div at bounding box center [278, 343] width 362 height 47
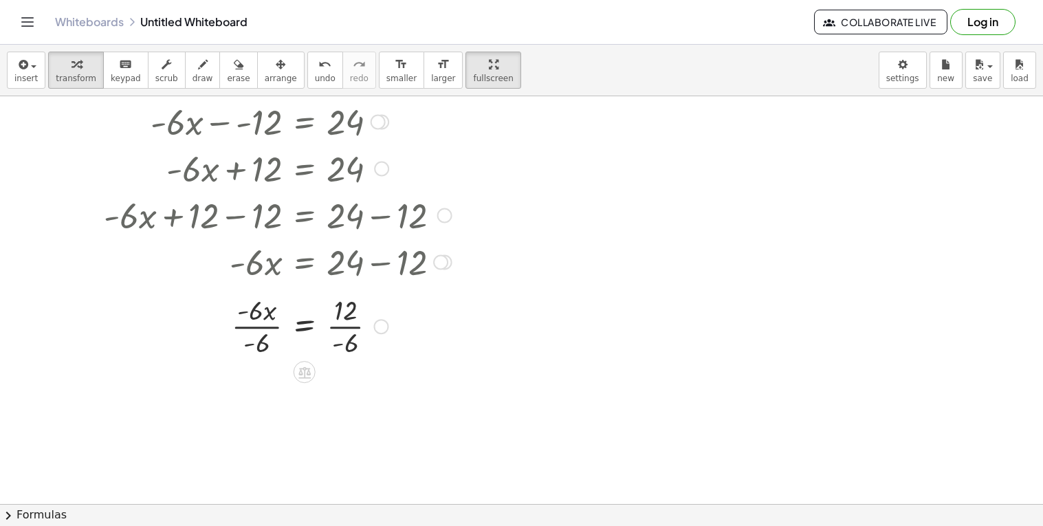
scroll to position [144, 0]
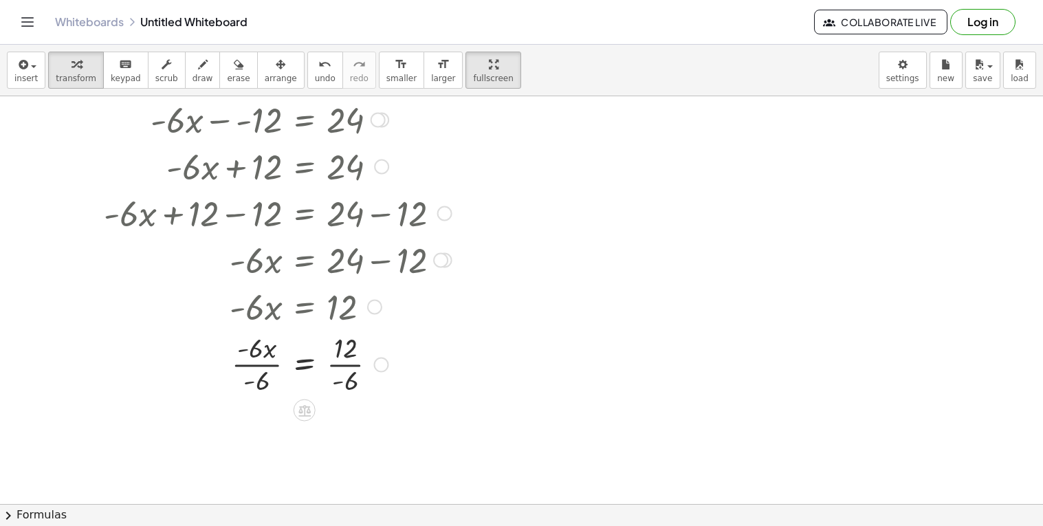
click at [257, 364] on div at bounding box center [278, 363] width 362 height 69
click at [342, 432] on div at bounding box center [278, 432] width 362 height 69
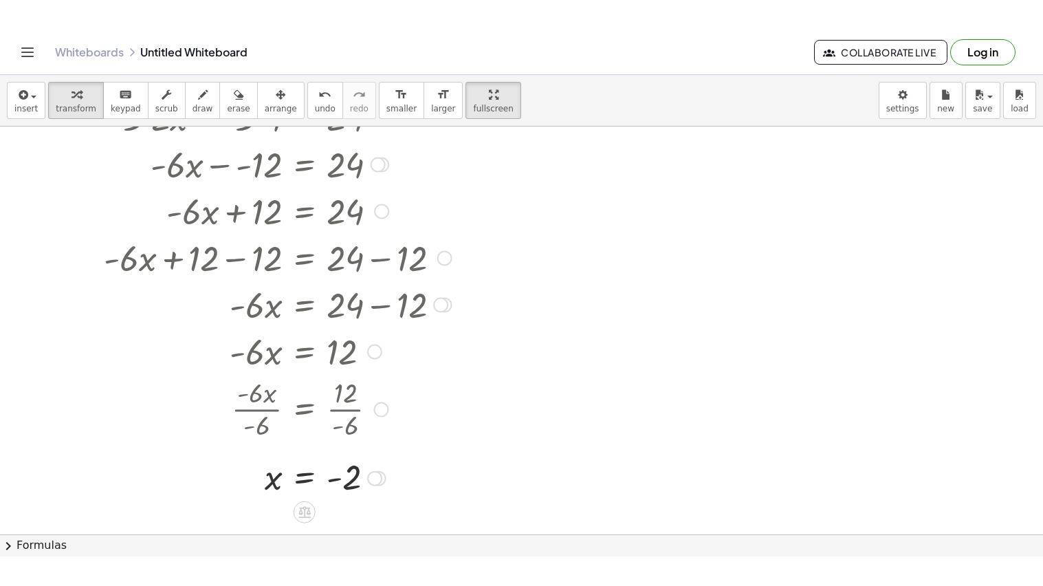
scroll to position [130, 0]
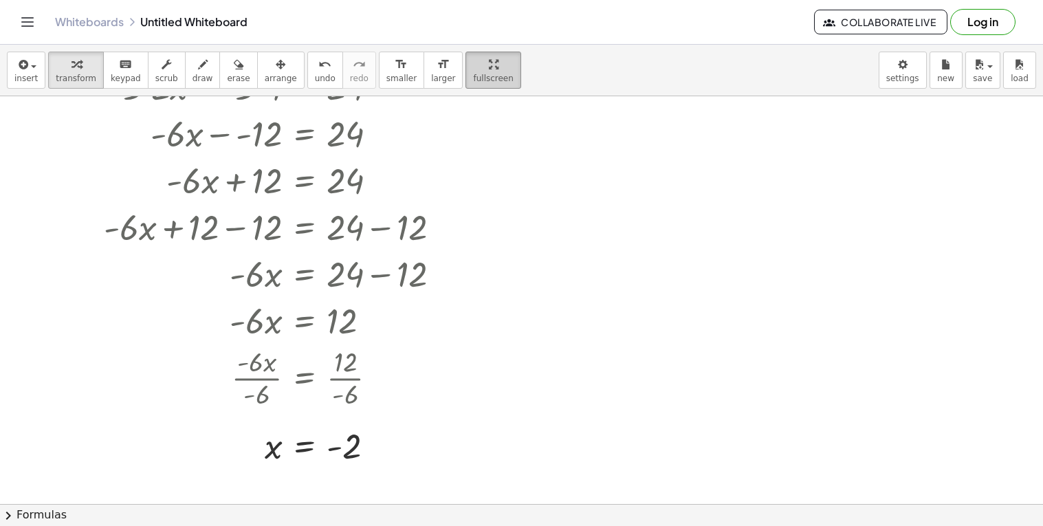
click at [489, 68] on icon "button" at bounding box center [494, 64] width 10 height 16
click at [473, 82] on span "fullscreen" at bounding box center [493, 79] width 40 height 10
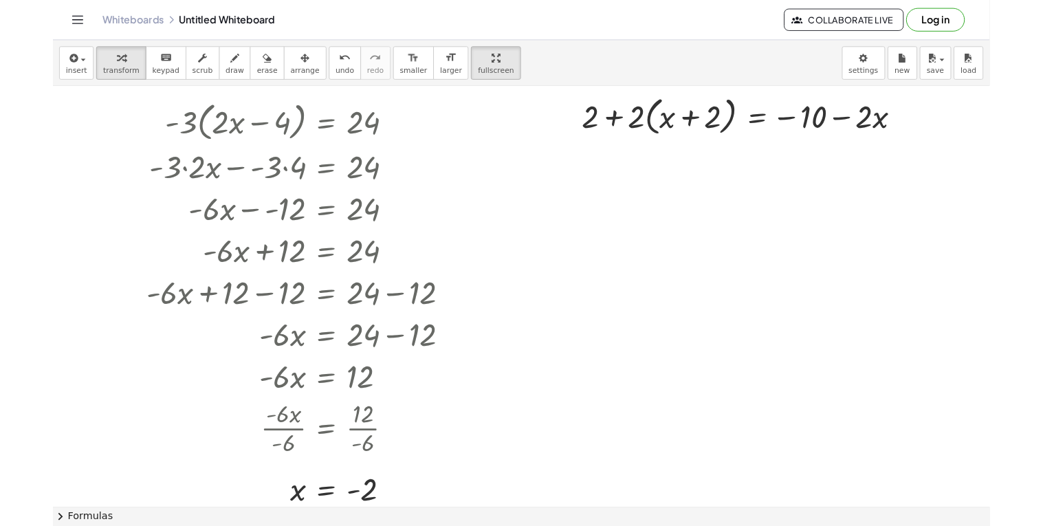
scroll to position [29, 0]
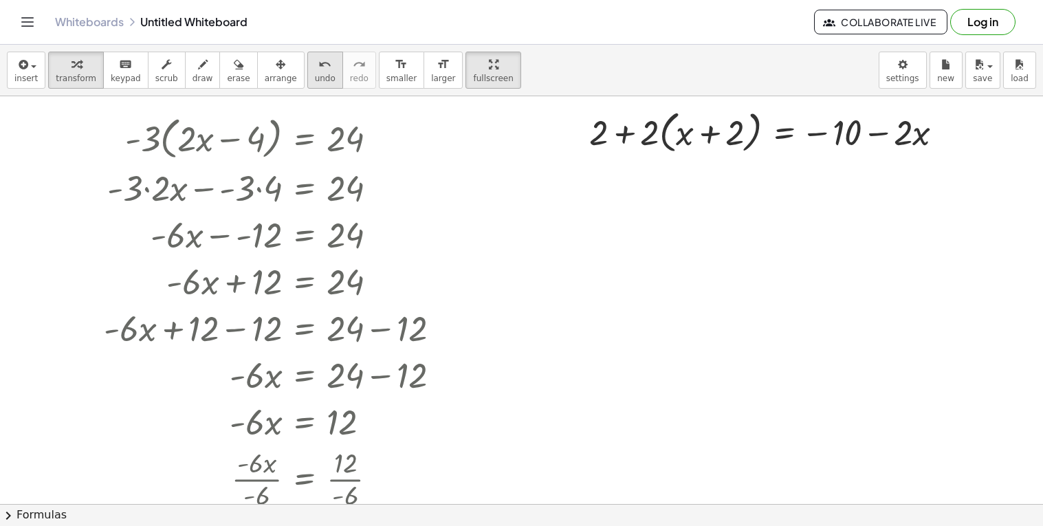
click at [318, 71] on icon "undo" at bounding box center [324, 64] width 13 height 16
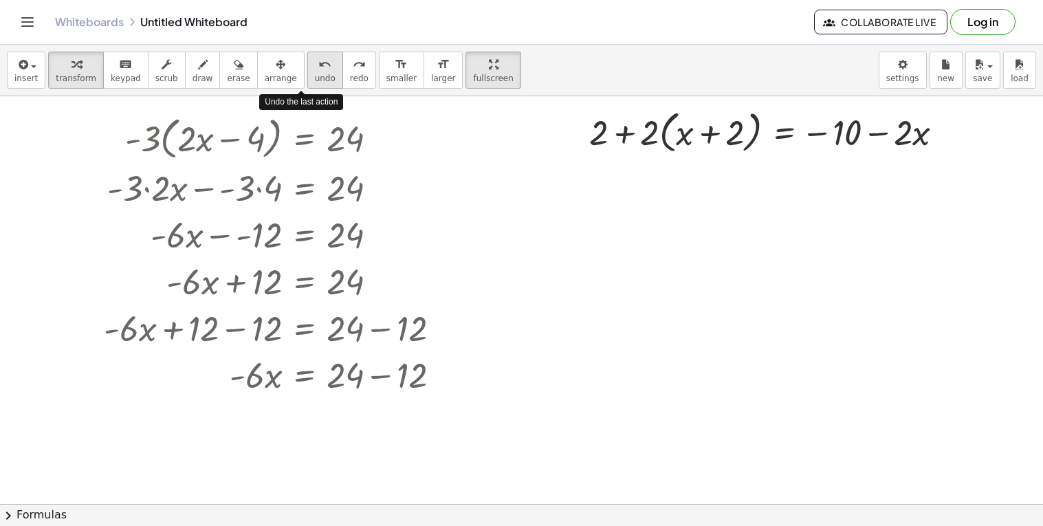
click at [318, 71] on icon "undo" at bounding box center [324, 64] width 13 height 16
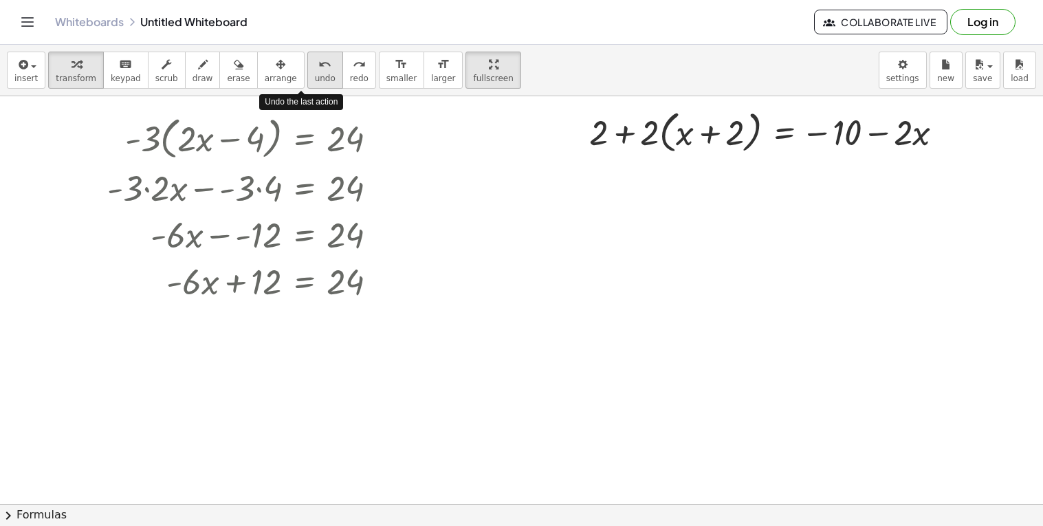
click at [318, 71] on icon "undo" at bounding box center [324, 64] width 13 height 16
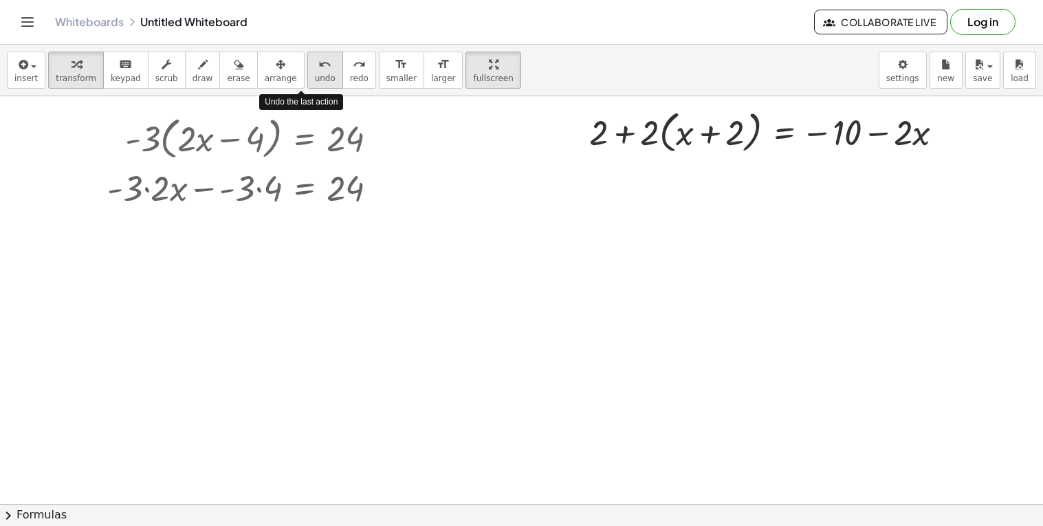
click at [318, 71] on icon "undo" at bounding box center [324, 64] width 13 height 16
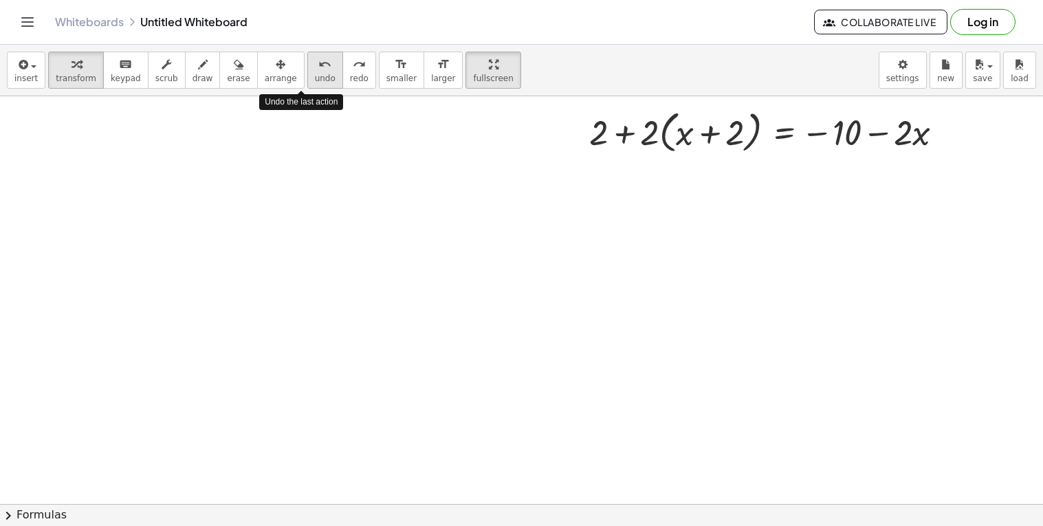
click at [318, 71] on icon "undo" at bounding box center [324, 64] width 13 height 16
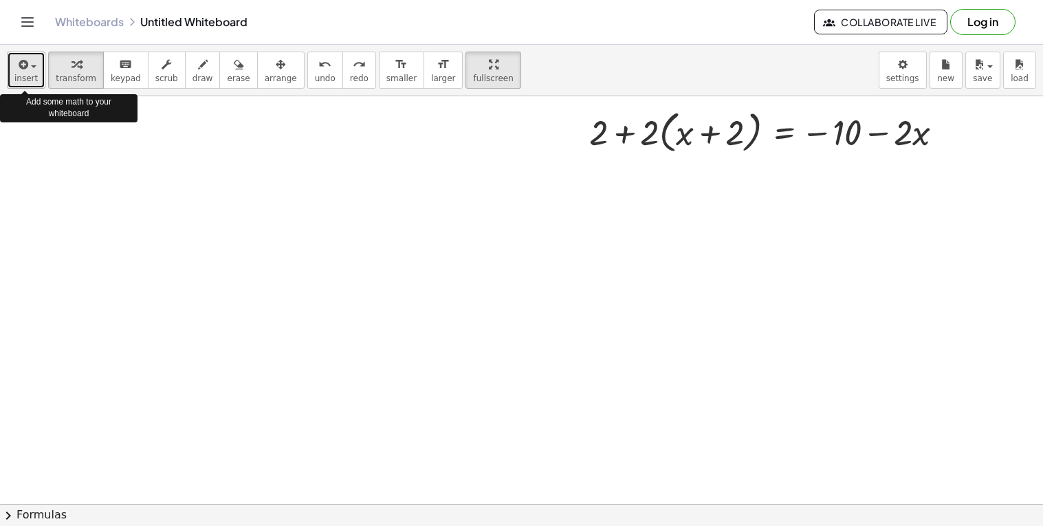
click at [19, 74] on span "insert" at bounding box center [25, 79] width 23 height 10
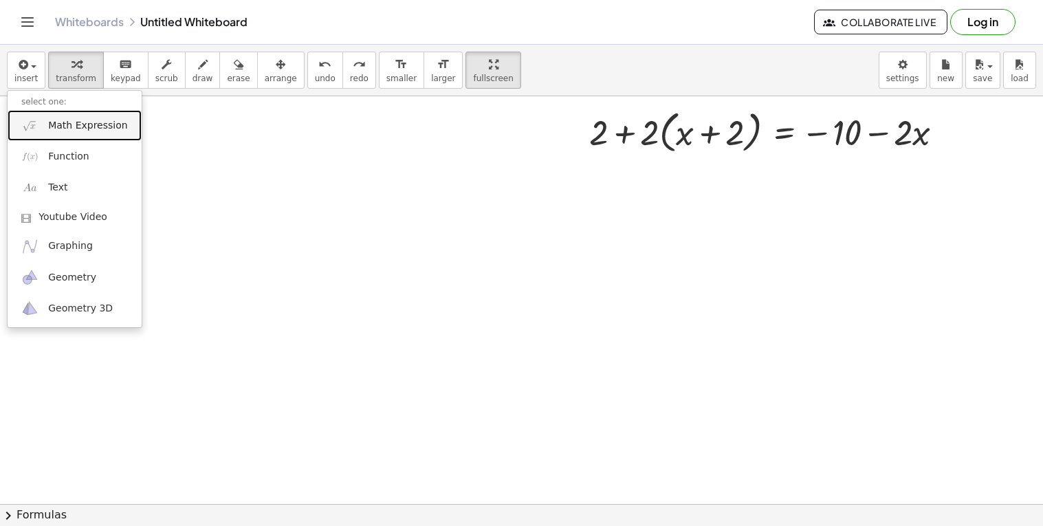
click at [71, 114] on link "Math Expression" at bounding box center [75, 125] width 134 height 31
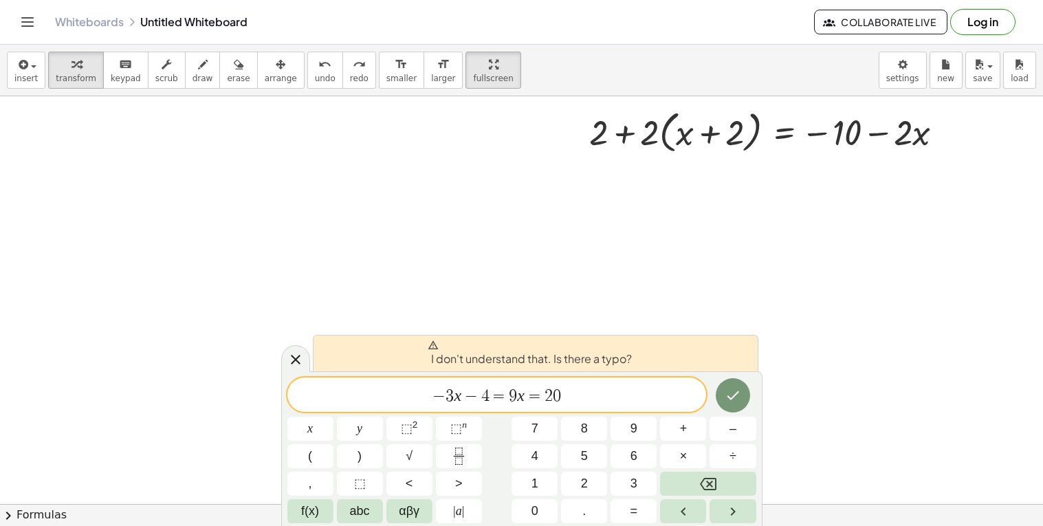
click at [503, 401] on span "=" at bounding box center [499, 396] width 20 height 16
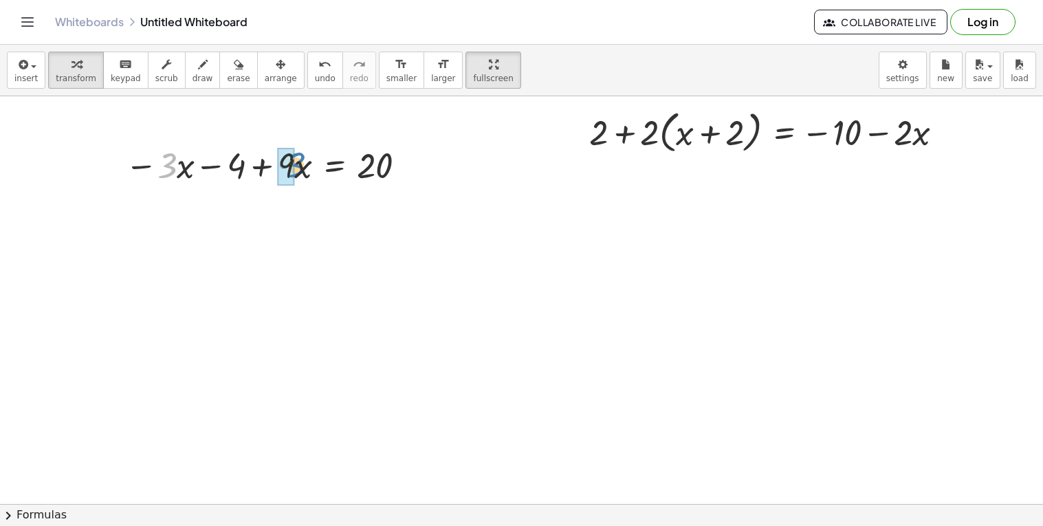
drag, startPoint x: 166, startPoint y: 165, endPoint x: 294, endPoint y: 164, distance: 127.9
click at [294, 164] on div at bounding box center [268, 164] width 300 height 47
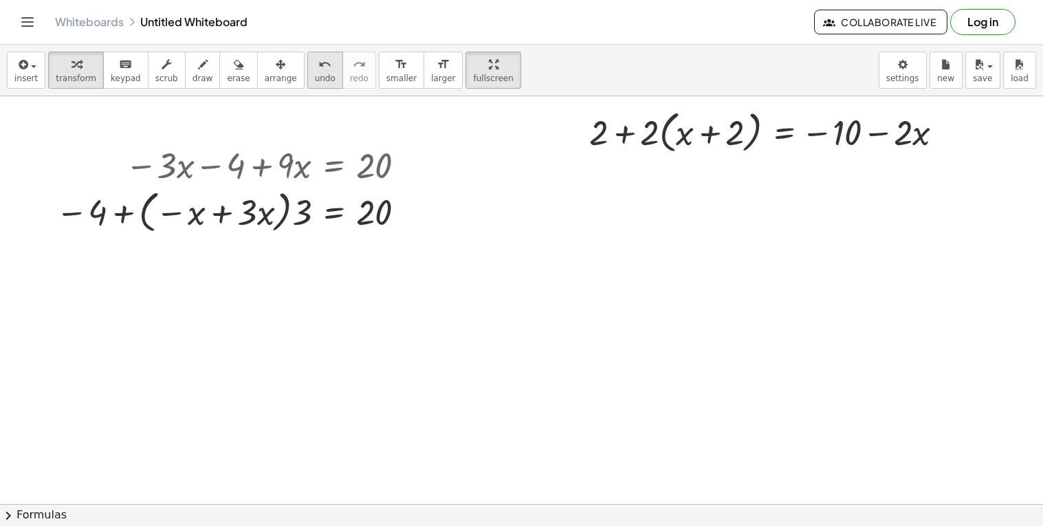
click at [315, 74] on span "undo" at bounding box center [325, 79] width 21 height 10
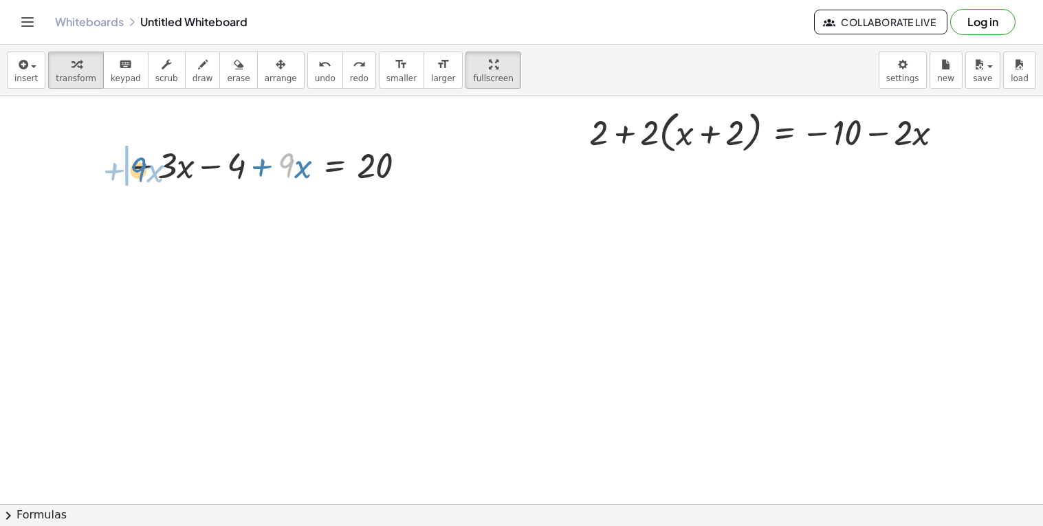
drag, startPoint x: 285, startPoint y: 162, endPoint x: 137, endPoint y: 166, distance: 147.8
click at [137, 166] on div at bounding box center [268, 164] width 300 height 47
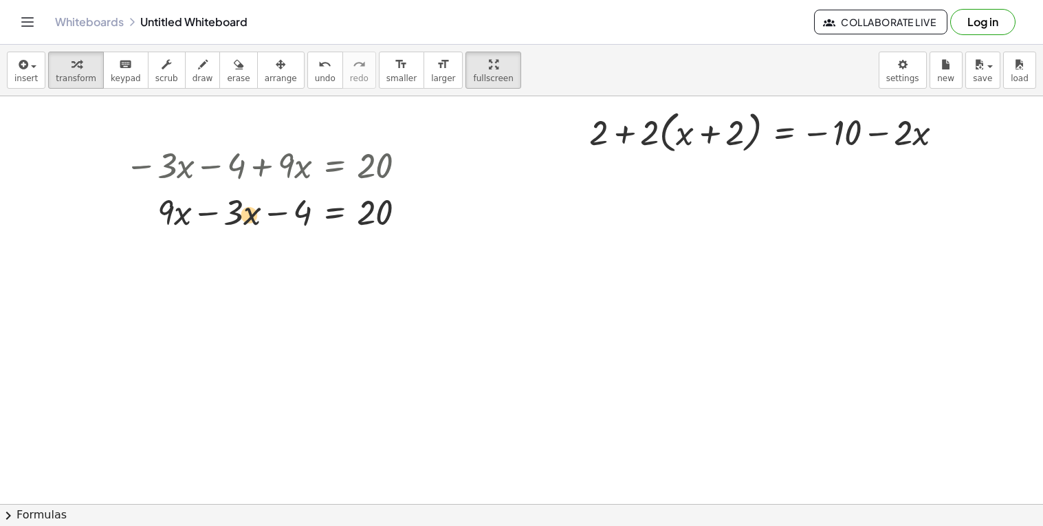
drag, startPoint x: 242, startPoint y: 216, endPoint x: 255, endPoint y: 218, distance: 13.2
click at [255, 218] on div at bounding box center [270, 211] width 305 height 47
click at [214, 215] on div at bounding box center [270, 211] width 305 height 47
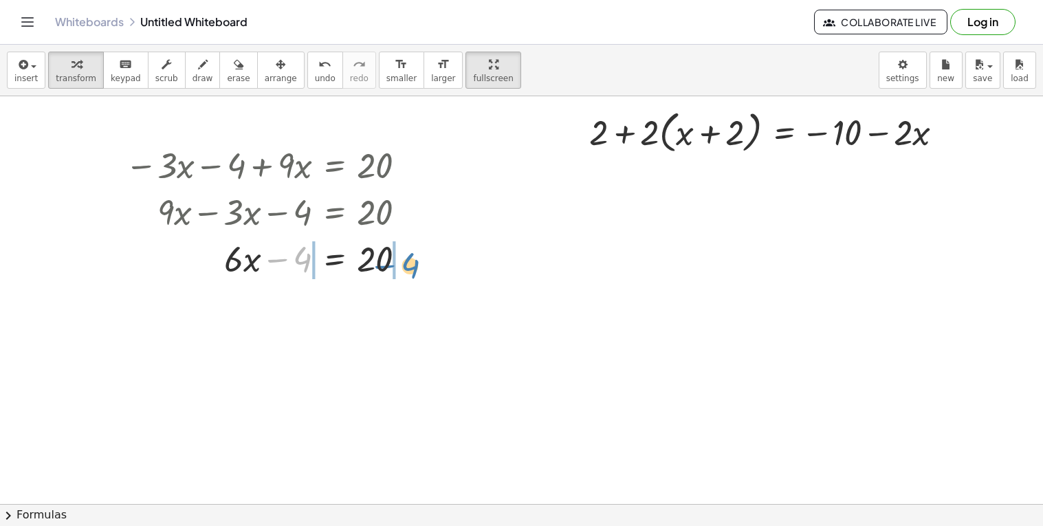
drag, startPoint x: 291, startPoint y: 259, endPoint x: 399, endPoint y: 265, distance: 108.1
click at [399, 265] on div at bounding box center [270, 257] width 305 height 47
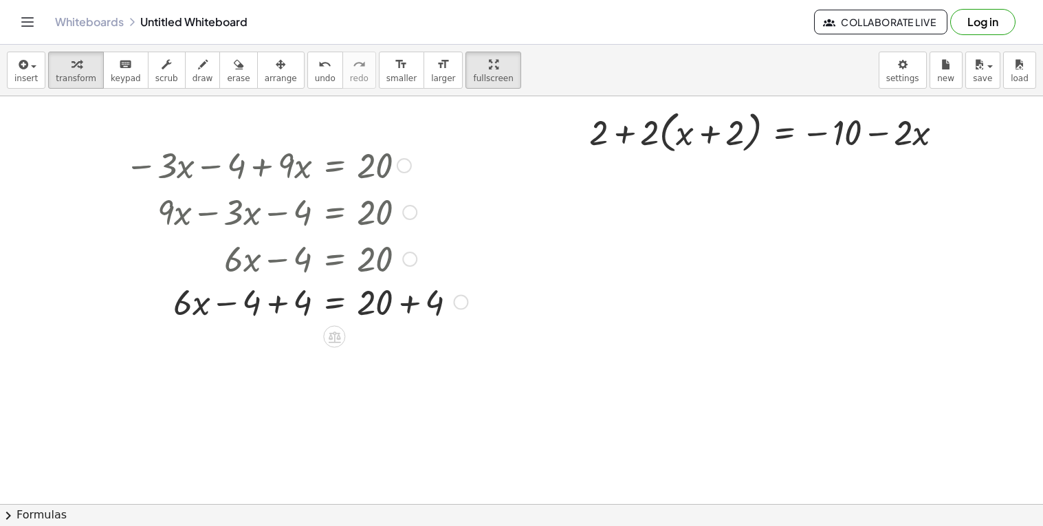
click at [269, 256] on div at bounding box center [296, 257] width 356 height 47
click at [276, 298] on div at bounding box center [296, 304] width 356 height 47
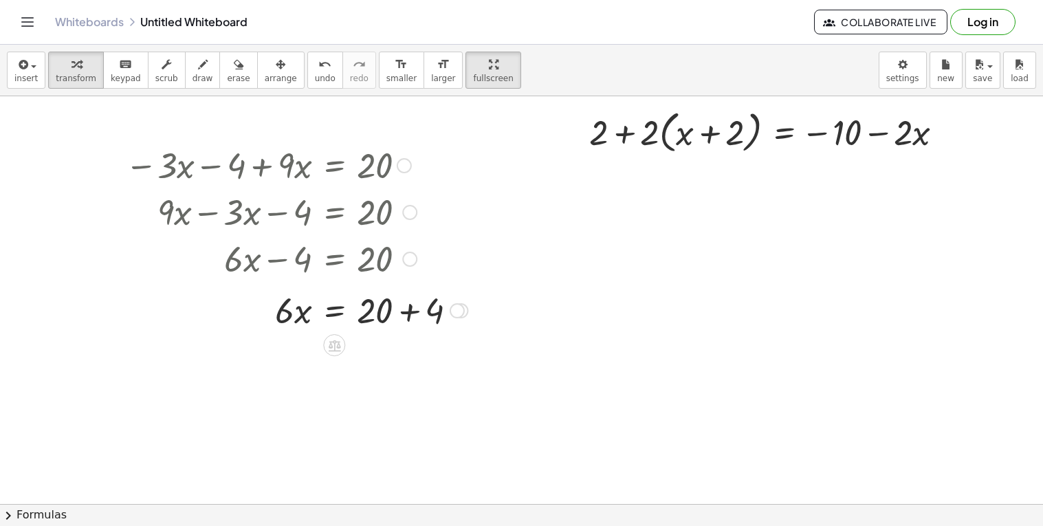
click at [406, 306] on div at bounding box center [269, 304] width 409 height 47
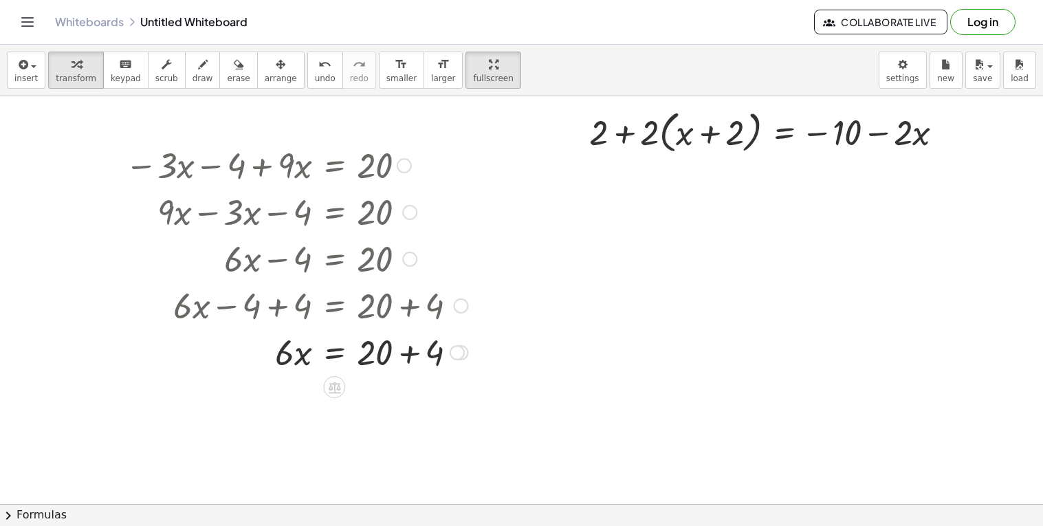
click at [411, 357] on div at bounding box center [296, 351] width 356 height 47
drag, startPoint x: 299, startPoint y: 401, endPoint x: 336, endPoint y: 401, distance: 37.1
click at [336, 401] on div at bounding box center [296, 398] width 356 height 47
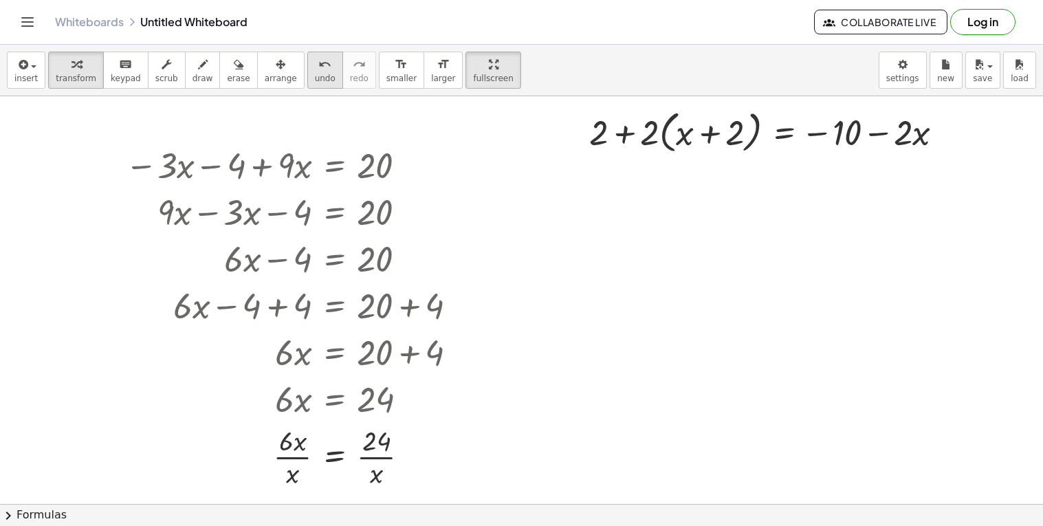
click at [307, 71] on button "undo undo" at bounding box center [325, 70] width 36 height 37
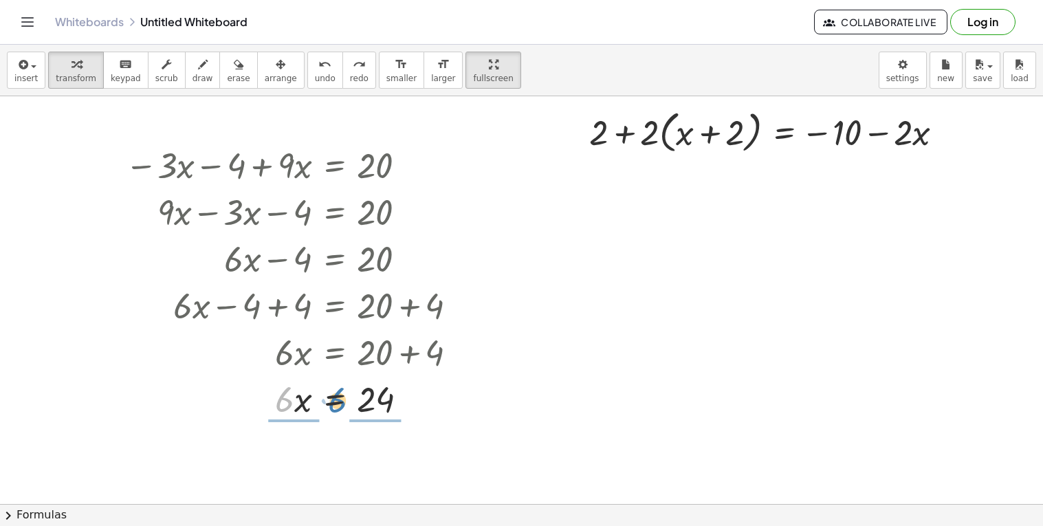
drag, startPoint x: 277, startPoint y: 399, endPoint x: 329, endPoint y: 399, distance: 52.2
click at [329, 399] on div at bounding box center [296, 398] width 353 height 47
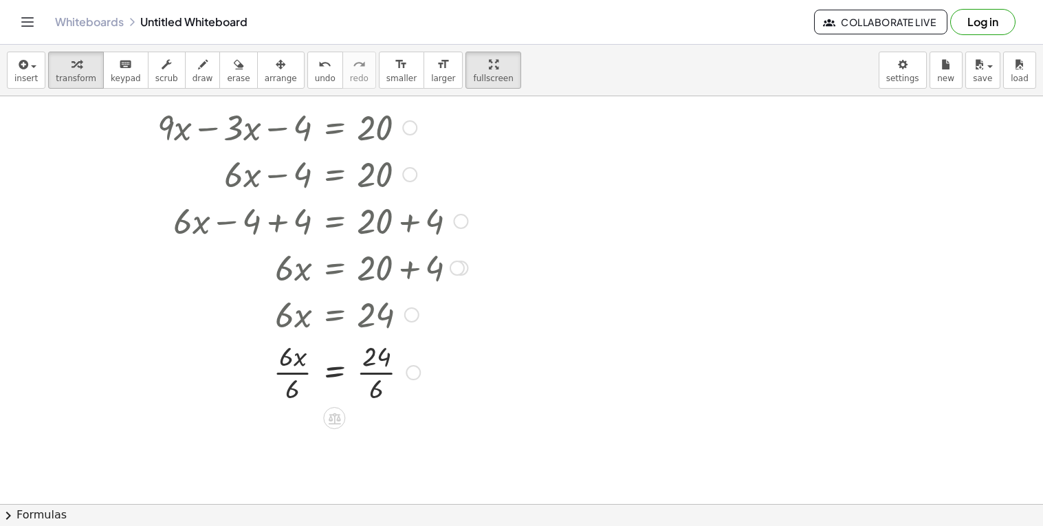
click at [302, 372] on div at bounding box center [296, 371] width 356 height 69
click at [364, 376] on div at bounding box center [296, 371] width 356 height 69
click at [384, 445] on div at bounding box center [296, 440] width 356 height 69
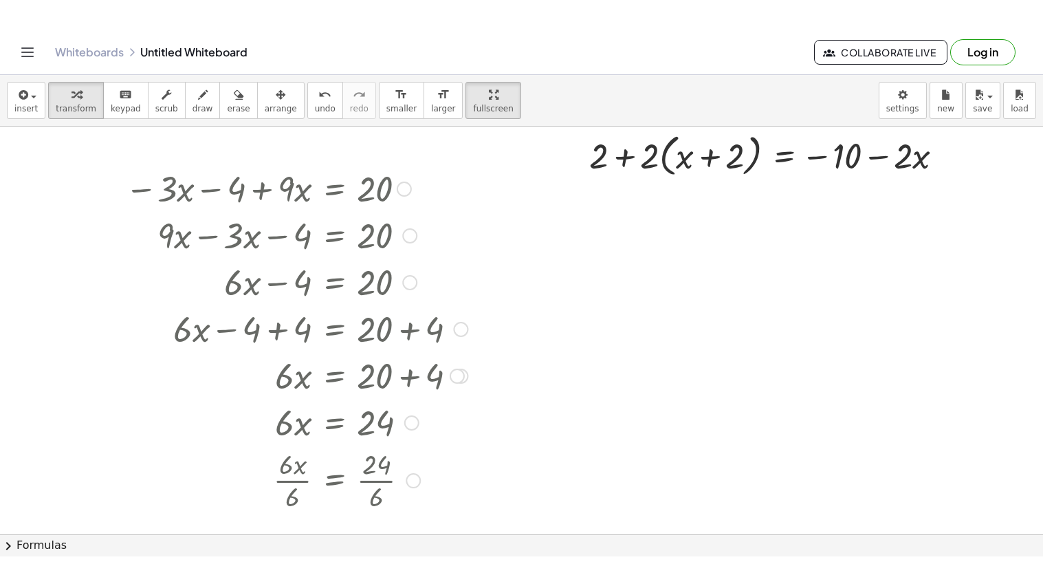
scroll to position [35, 0]
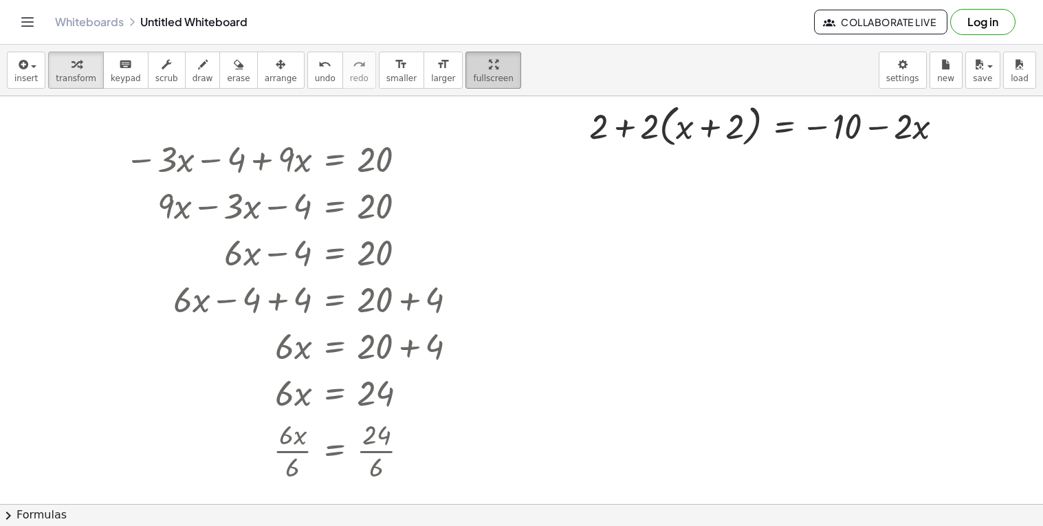
click at [473, 78] on span "fullscreen" at bounding box center [493, 79] width 40 height 10
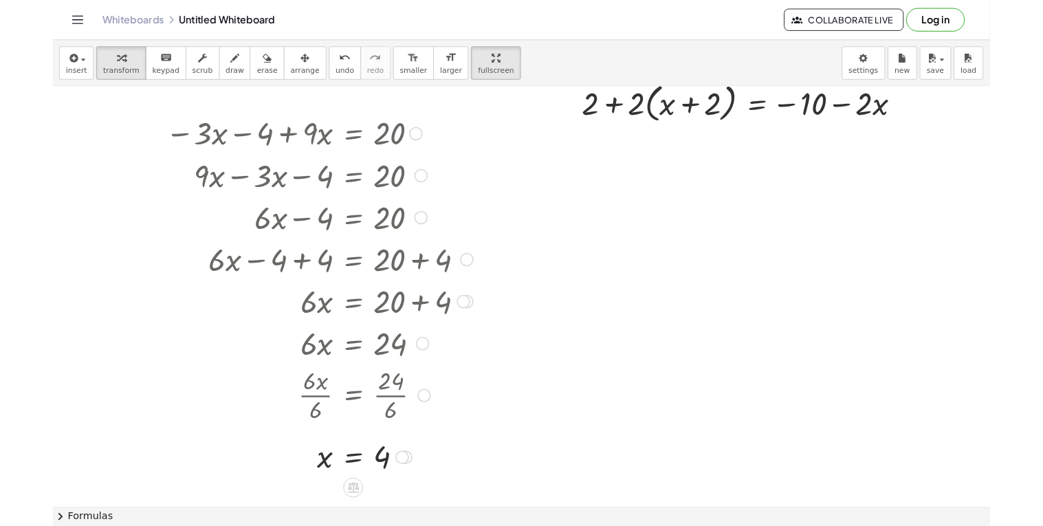
scroll to position [51, 0]
